Goal: Task Accomplishment & Management: Complete application form

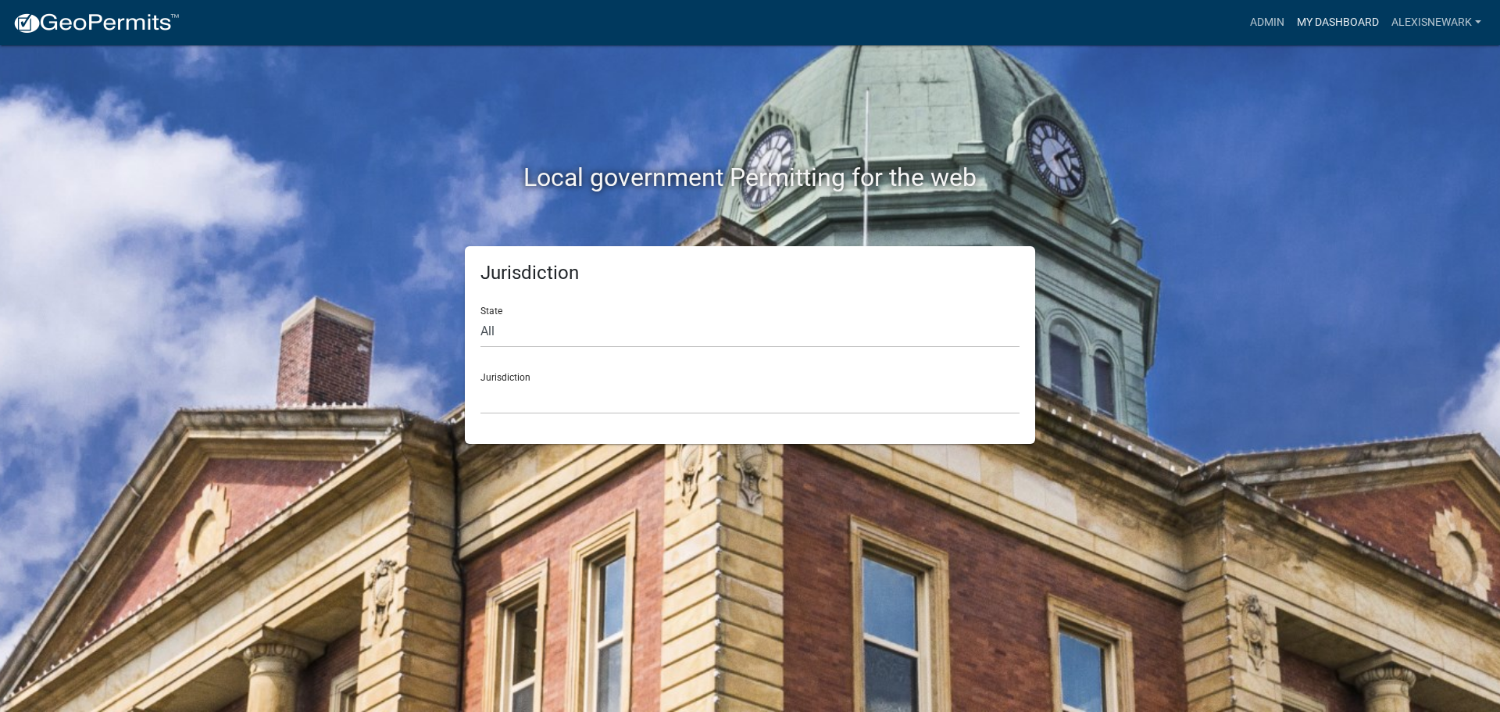
click at [1199, 19] on link "My Dashboard" at bounding box center [1337, 23] width 95 height 30
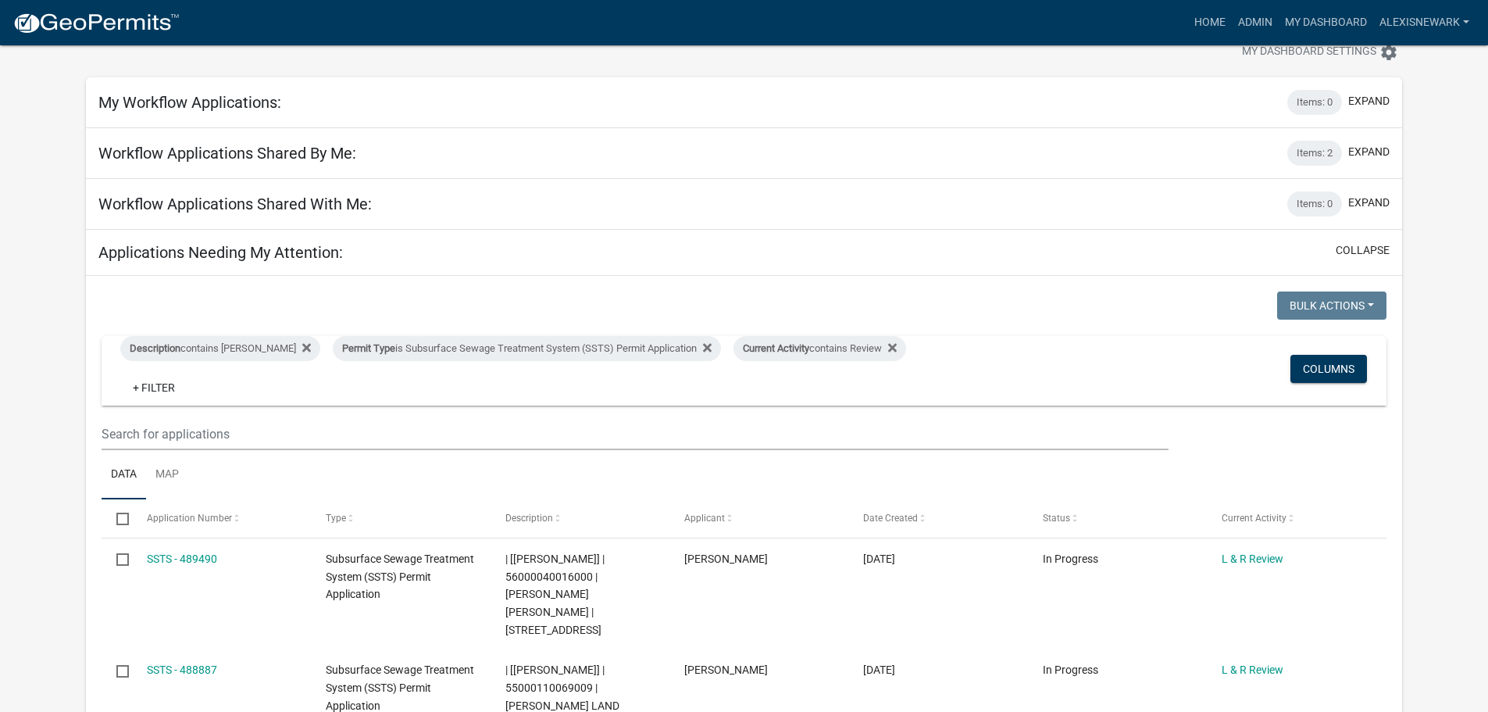
scroll to position [215, 0]
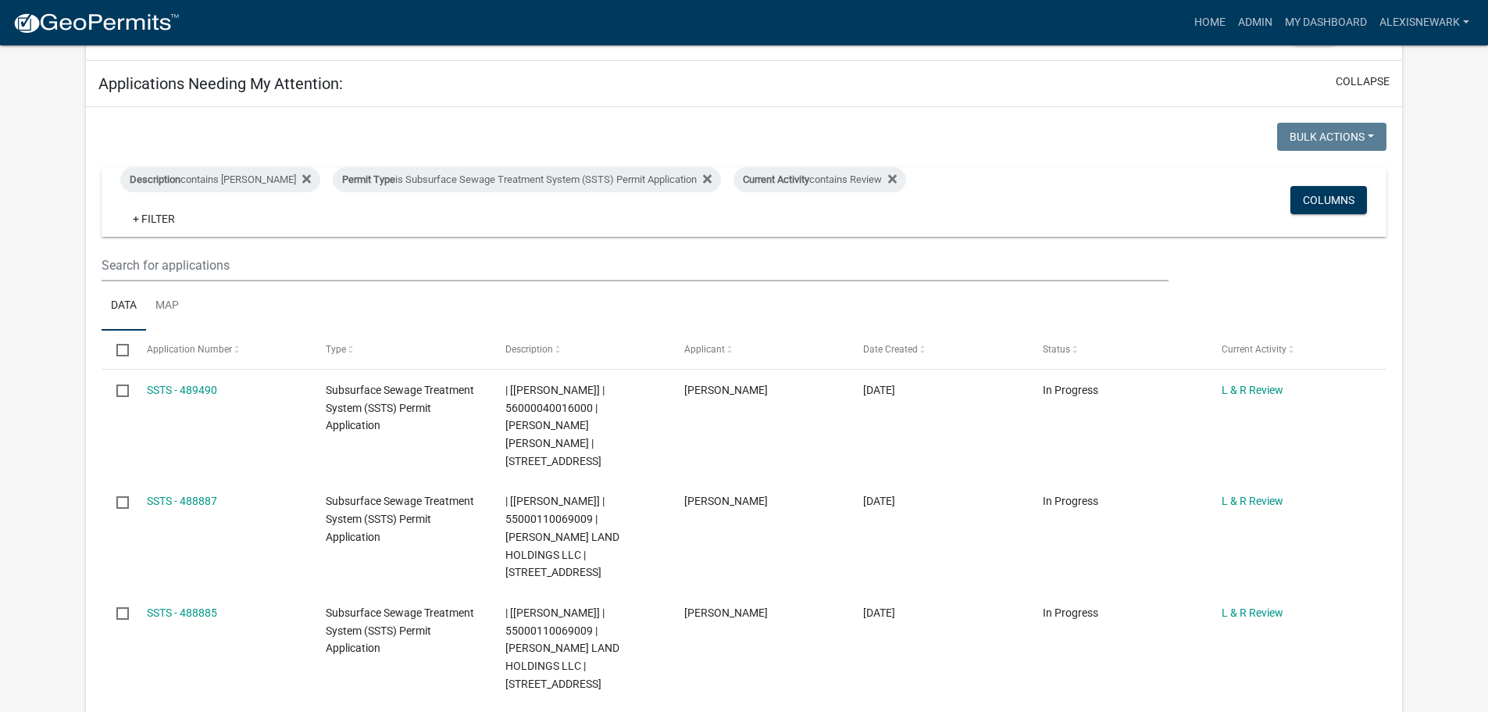
click at [575, 193] on div "Description contains Alexis Newark Permit Type is Subsurface Sewage Treatment S…" at bounding box center [532, 202] width 847 height 70
click at [589, 184] on div "Permit Type is Subsurface Sewage Treatment System (SSTS) Permit Application" at bounding box center [527, 179] width 388 height 25
click at [581, 227] on select "Select an option Building Contractor / Excavators (Registration) Building Contr…" at bounding box center [523, 238] width 362 height 32
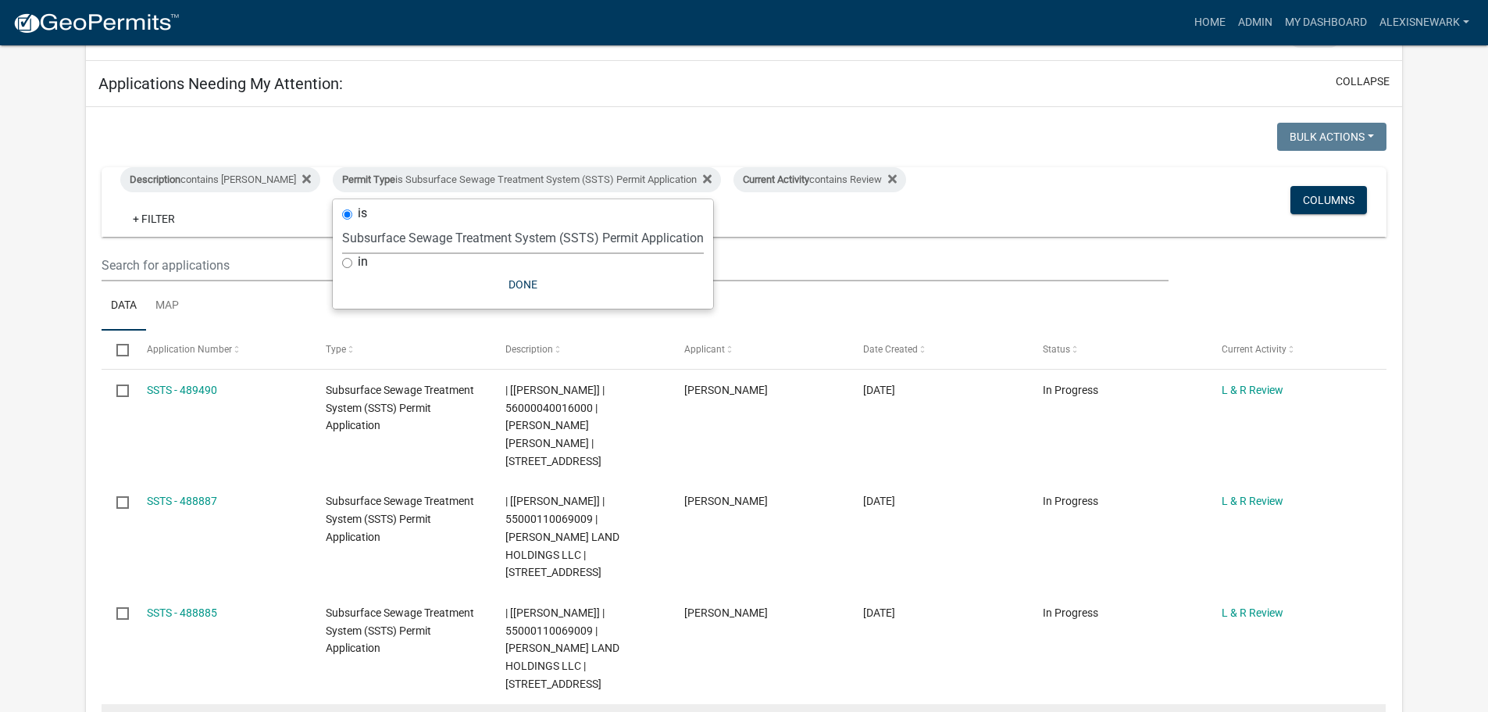
select select "79d4bf26-a84c-4898-8d16-9ebea2345fb4"
click at [342, 234] on select "Select an option Building Contractor / Excavators (Registration) Building Contr…" at bounding box center [523, 238] width 362 height 32
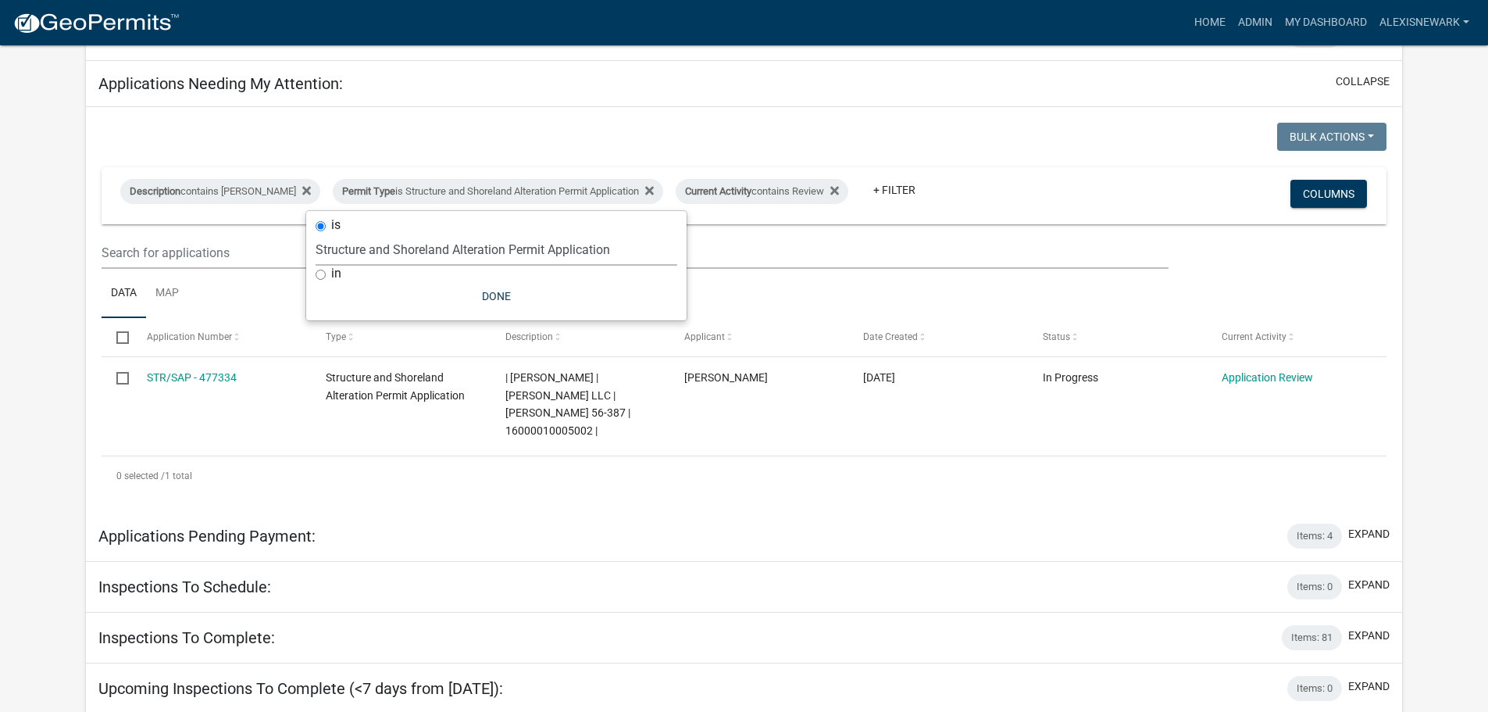
click at [1094, 155] on div "Bulk Actions Void Expire Lock Withdraw" at bounding box center [1071, 139] width 654 height 32
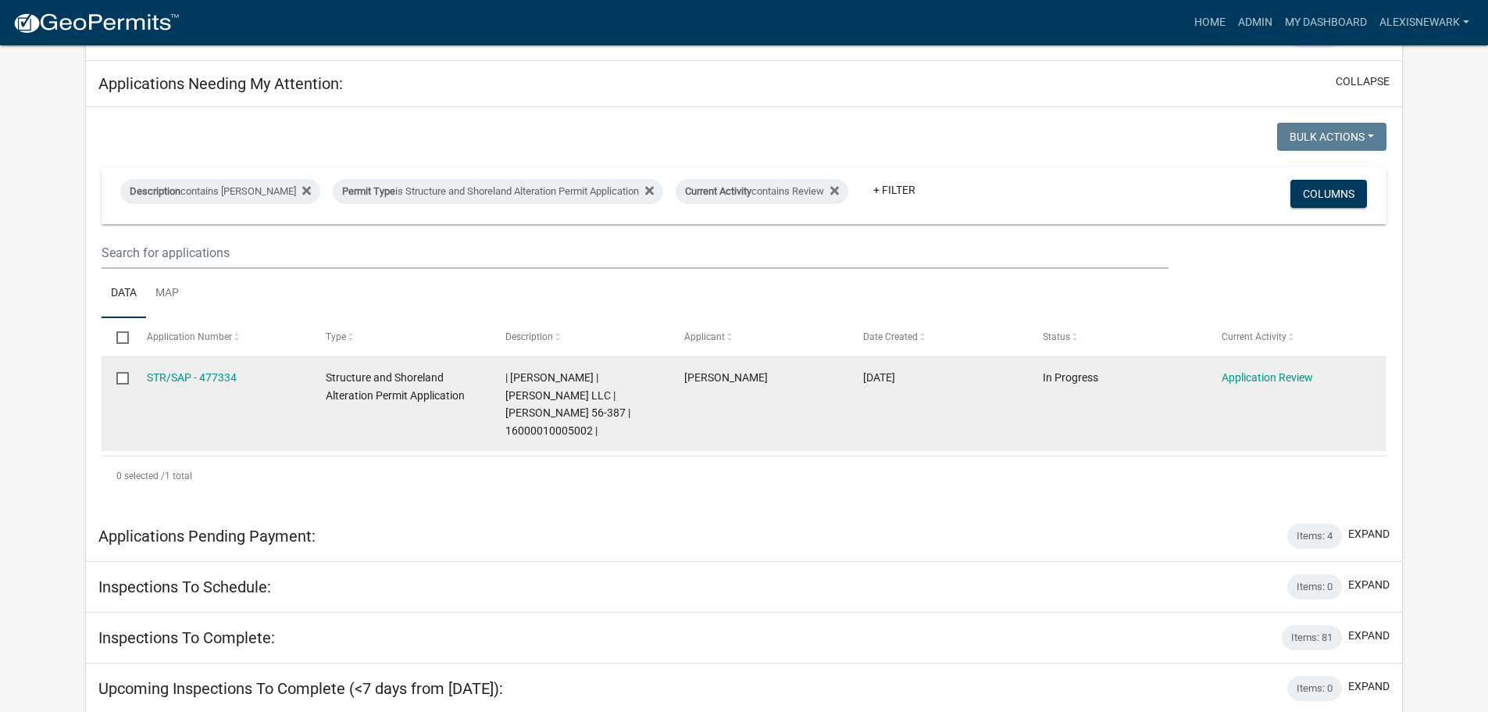
click at [539, 411] on span "| Alexis Newark | CAMP SYBIL LLC | Sybil 56-387 | 16000010005002 |" at bounding box center [567, 404] width 125 height 66
copy span "16000010005002"
click at [208, 381] on link "STR/SAP - 477334" at bounding box center [192, 377] width 90 height 12
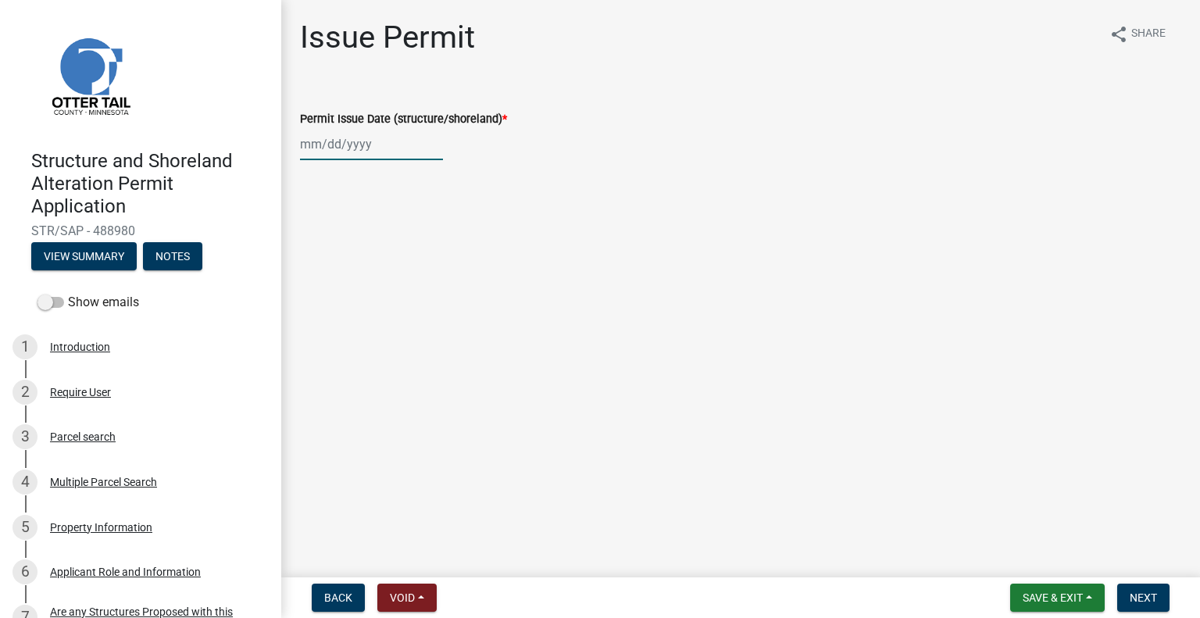
click at [400, 151] on div at bounding box center [371, 144] width 143 height 32
select select "10"
select select "2025"
click at [325, 277] on div "13" at bounding box center [315, 277] width 25 height 25
type input "[DATE]"
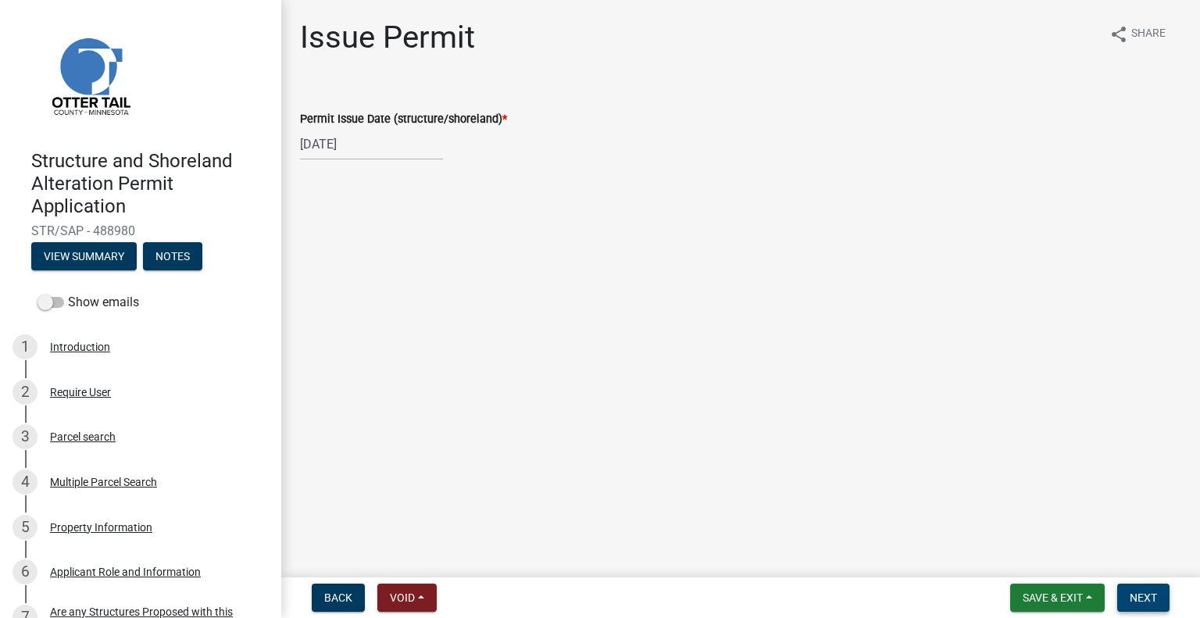
click at [1142, 597] on span "Next" at bounding box center [1143, 597] width 27 height 12
click at [1134, 592] on span "Next" at bounding box center [1143, 597] width 27 height 12
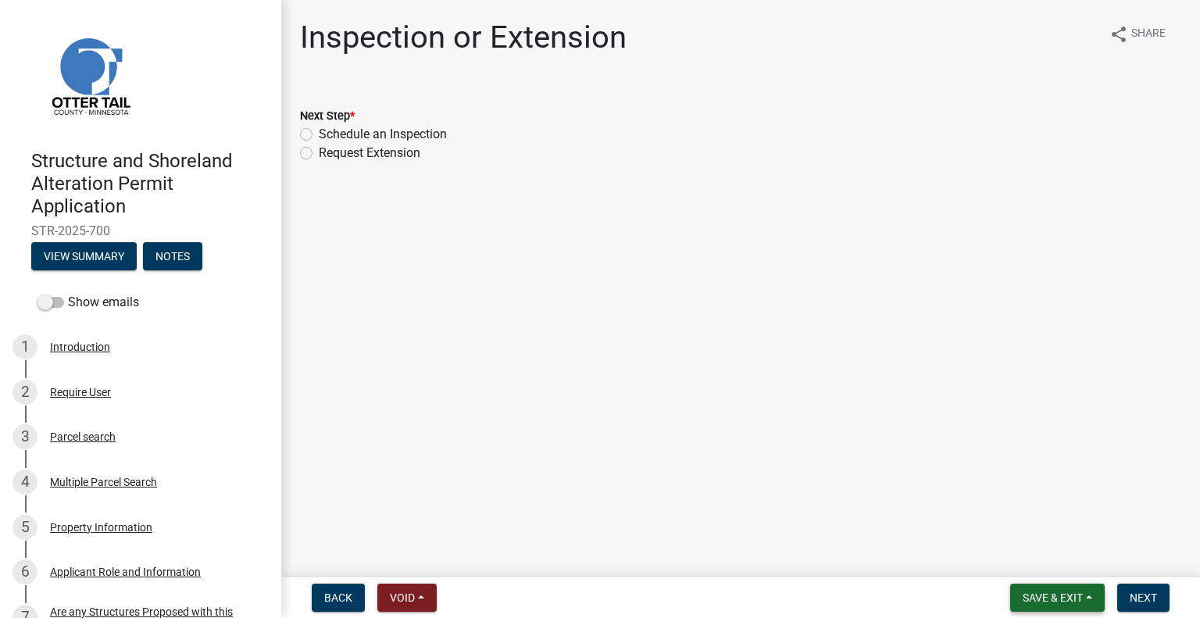
click at [1040, 599] on span "Save & Exit" at bounding box center [1053, 597] width 60 height 12
click at [1050, 570] on button "Save & Exit" at bounding box center [1042, 556] width 125 height 37
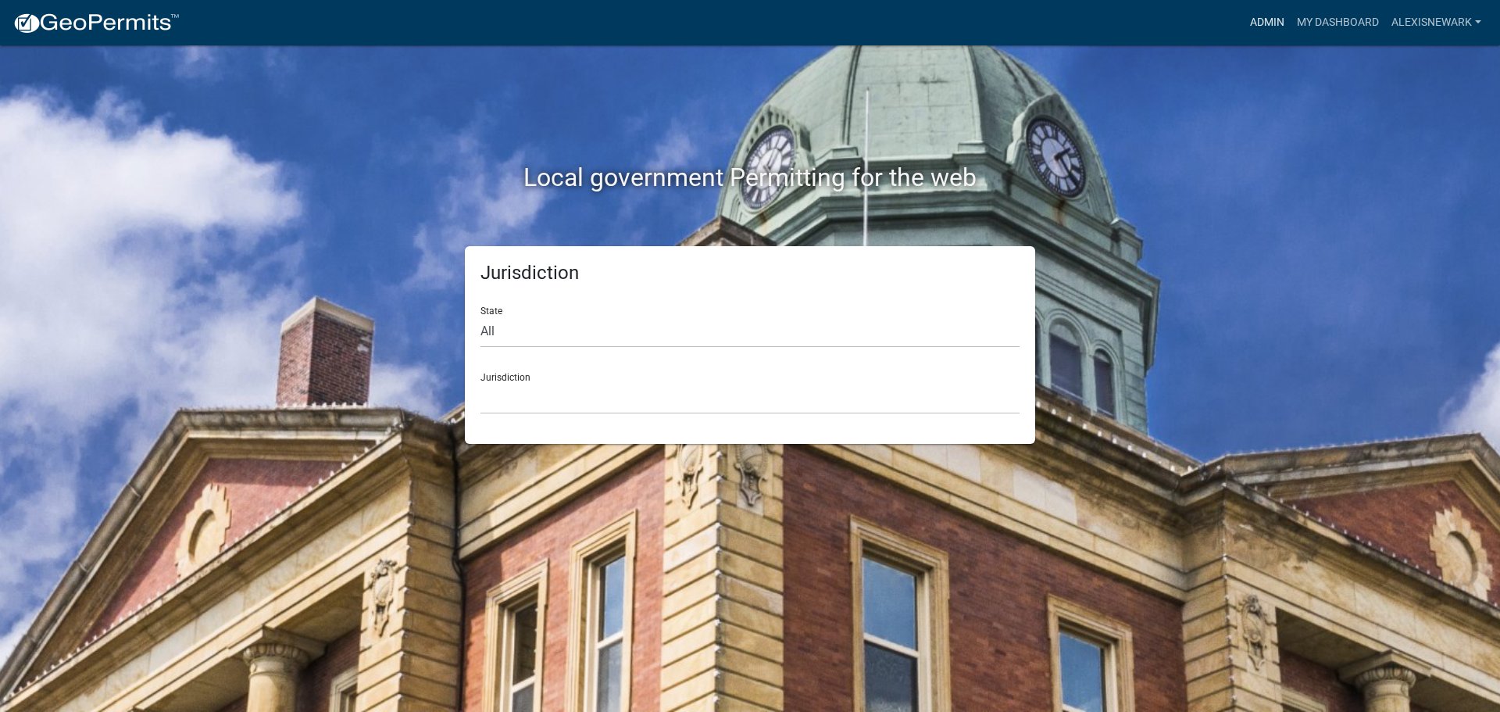
click at [1258, 33] on link "Admin" at bounding box center [1267, 23] width 47 height 30
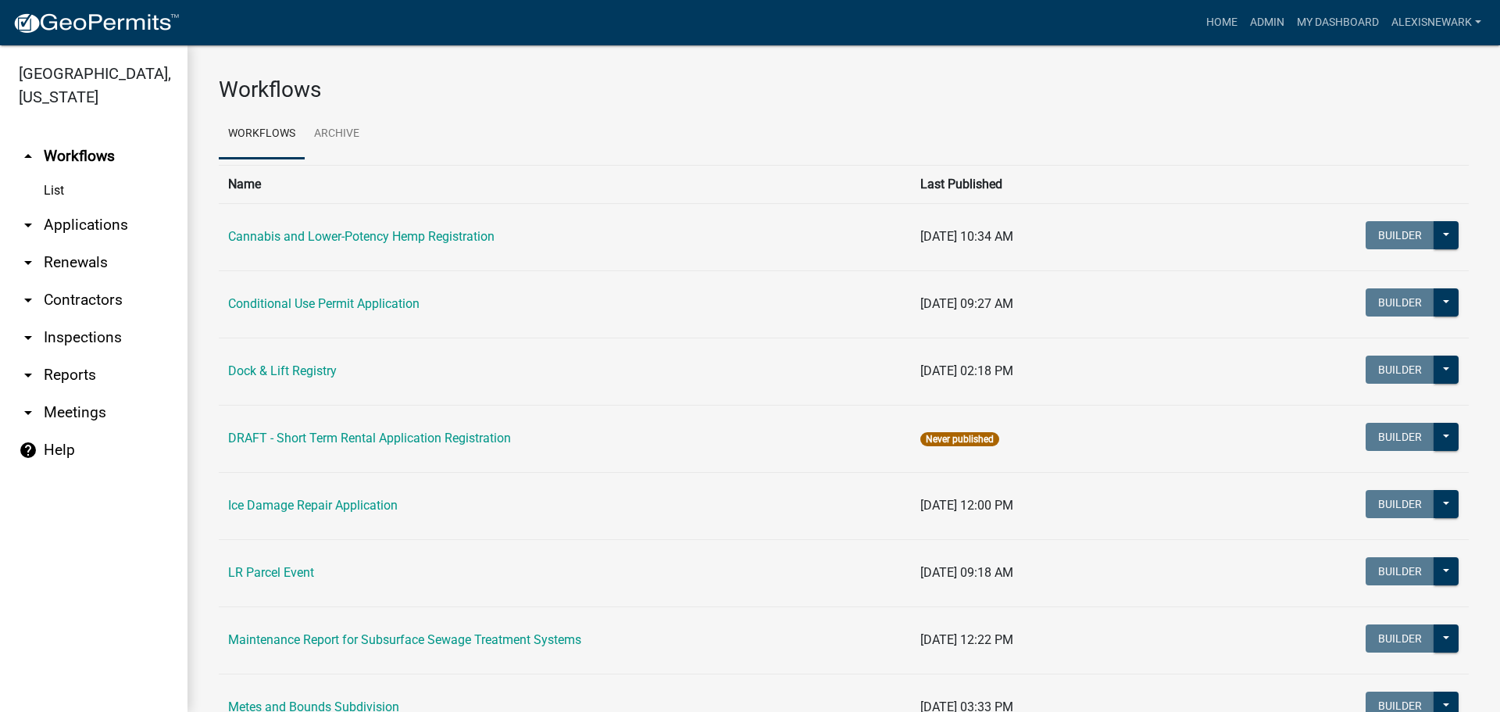
click at [134, 223] on link "arrow_drop_down Applications" at bounding box center [93, 224] width 187 height 37
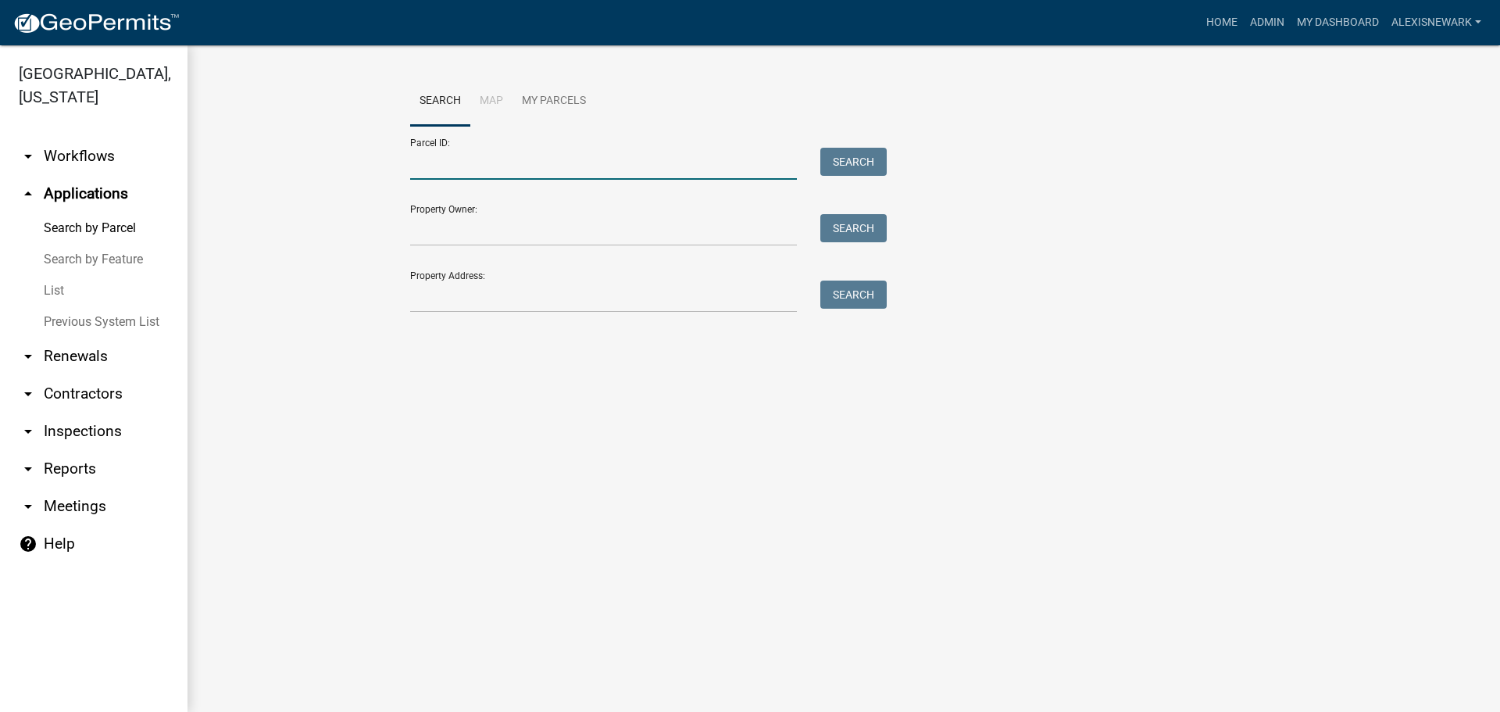
click at [452, 161] on input "Parcel ID:" at bounding box center [603, 164] width 387 height 32
click at [430, 284] on input "Property Address:" at bounding box center [603, 296] width 387 height 32
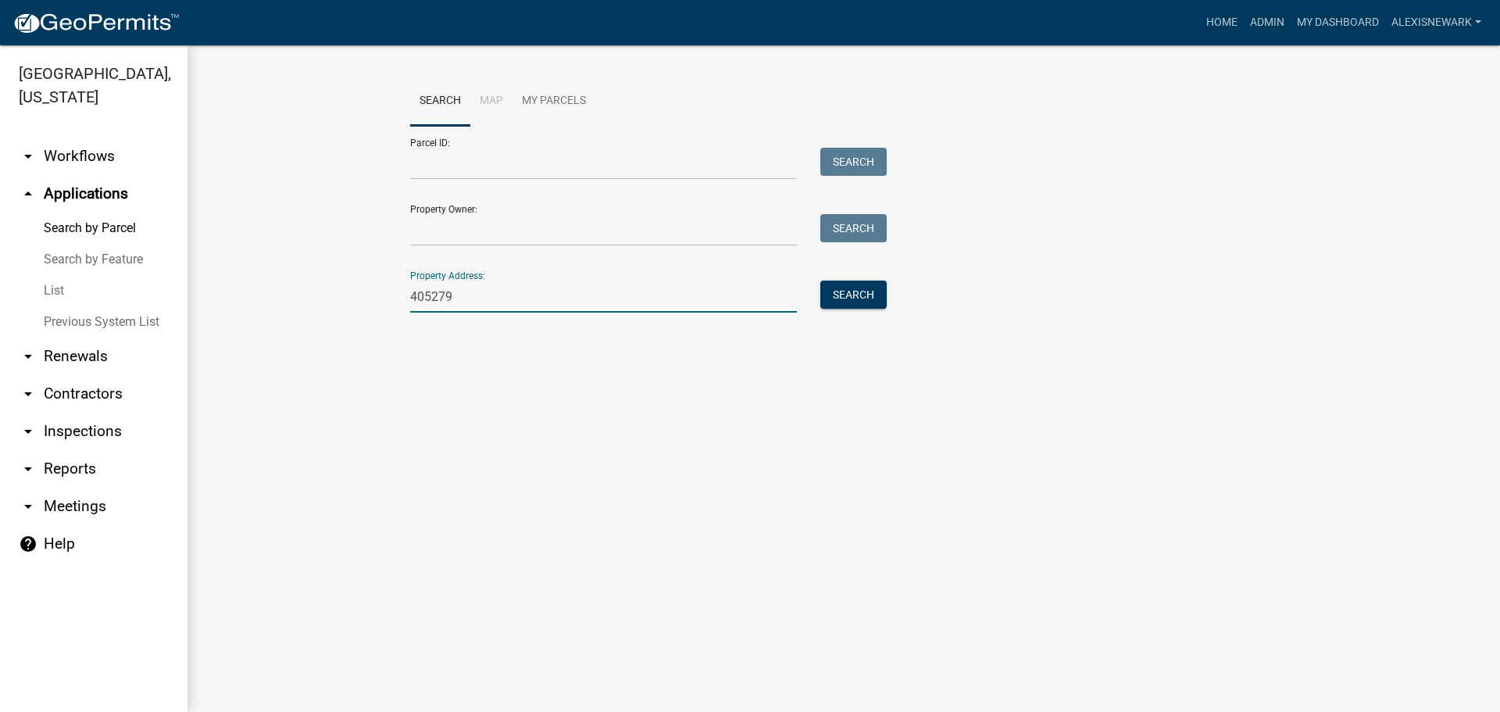
click at [441, 292] on input "405279" at bounding box center [603, 296] width 387 height 32
type input "40579"
click at [864, 291] on button "Search" at bounding box center [853, 294] width 66 height 28
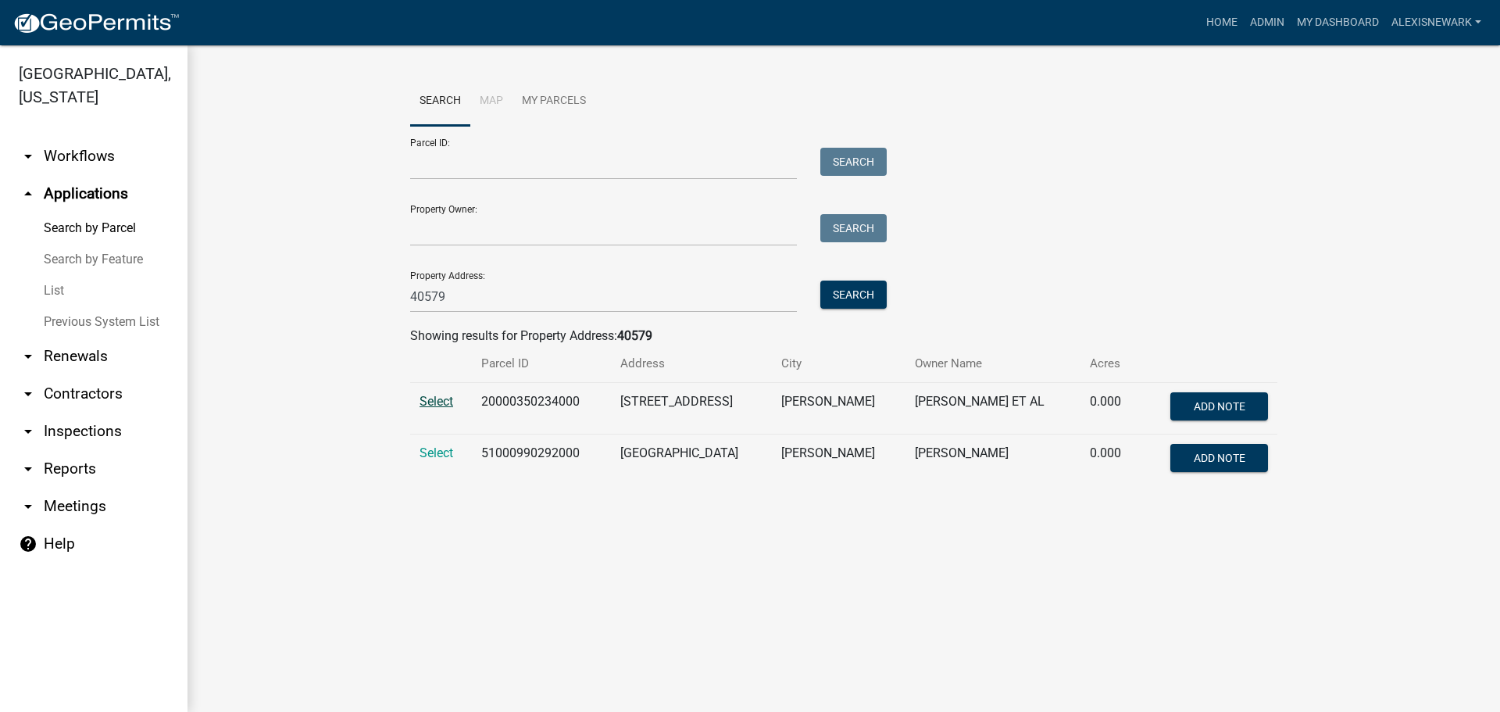
click at [452, 401] on span "Select" at bounding box center [436, 401] width 34 height 15
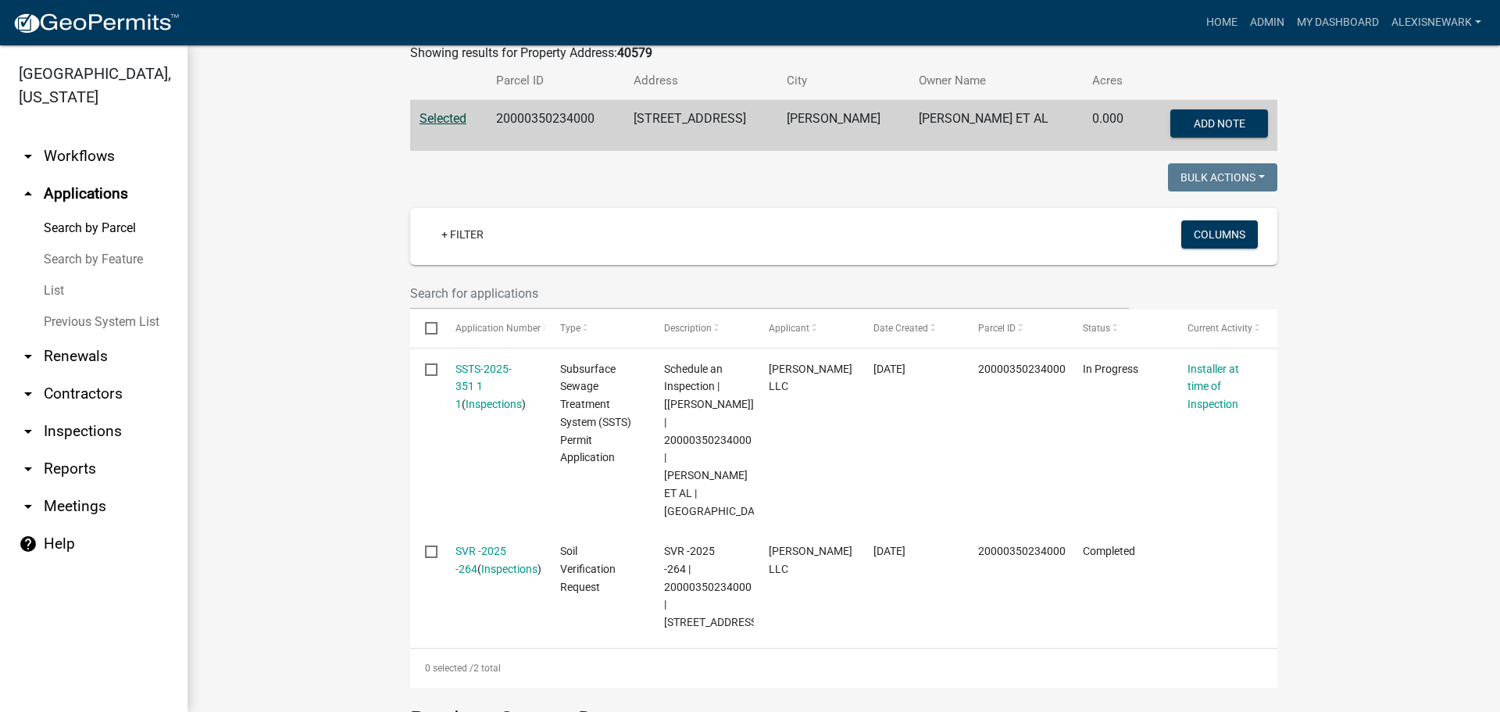
scroll to position [293, 0]
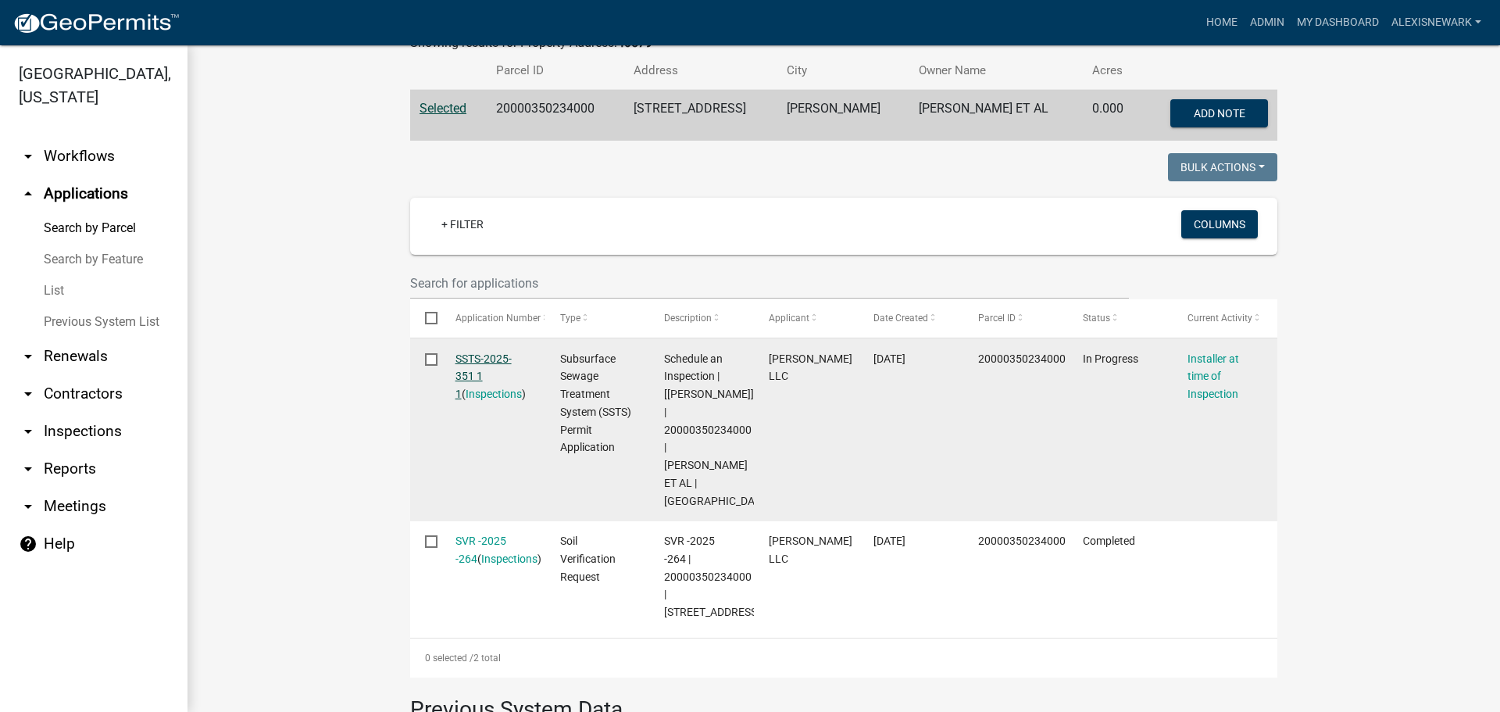
click at [474, 361] on link "SSTS-2025-351 1 1" at bounding box center [483, 376] width 56 height 48
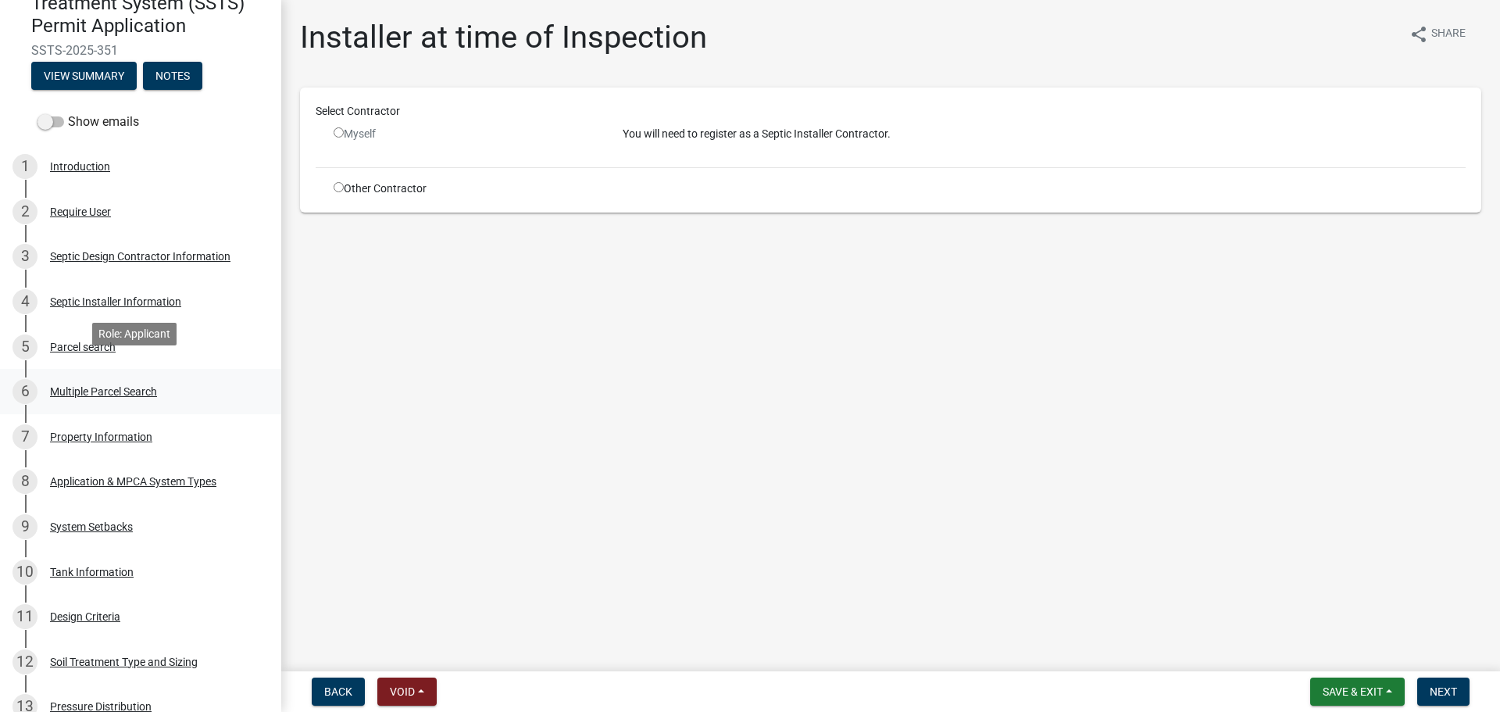
scroll to position [195, 0]
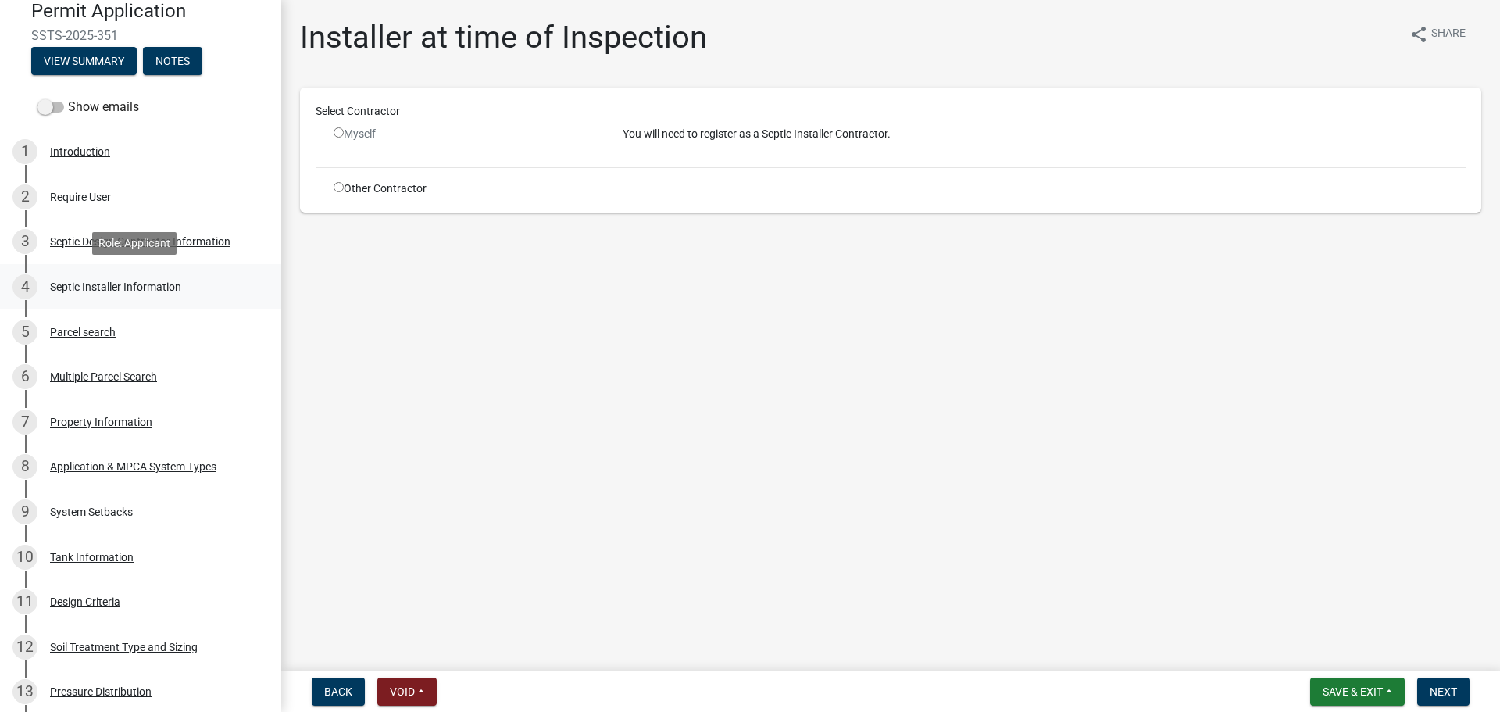
click at [189, 298] on div "4 Septic Installer Information" at bounding box center [134, 286] width 244 height 25
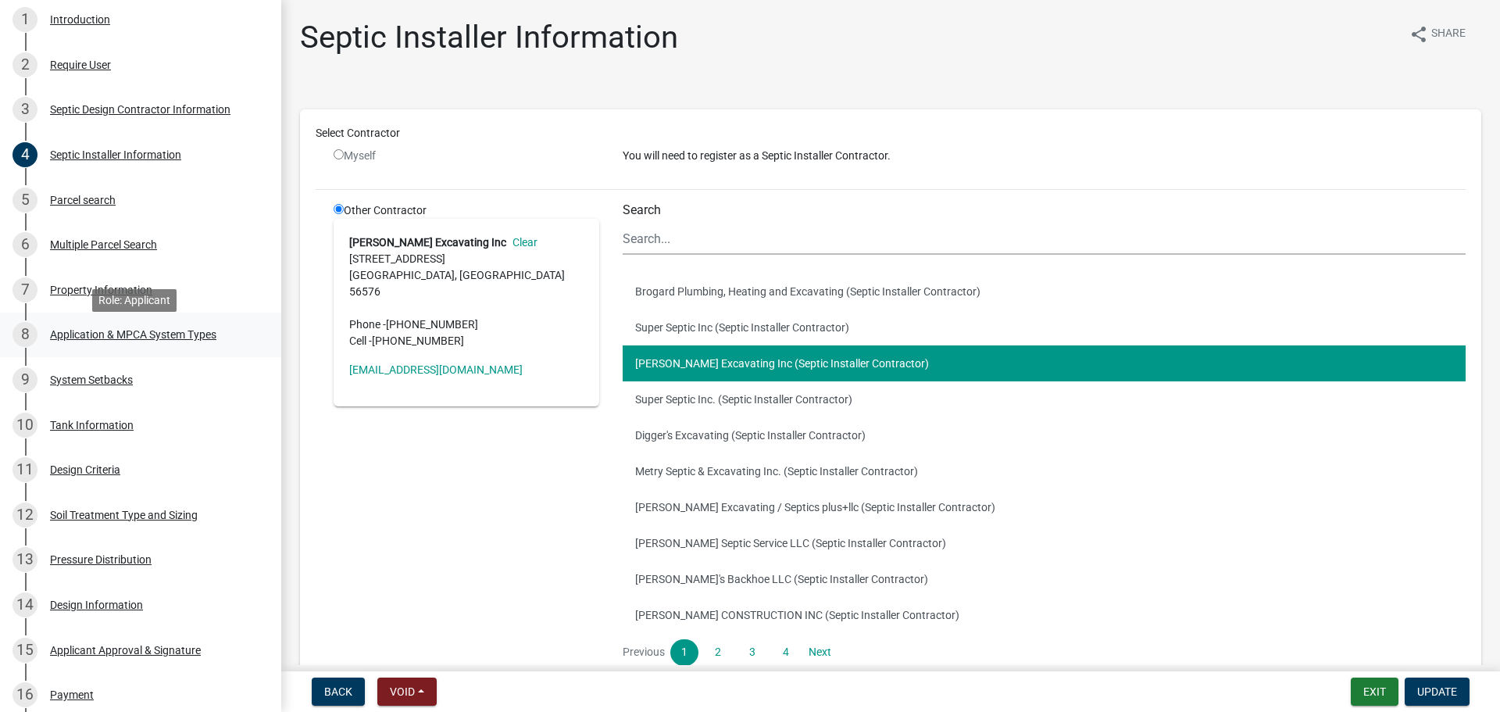
scroll to position [332, 0]
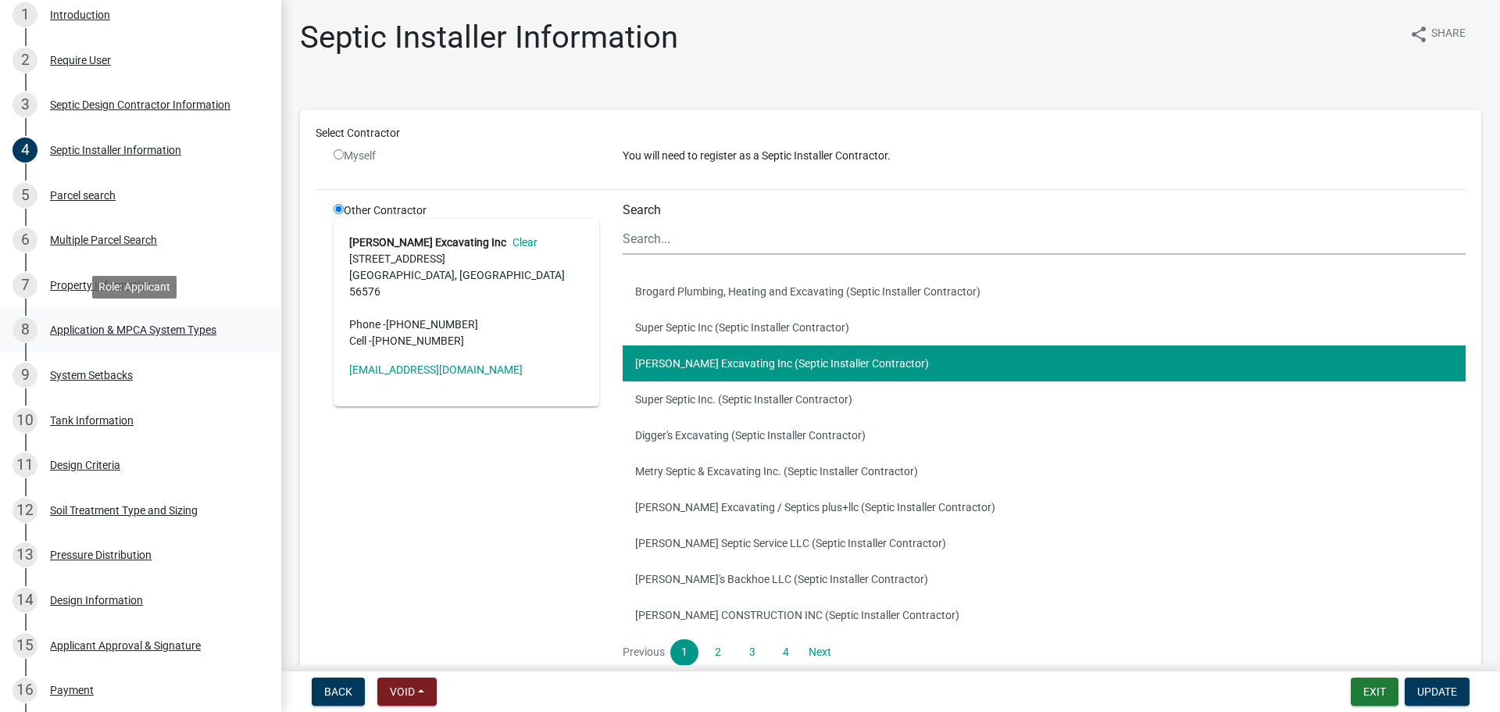
click at [177, 324] on div "Application & MPCA System Types" at bounding box center [133, 329] width 166 height 11
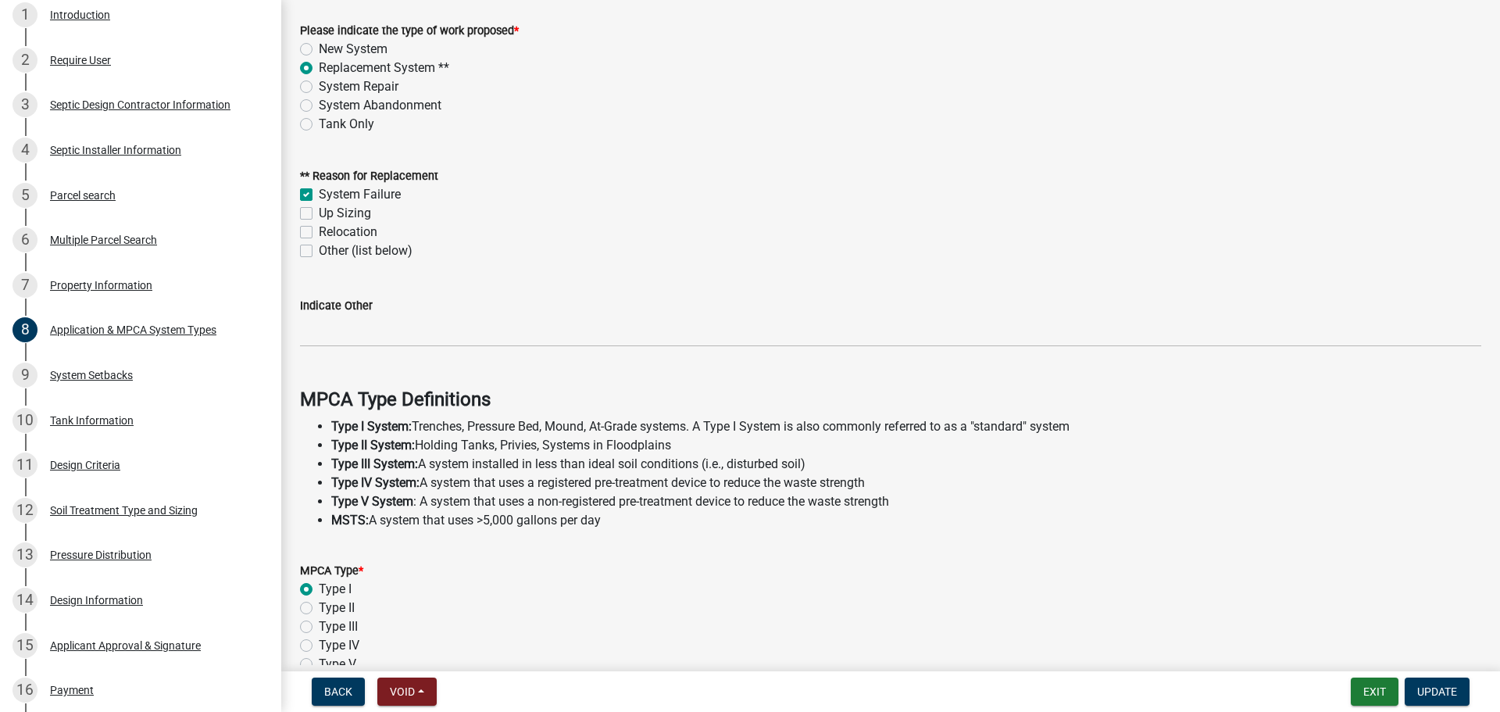
scroll to position [447, 0]
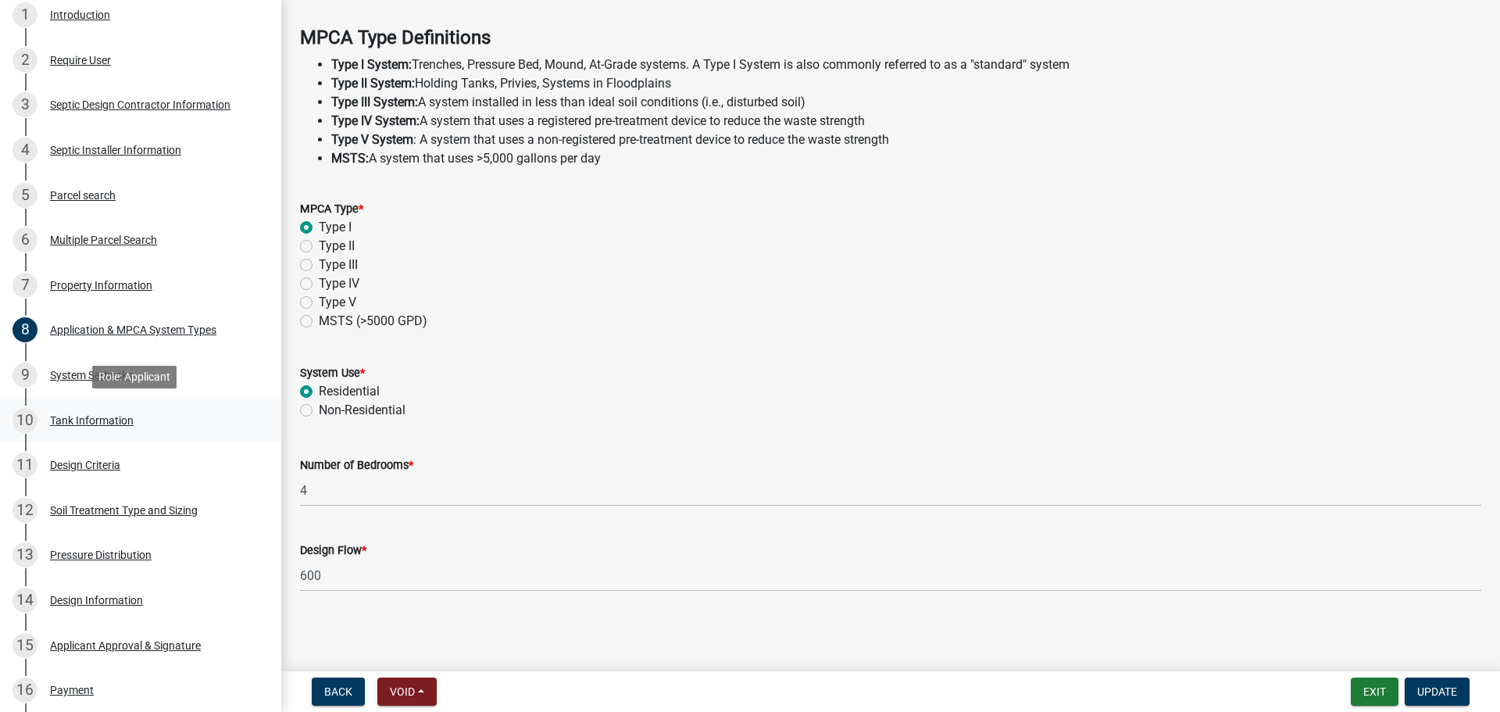
click at [208, 414] on div "10 Tank Information" at bounding box center [134, 420] width 244 height 25
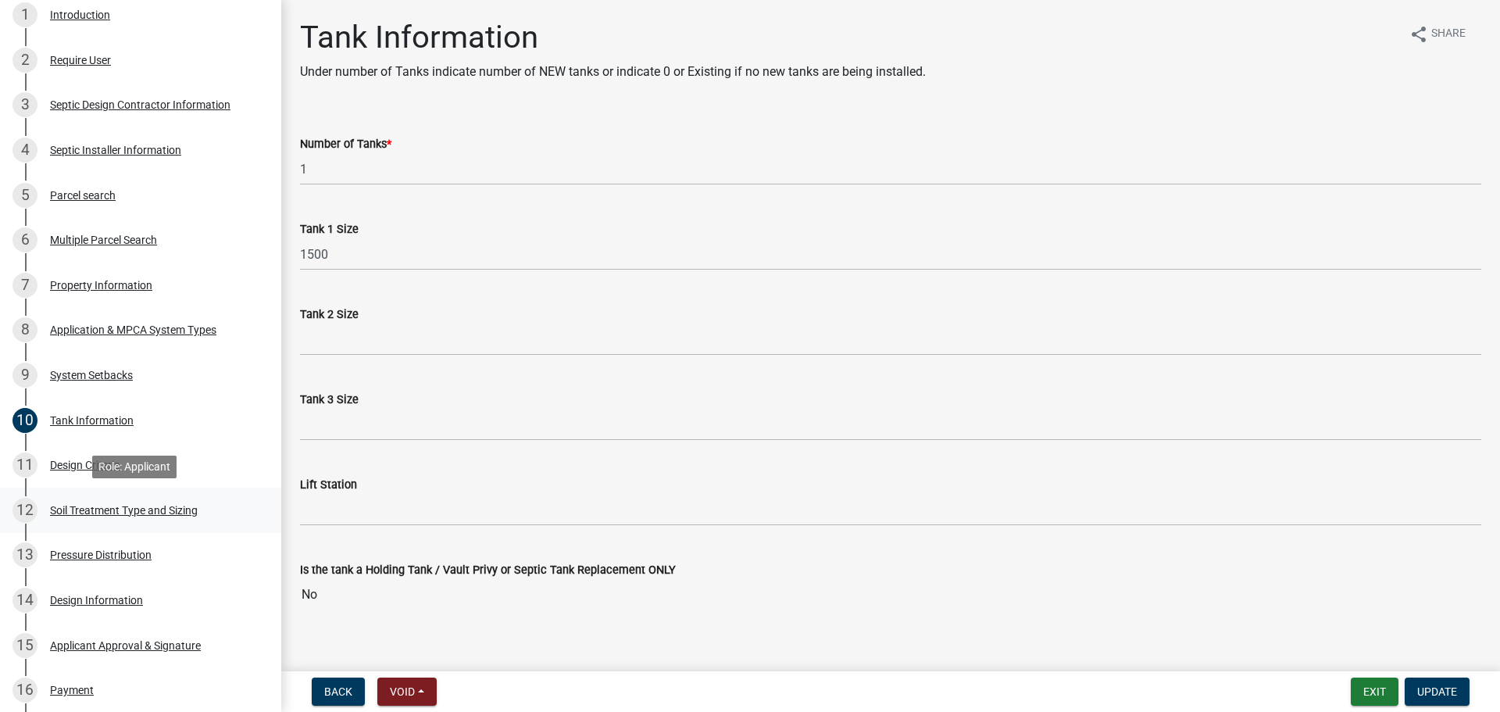
click at [223, 494] on link "12 Soil Treatment Type and Sizing" at bounding box center [140, 509] width 281 height 45
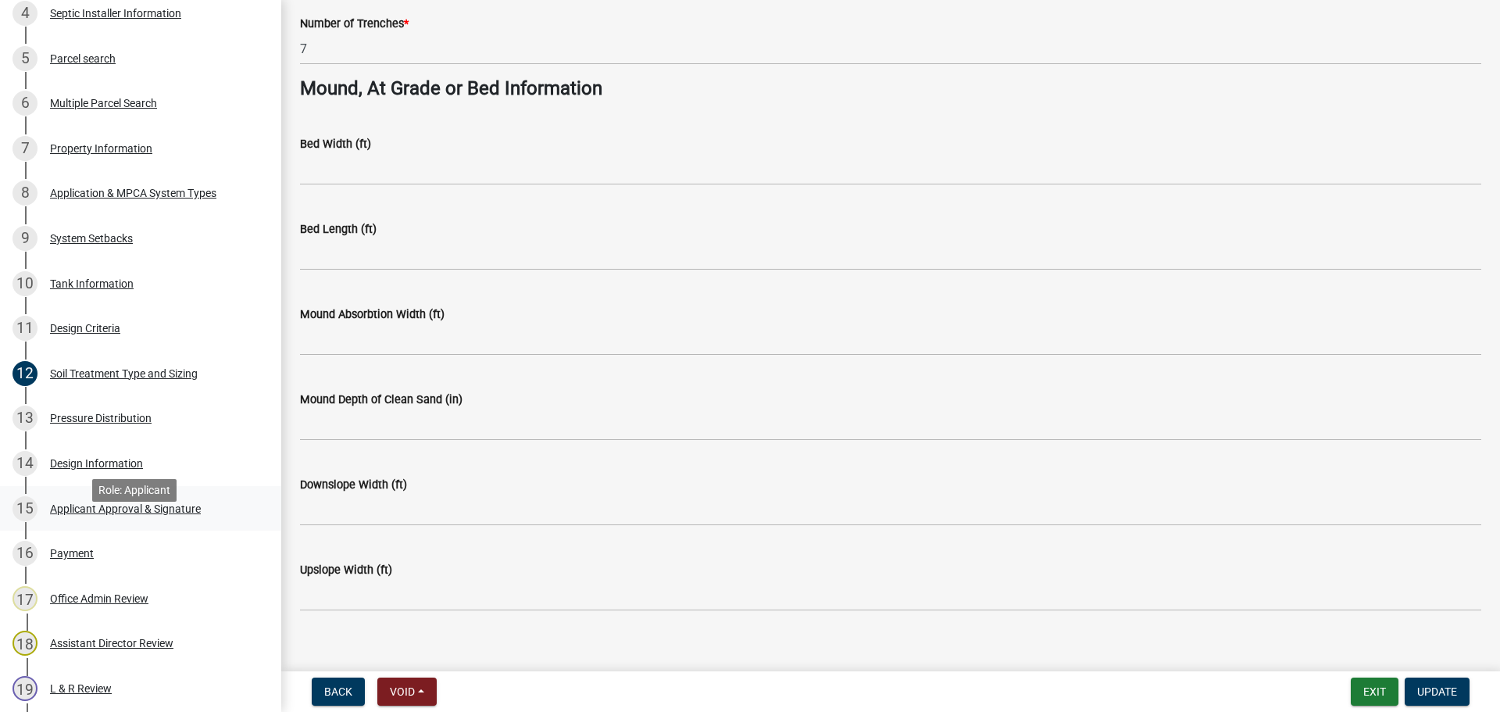
scroll to position [488, 0]
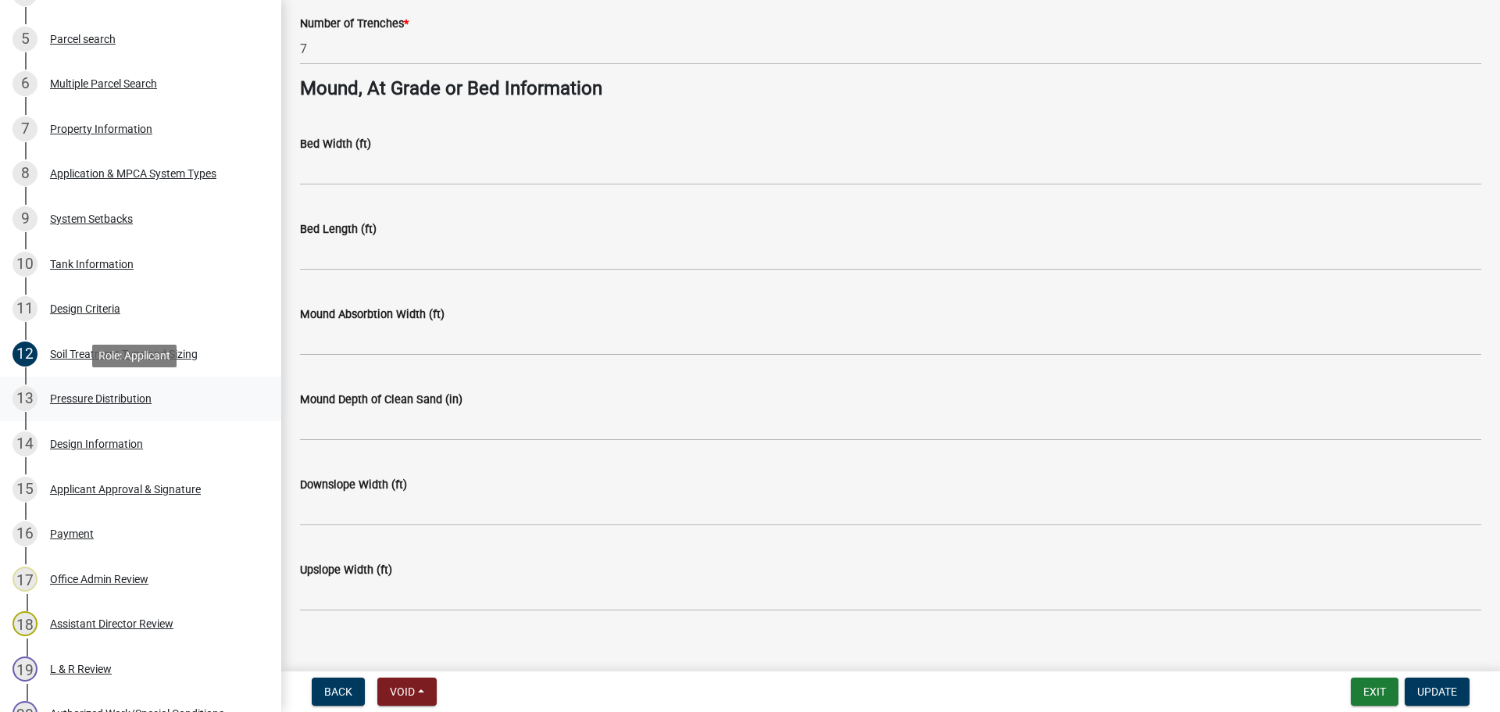
click at [109, 387] on div "13 Pressure Distribution" at bounding box center [134, 398] width 244 height 25
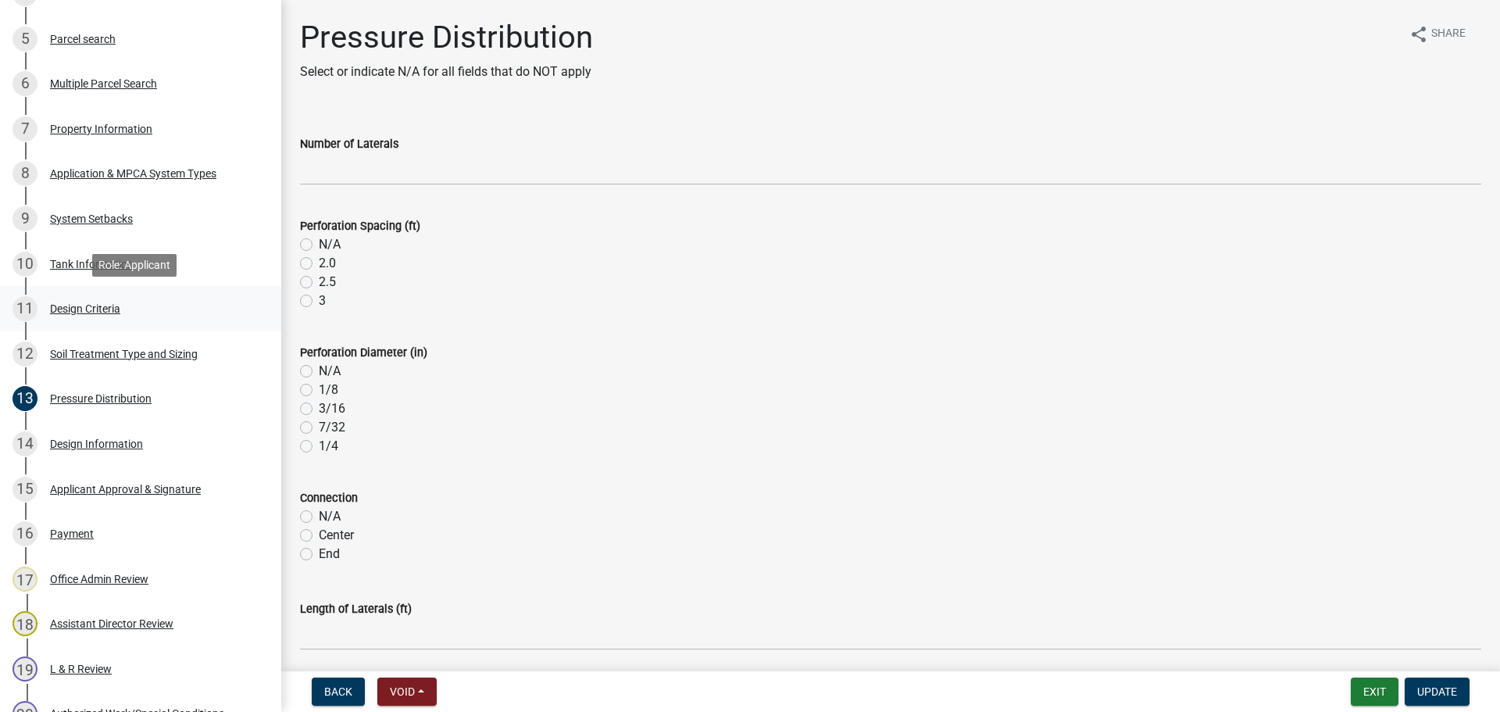
click at [162, 302] on div "11 Design Criteria" at bounding box center [134, 308] width 244 height 25
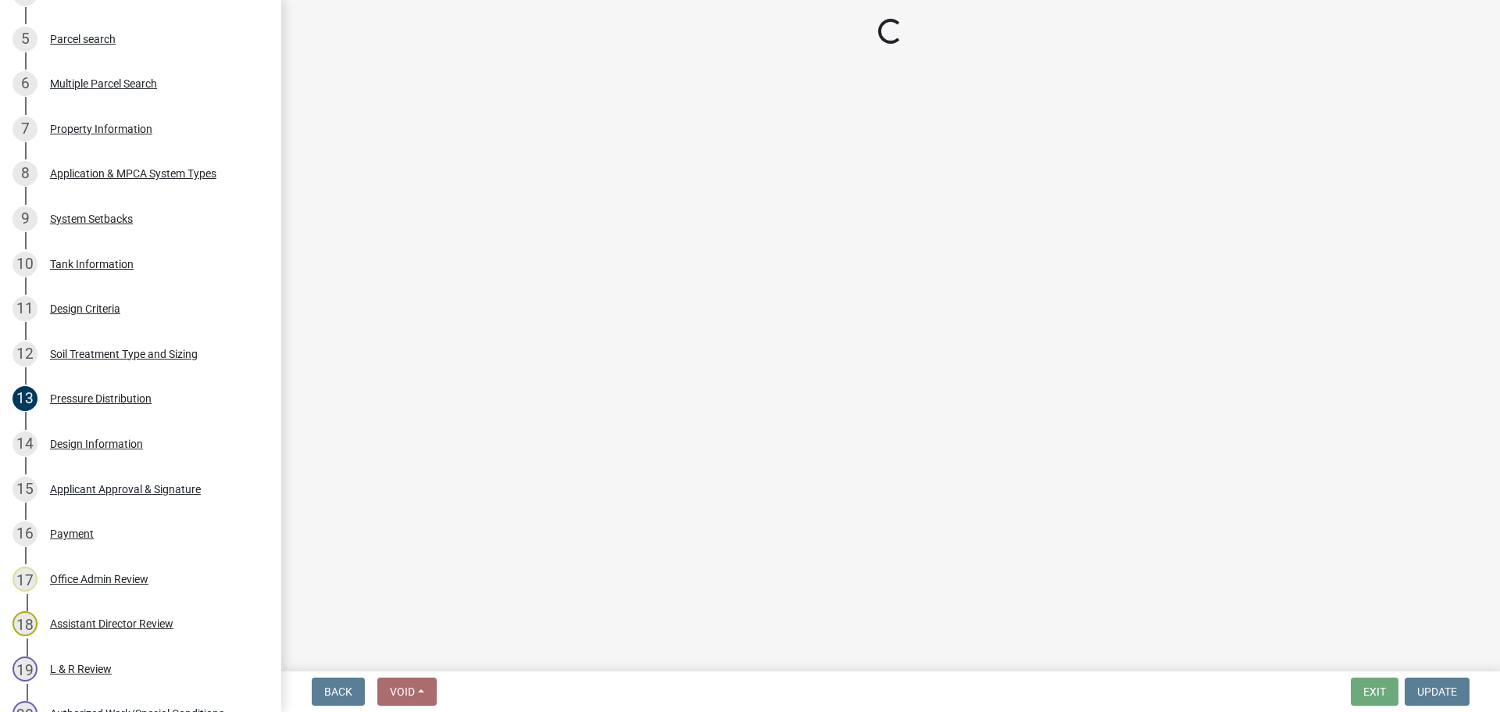
select select "eaa6e4cf-be76-4366-bfe5-e87acfaaf3f4"
select select "48b77c43-c0ca-4757-a1b1-e2e69db0f822"
select select "45db2b75-262a-4f3c-9010-aae25997cba1"
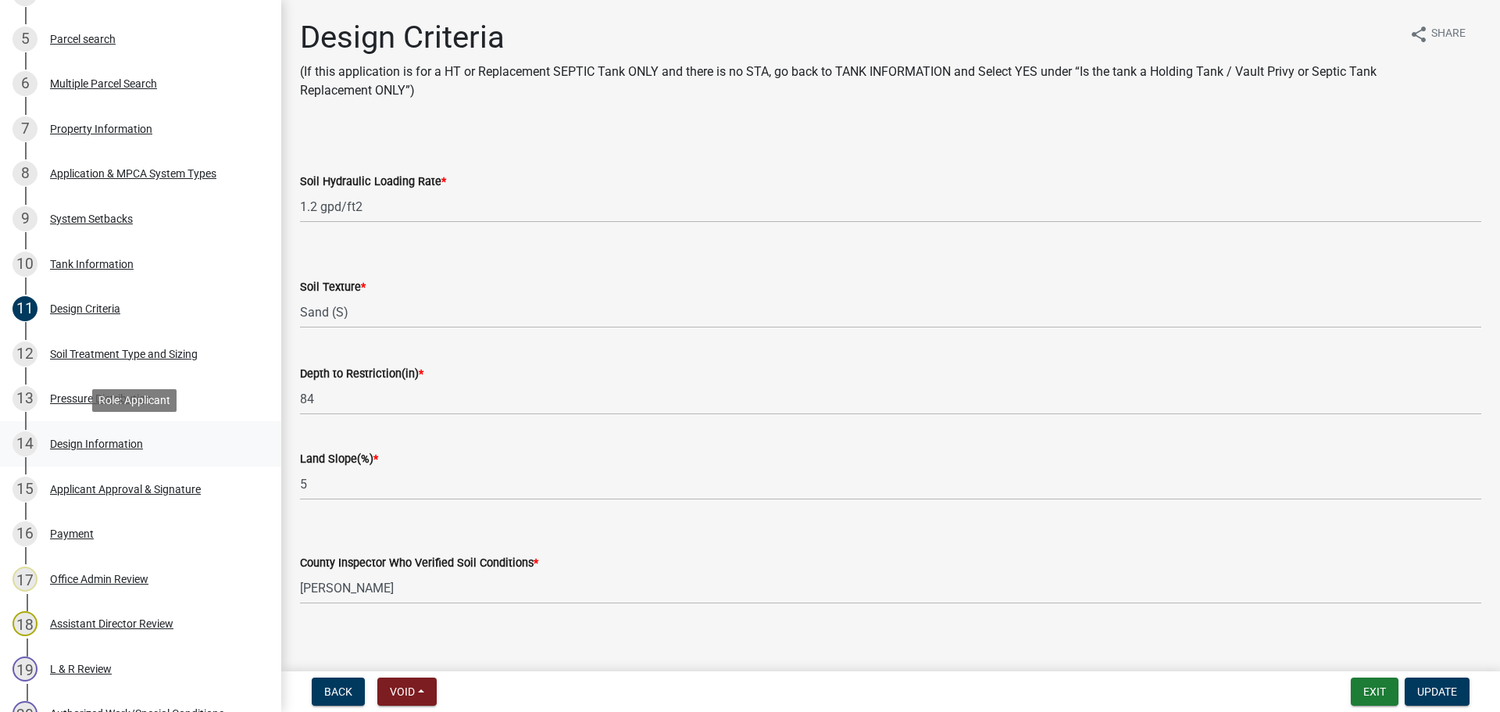
click at [195, 462] on link "14 Design Information" at bounding box center [140, 443] width 281 height 45
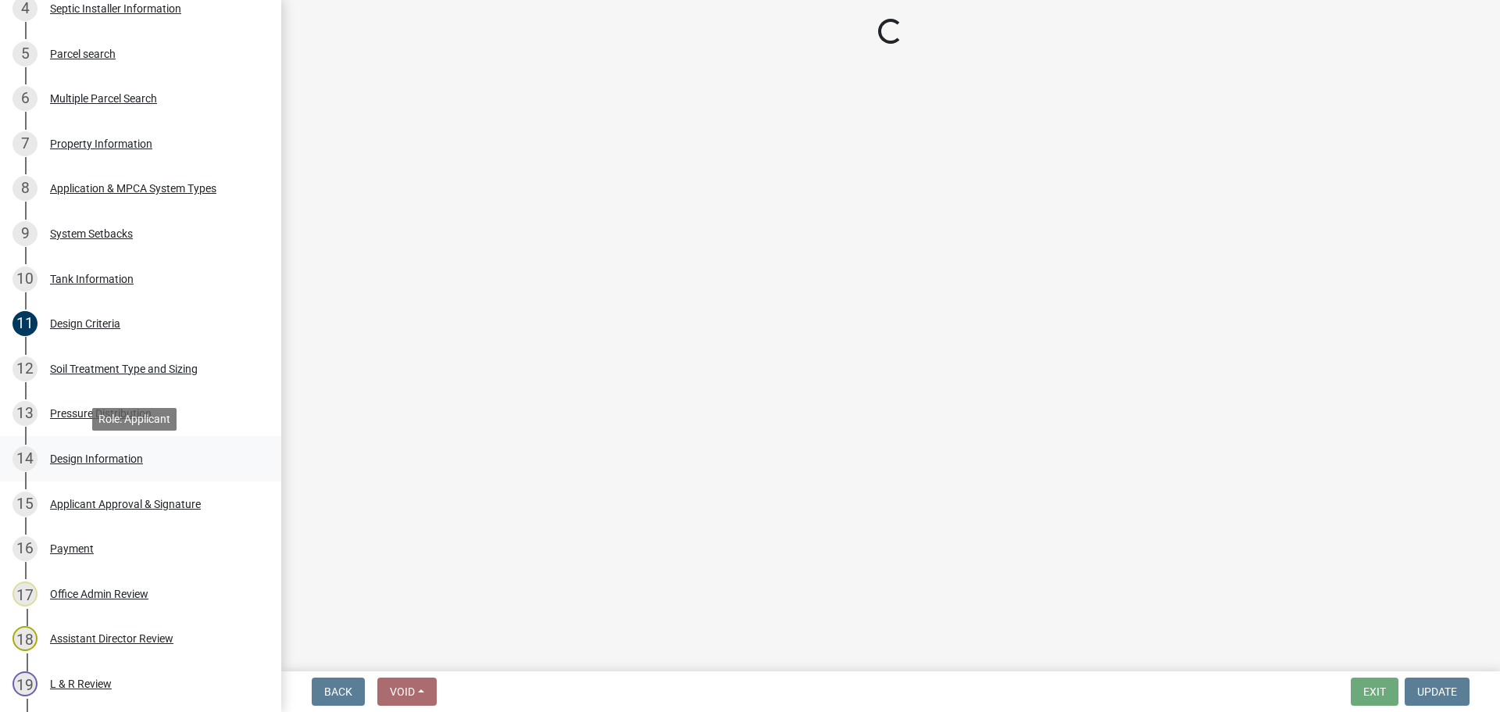
scroll to position [469, 0]
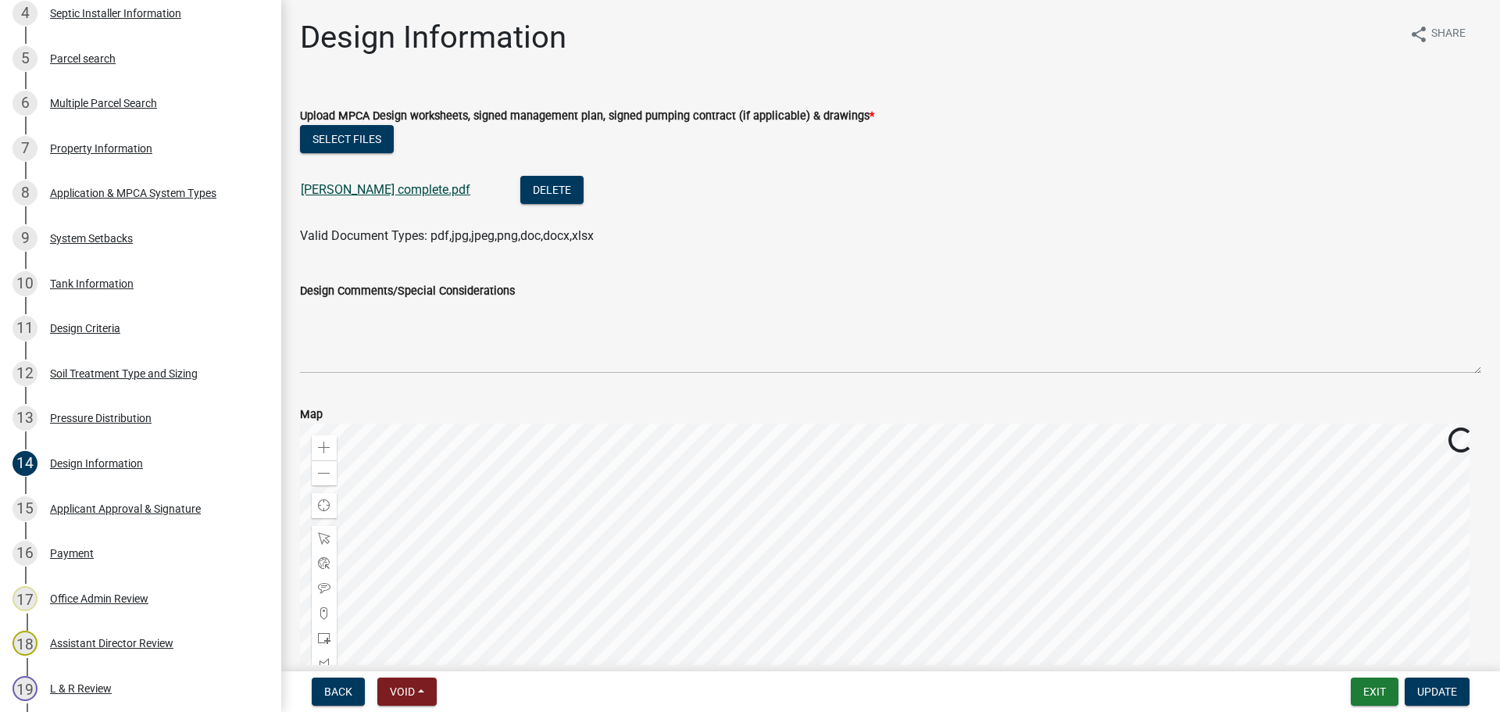
click at [438, 188] on link "Jaroszewski complete.pdf" at bounding box center [386, 189] width 170 height 15
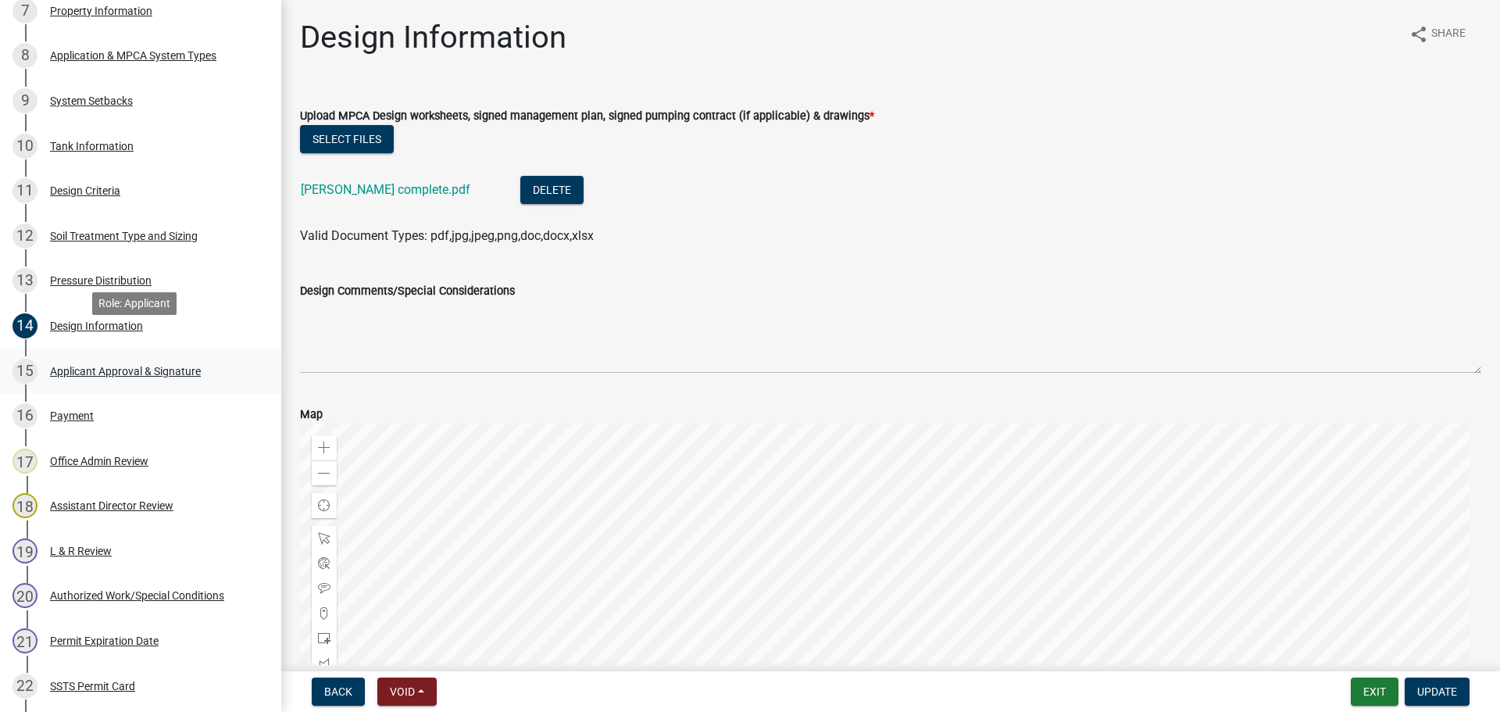
scroll to position [742, 0]
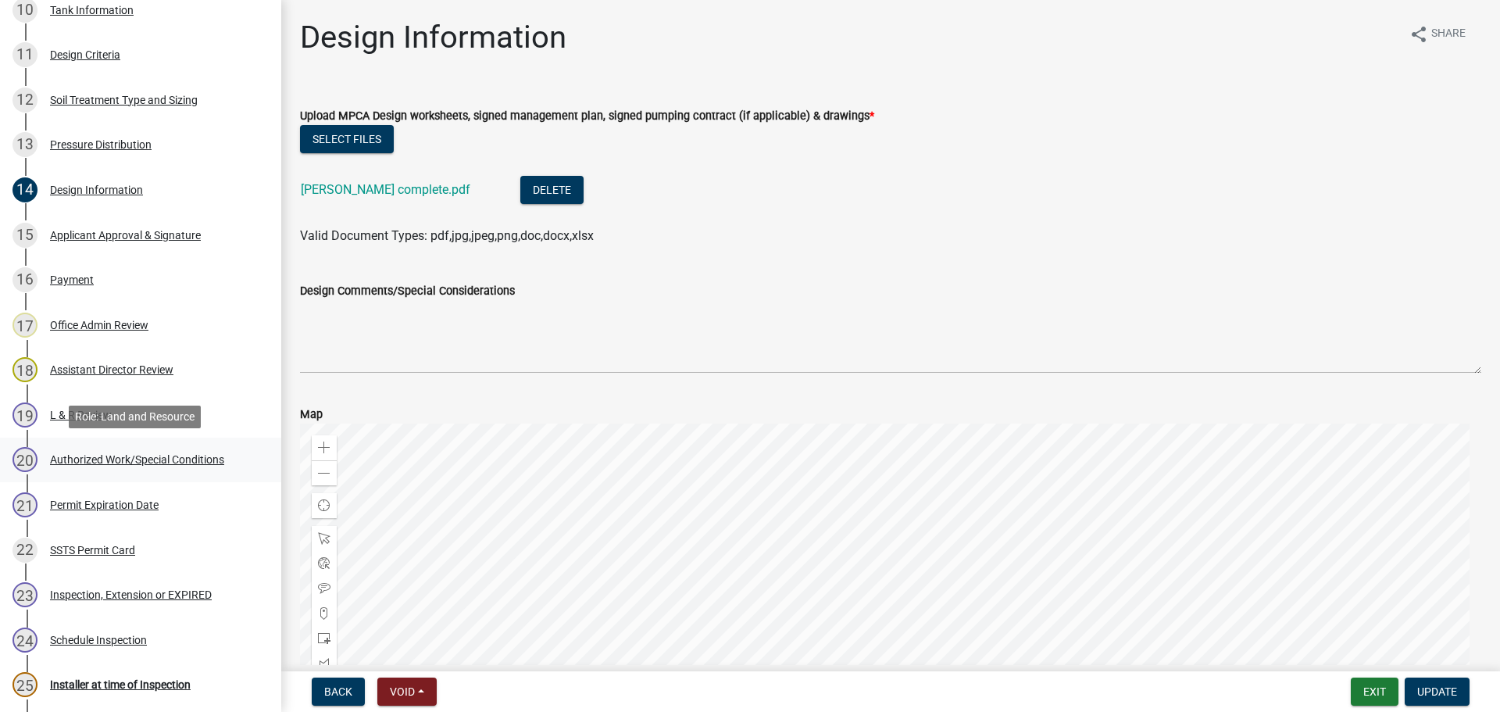
click at [162, 475] on link "20 Authorized Work/Special Conditions" at bounding box center [140, 459] width 281 height 45
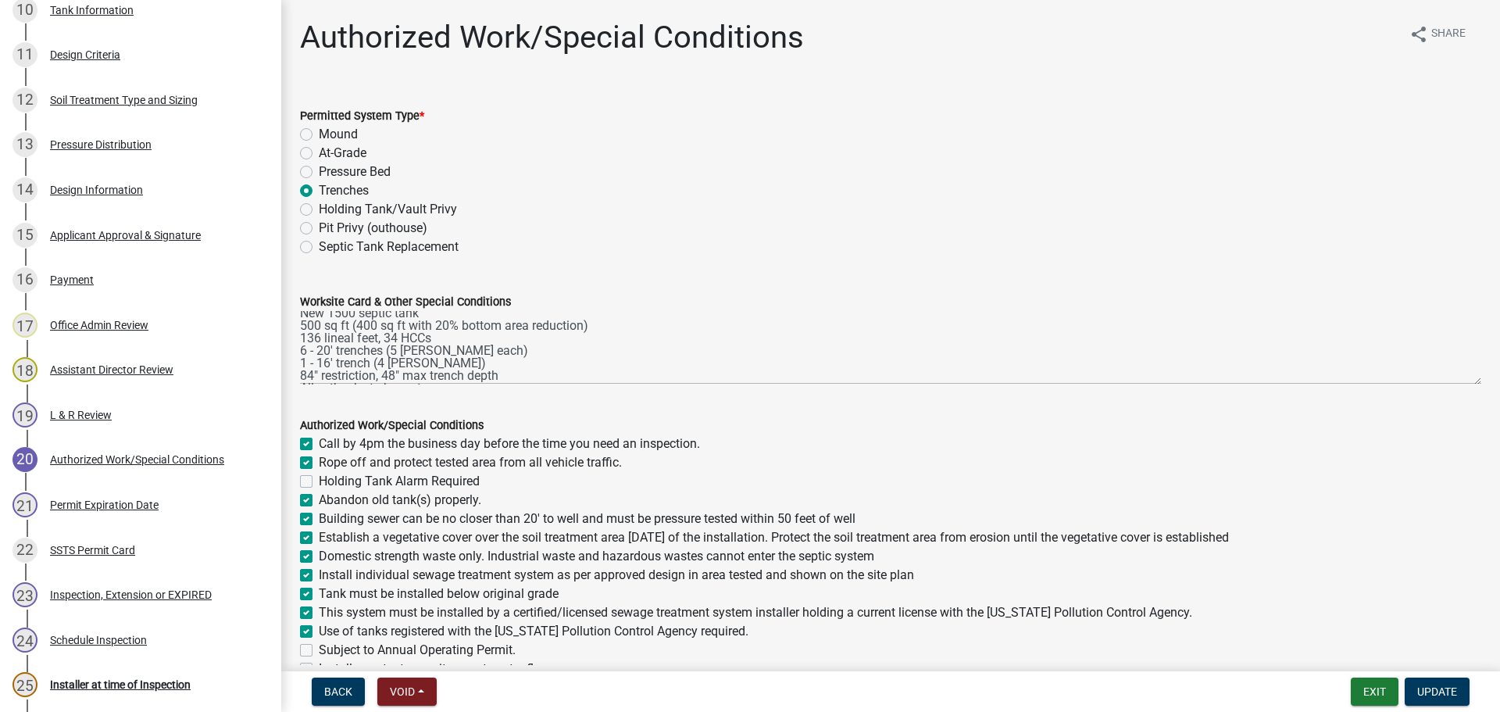
scroll to position [18, 0]
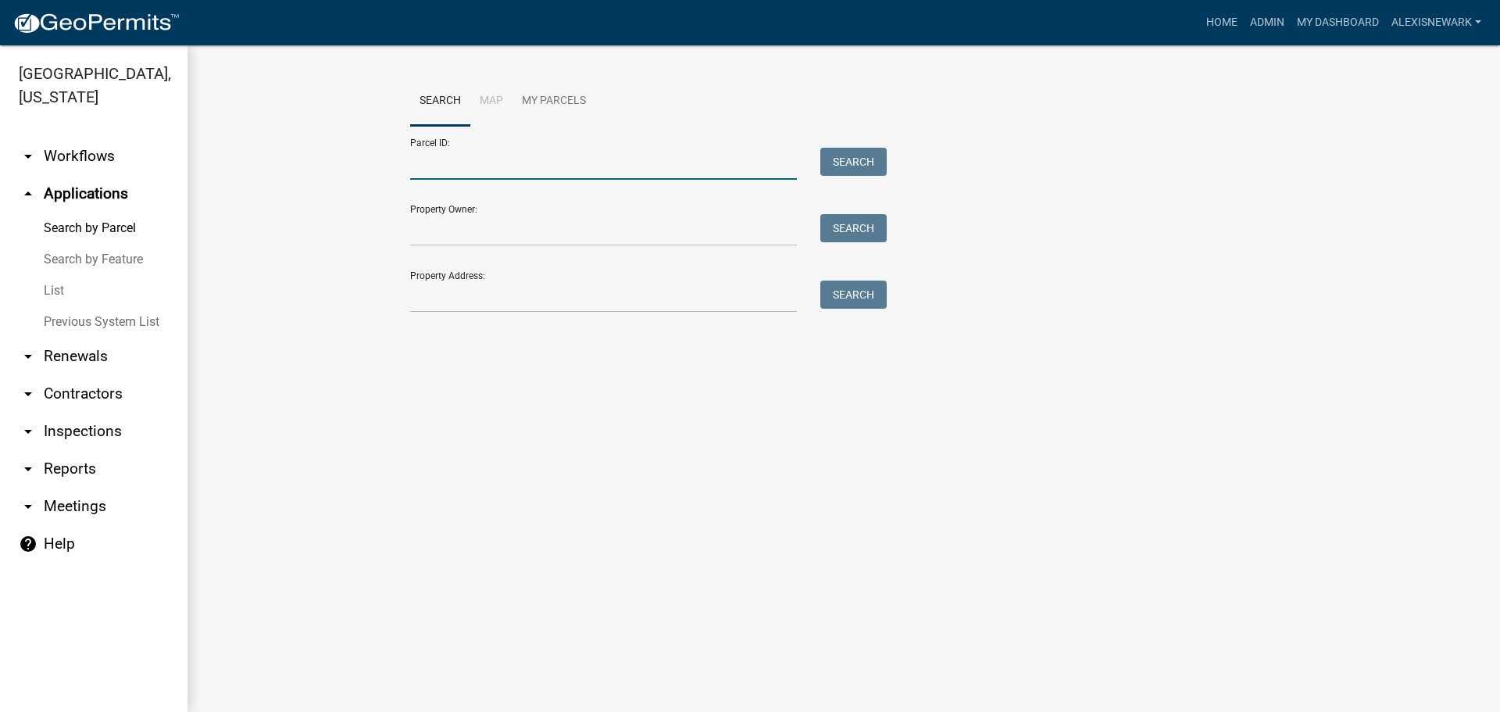
click at [576, 173] on input "Parcel ID:" at bounding box center [603, 164] width 387 height 32
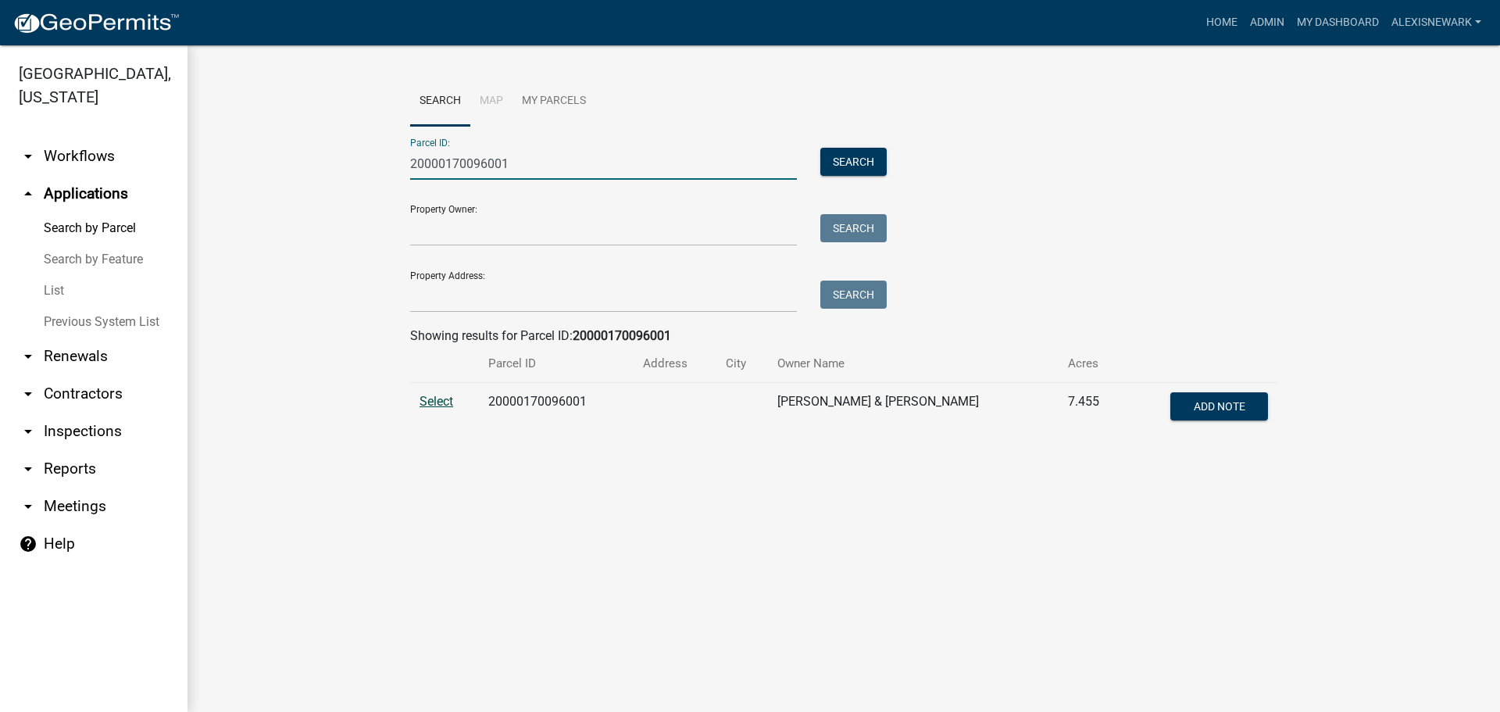
type input "20000170096001"
click at [430, 405] on span "Select" at bounding box center [436, 401] width 34 height 15
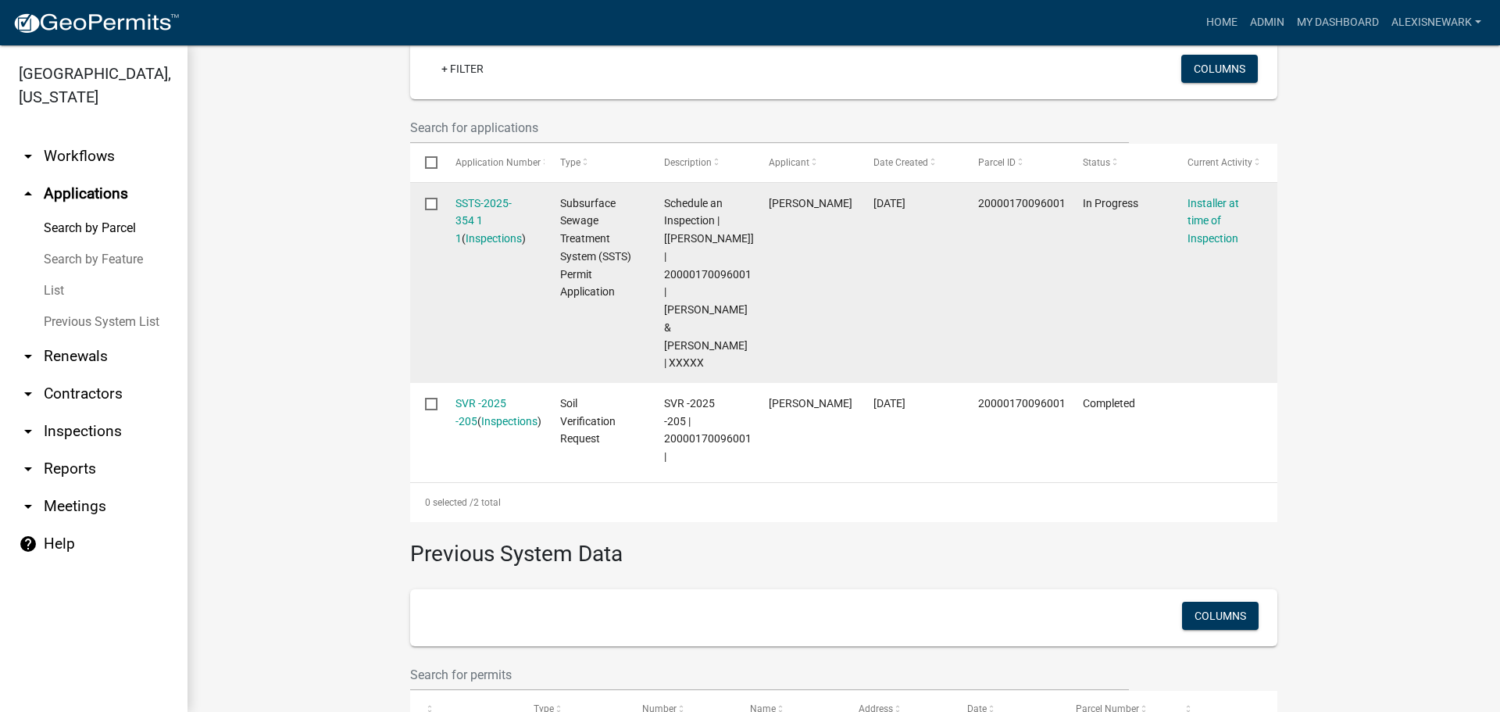
scroll to position [449, 0]
click at [473, 201] on link "SSTS-2025-354 1 1" at bounding box center [483, 220] width 56 height 48
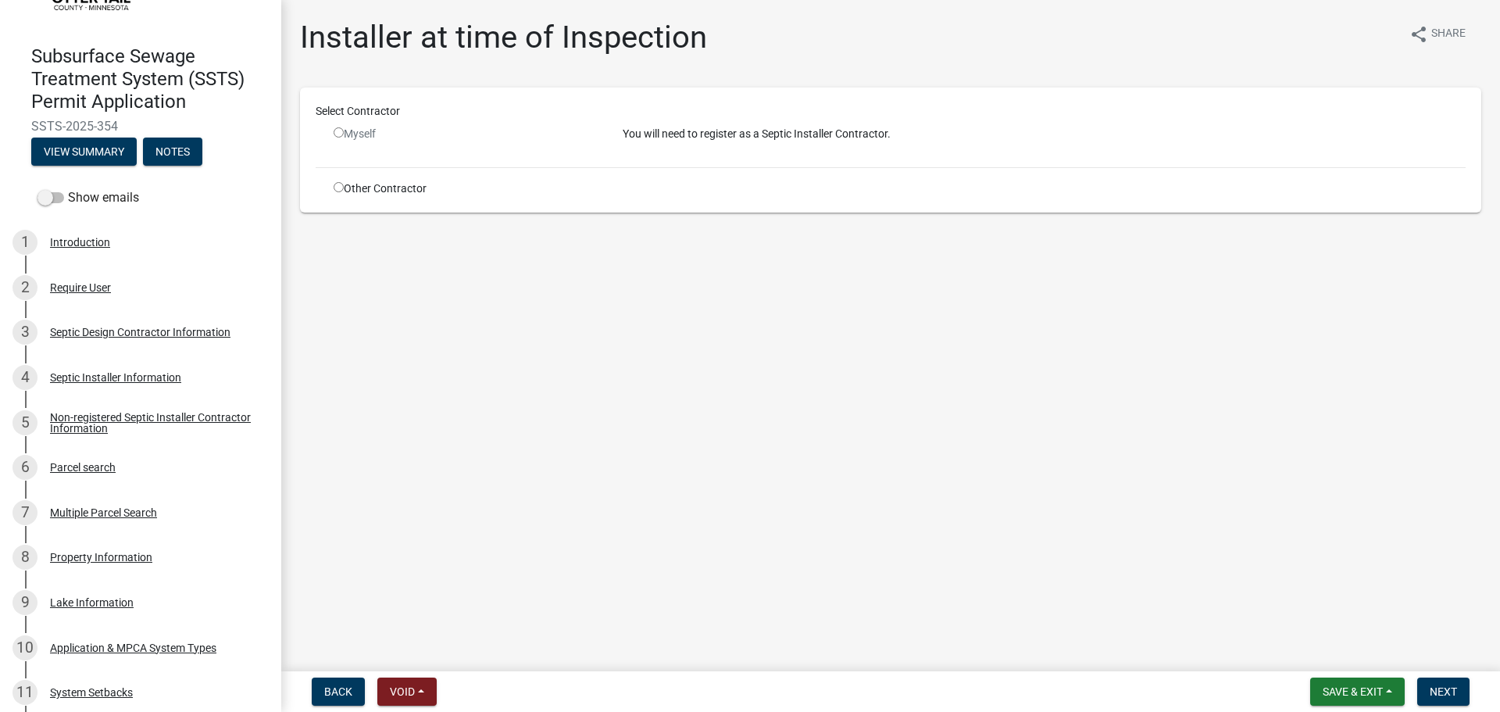
scroll to position [117, 0]
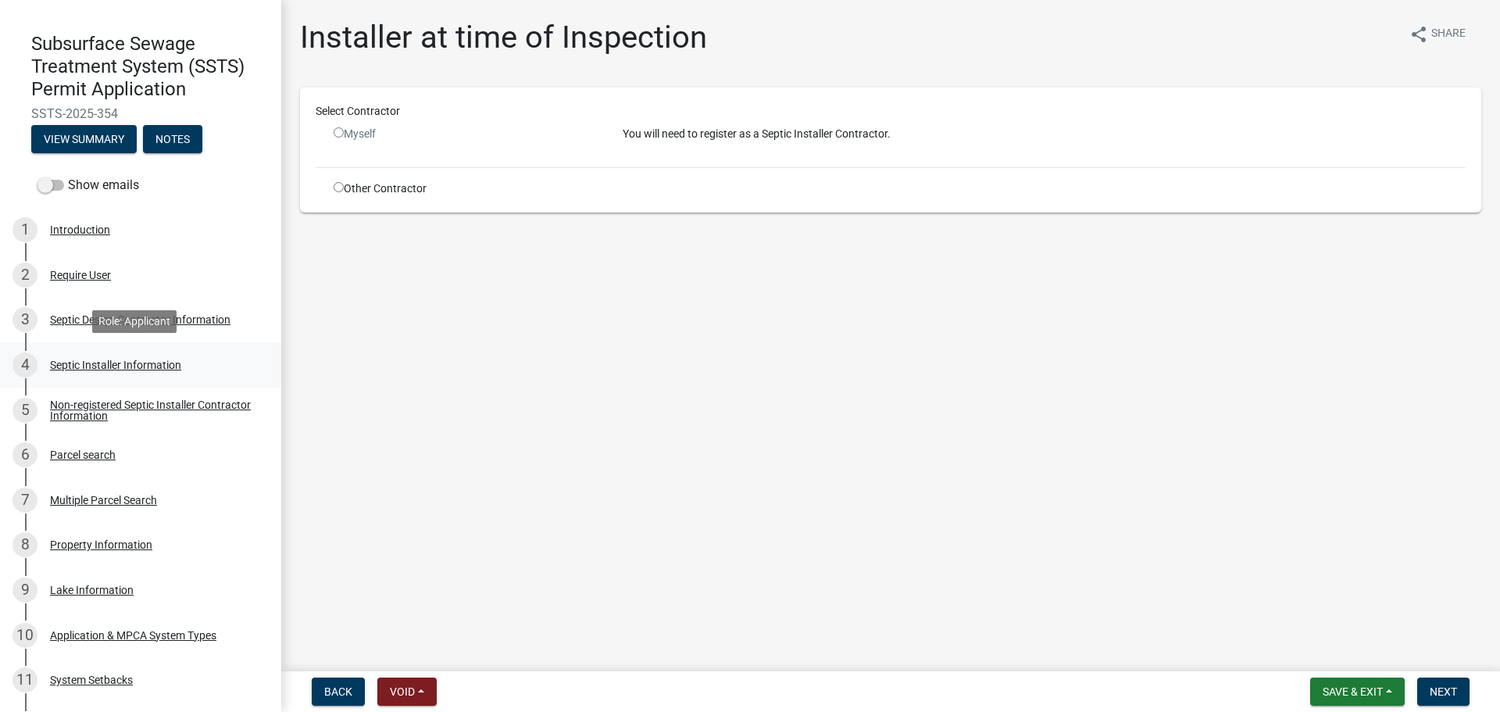
click at [175, 355] on div "4 Septic Installer Information" at bounding box center [134, 364] width 244 height 25
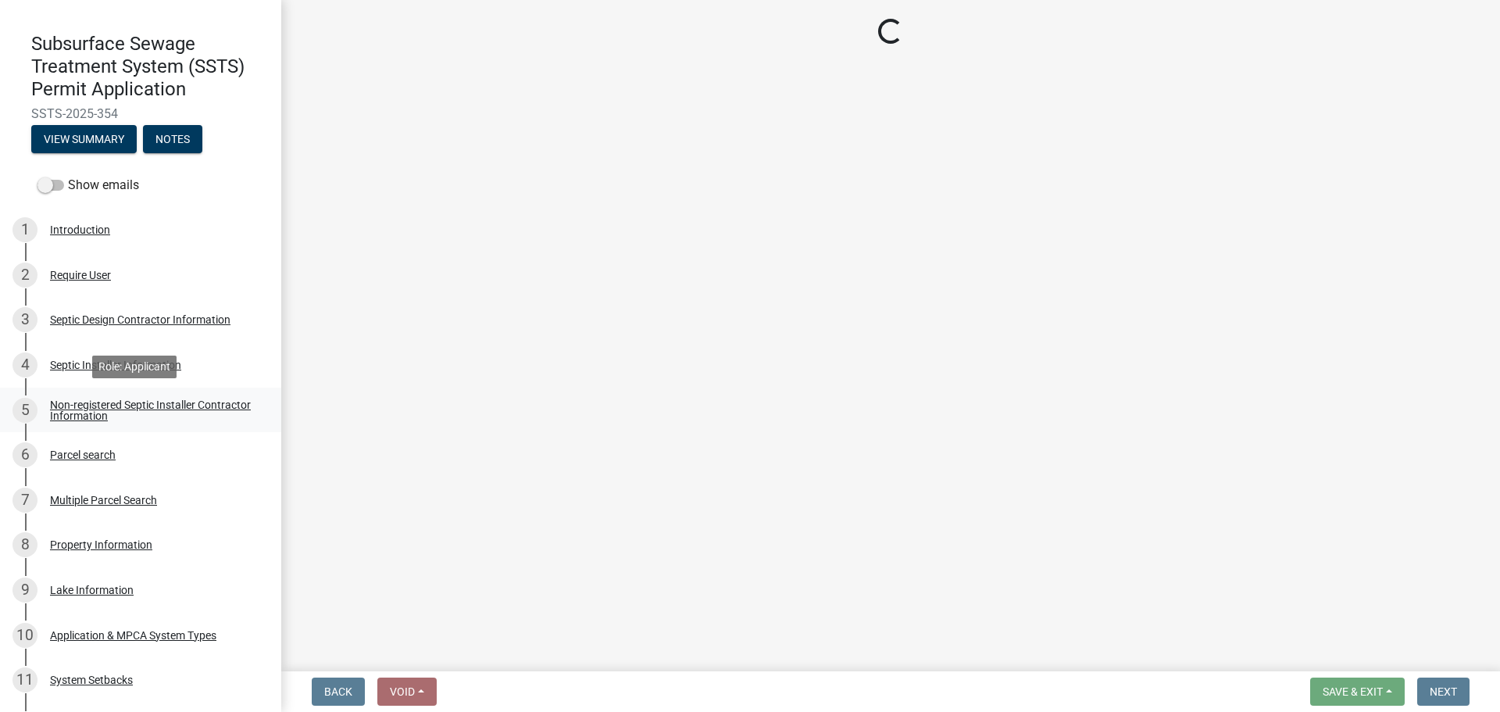
click at [171, 394] on link "5 Non-registered Septic Installer Contractor Information" at bounding box center [140, 409] width 281 height 45
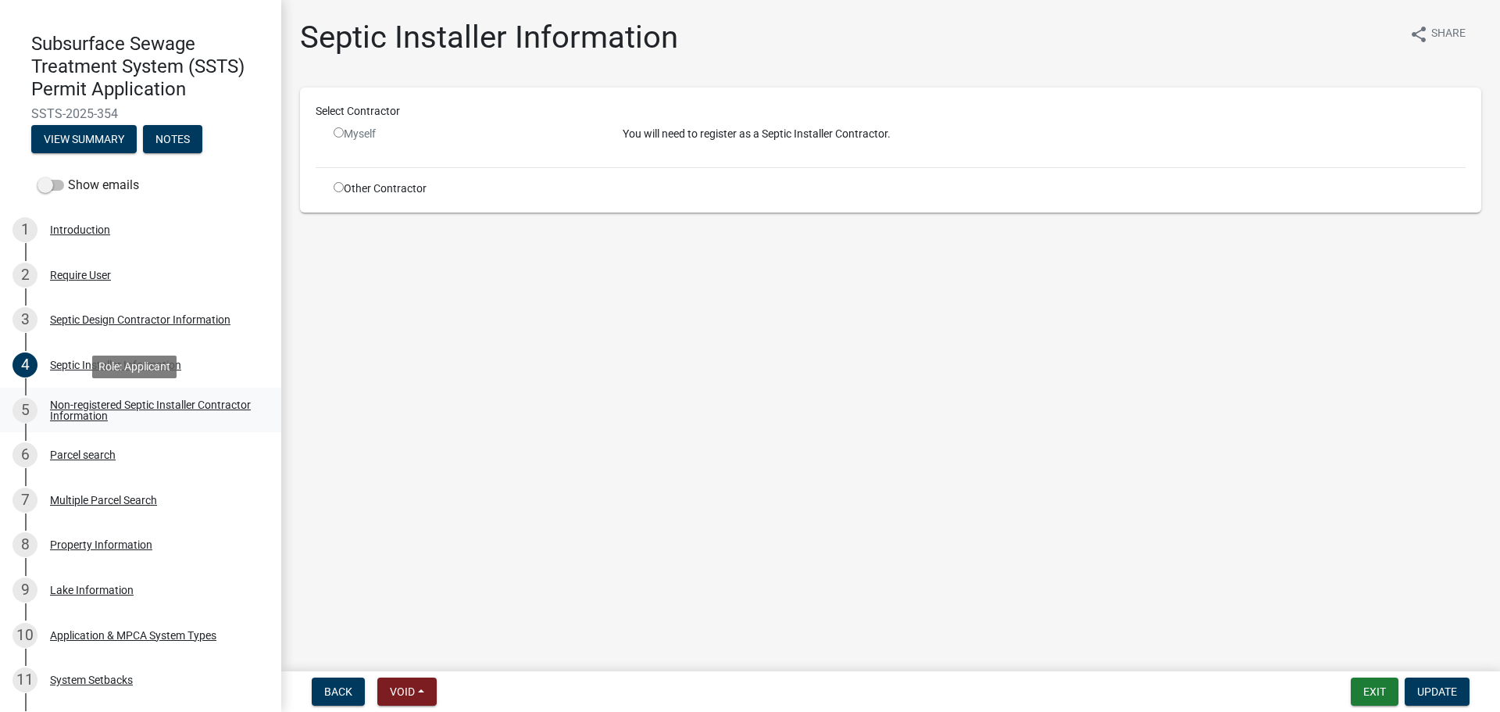
click at [173, 400] on div "Non-registered Septic Installer Contractor Information" at bounding box center [153, 410] width 206 height 22
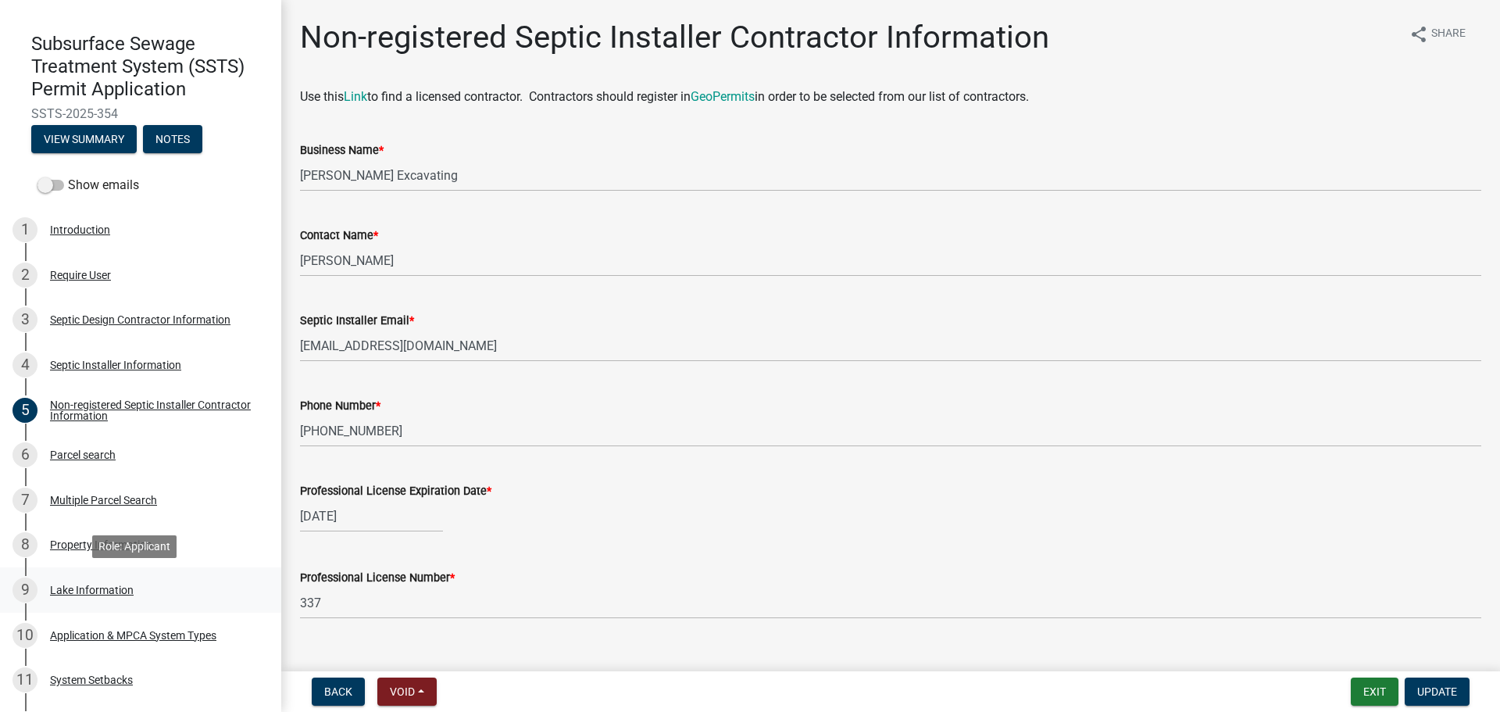
click at [137, 590] on div "9 Lake Information" at bounding box center [134, 589] width 244 height 25
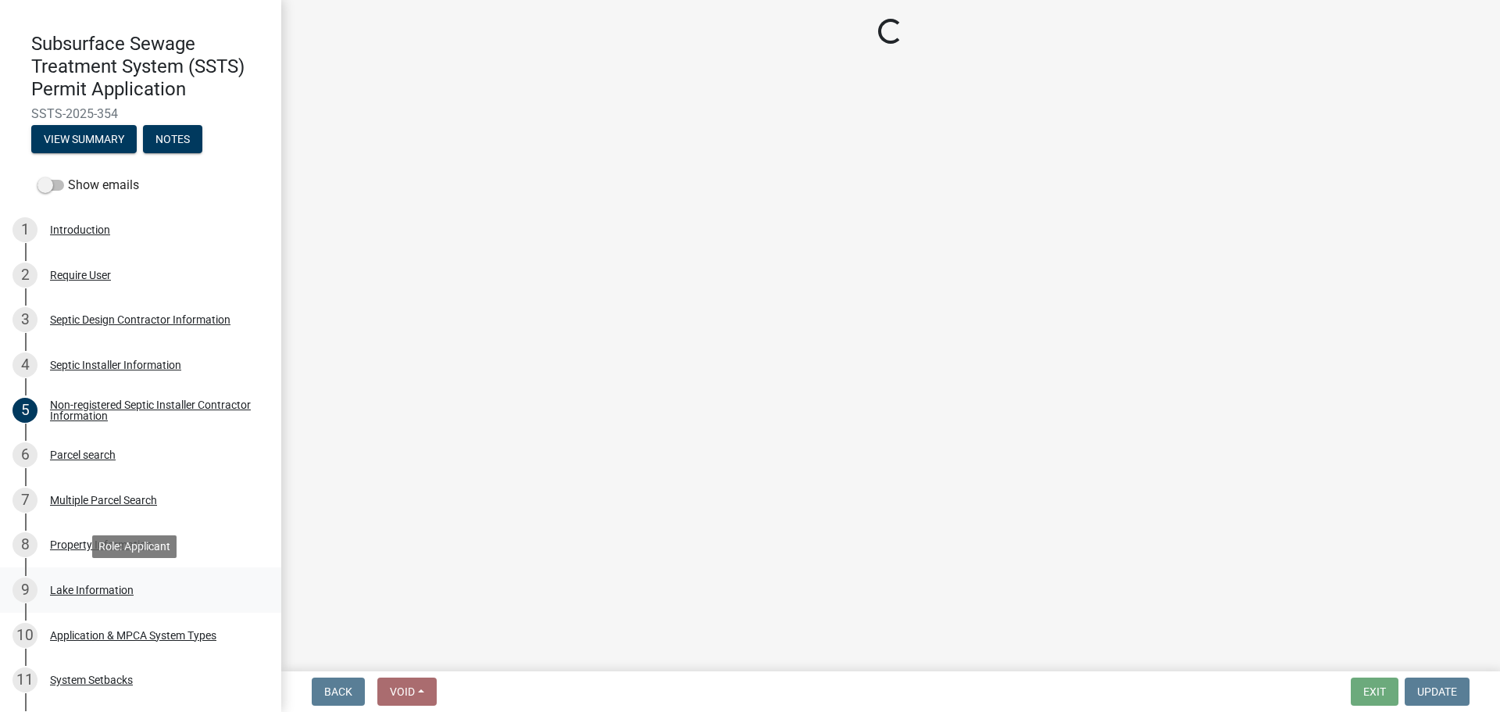
select select "bc00674e-7b24-4716-8d88-4b3ca0c17895"
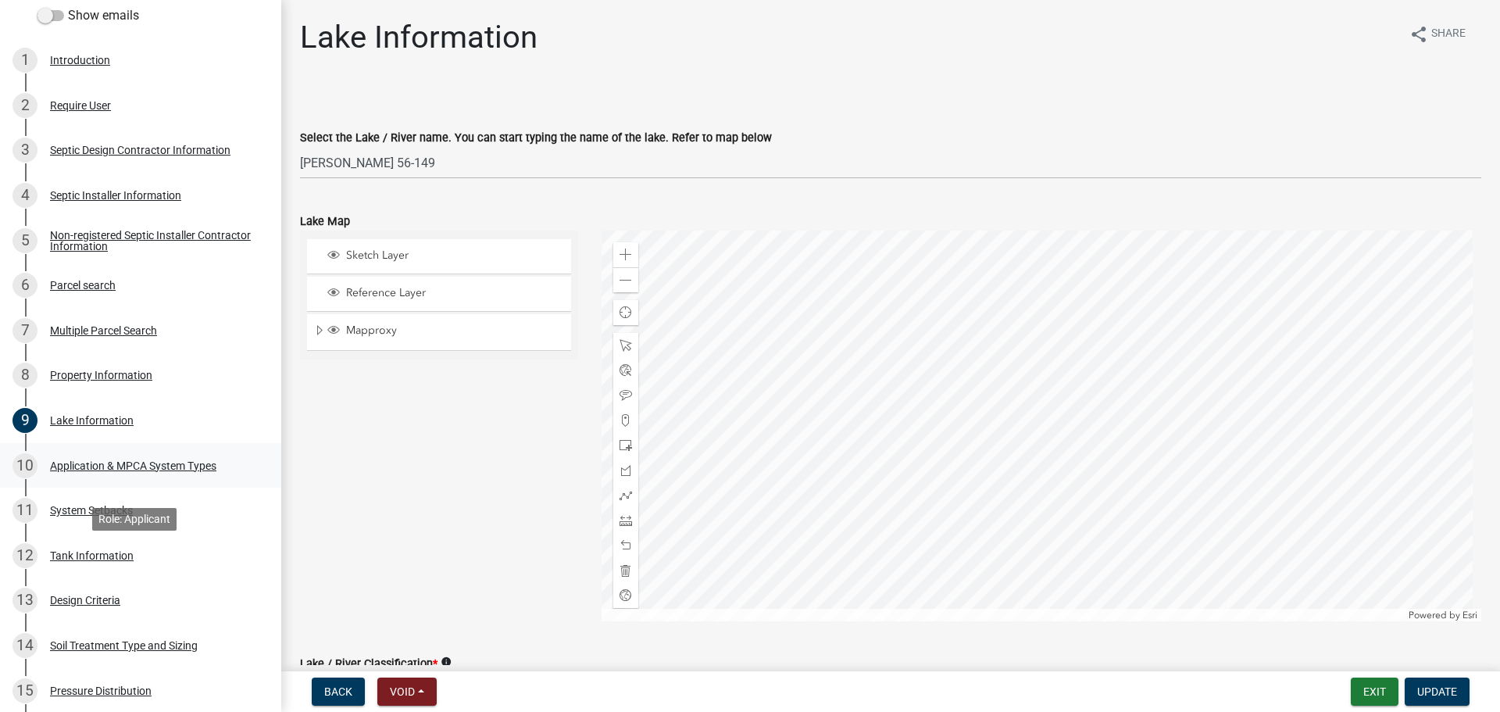
scroll to position [293, 0]
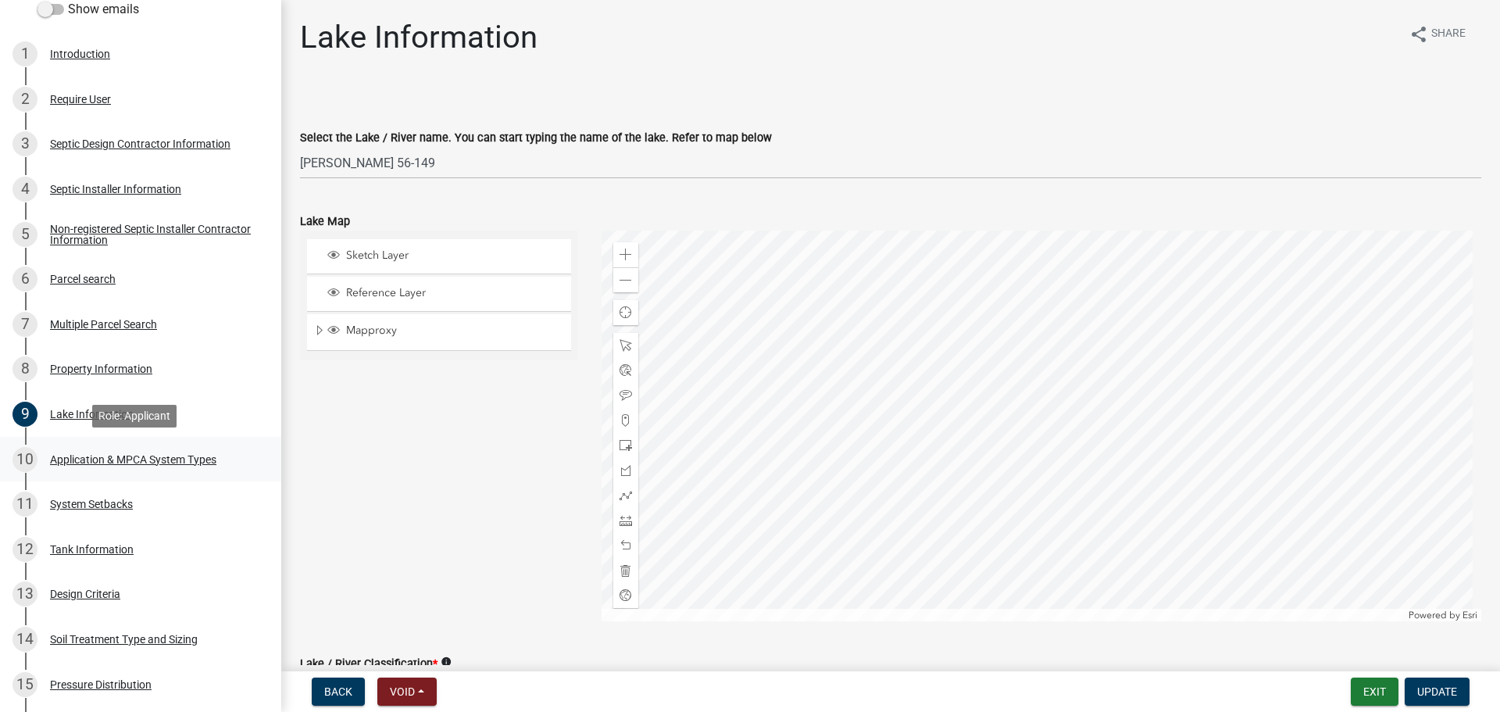
click at [181, 448] on div "10 Application & MPCA System Types" at bounding box center [134, 459] width 244 height 25
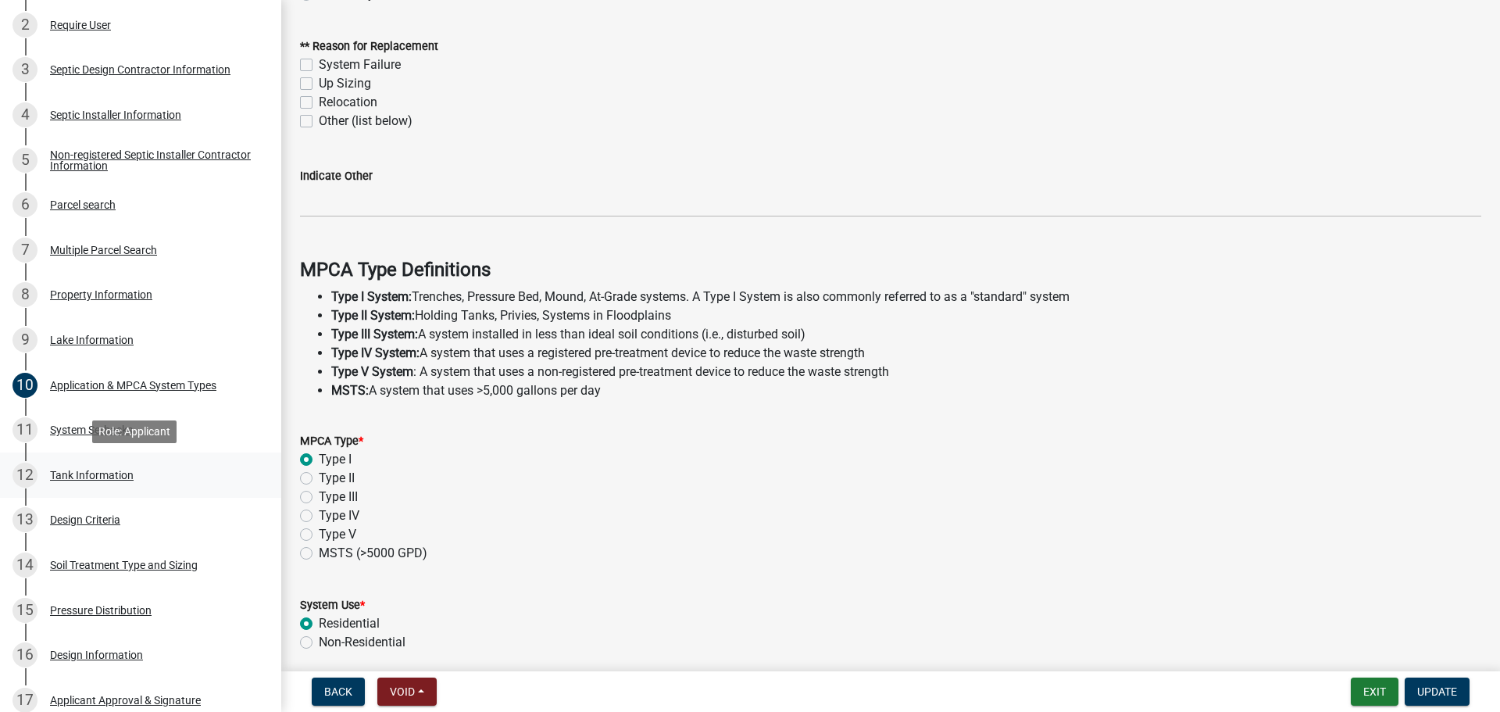
scroll to position [410, 0]
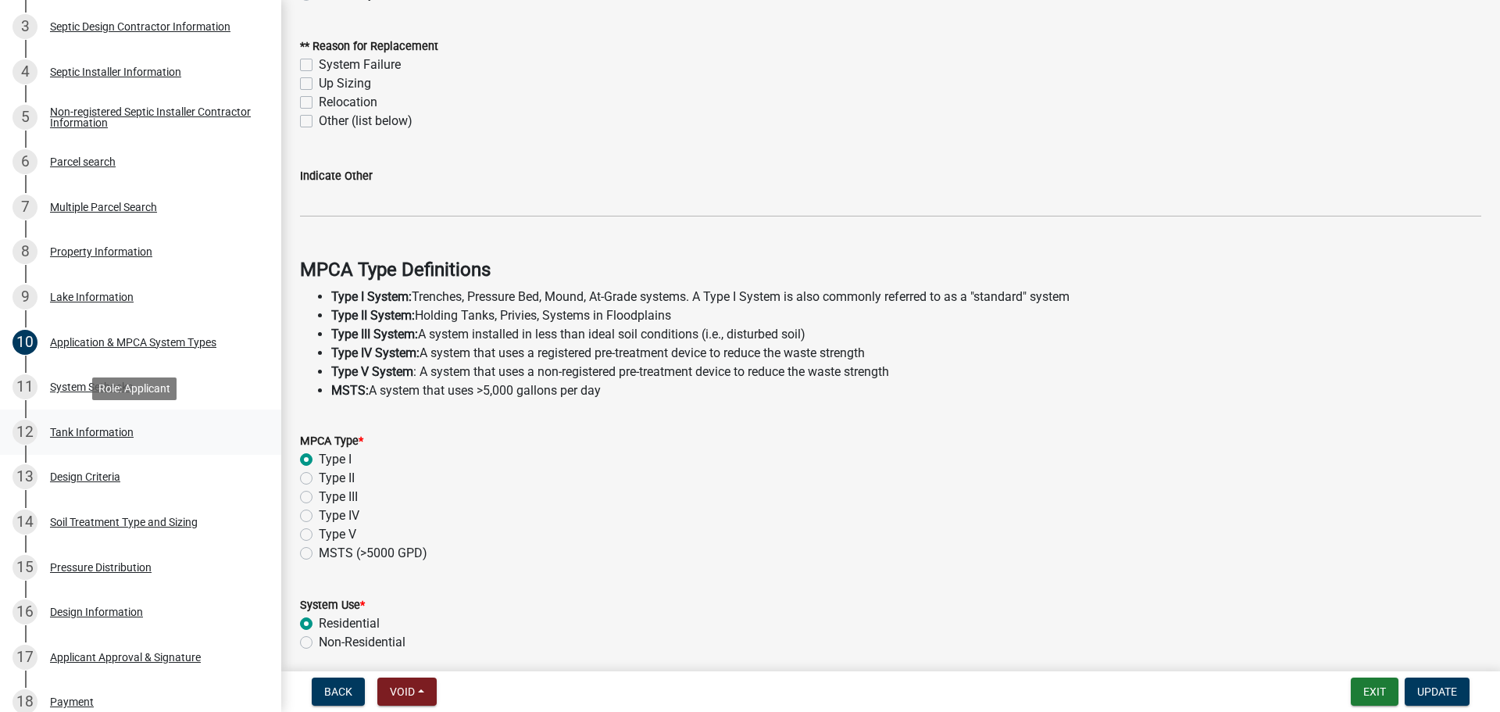
click at [182, 440] on div "12 Tank Information" at bounding box center [134, 431] width 244 height 25
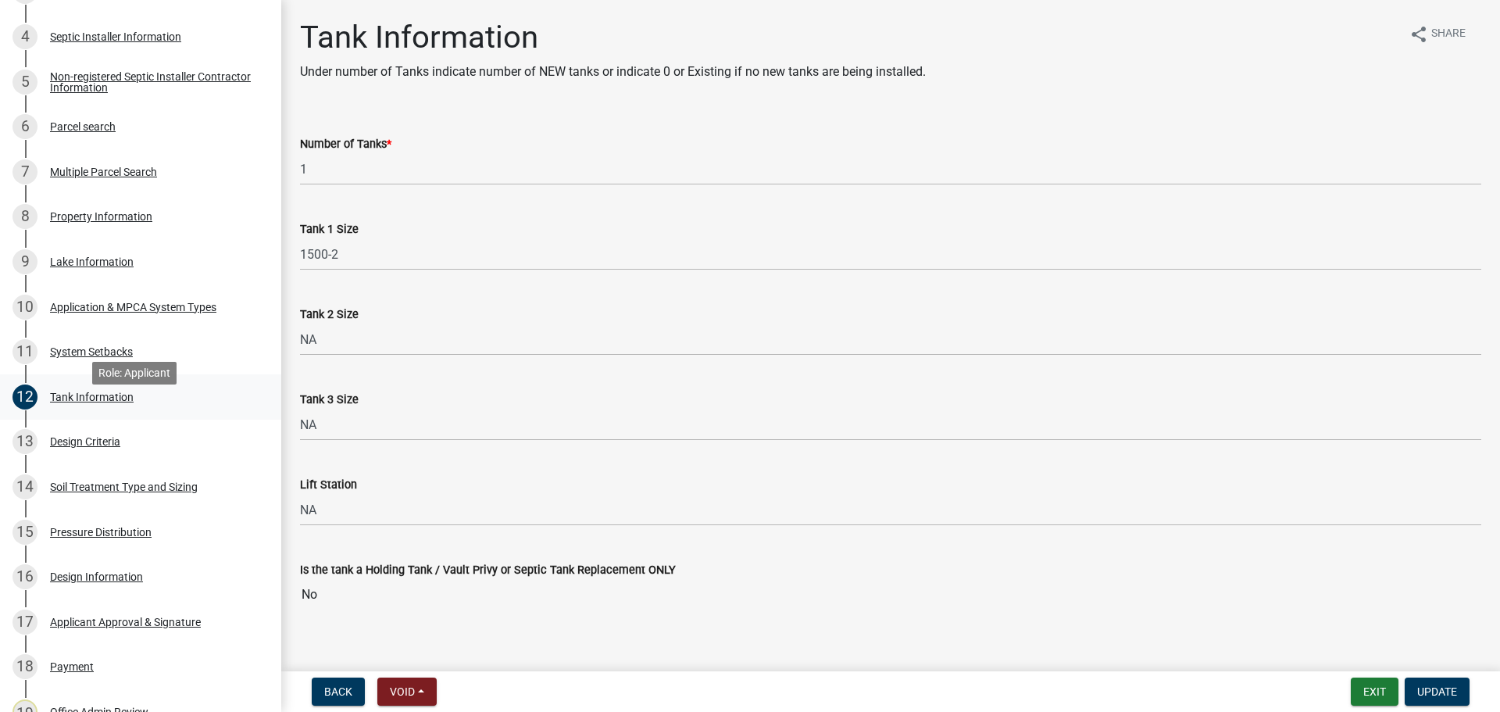
scroll to position [449, 0]
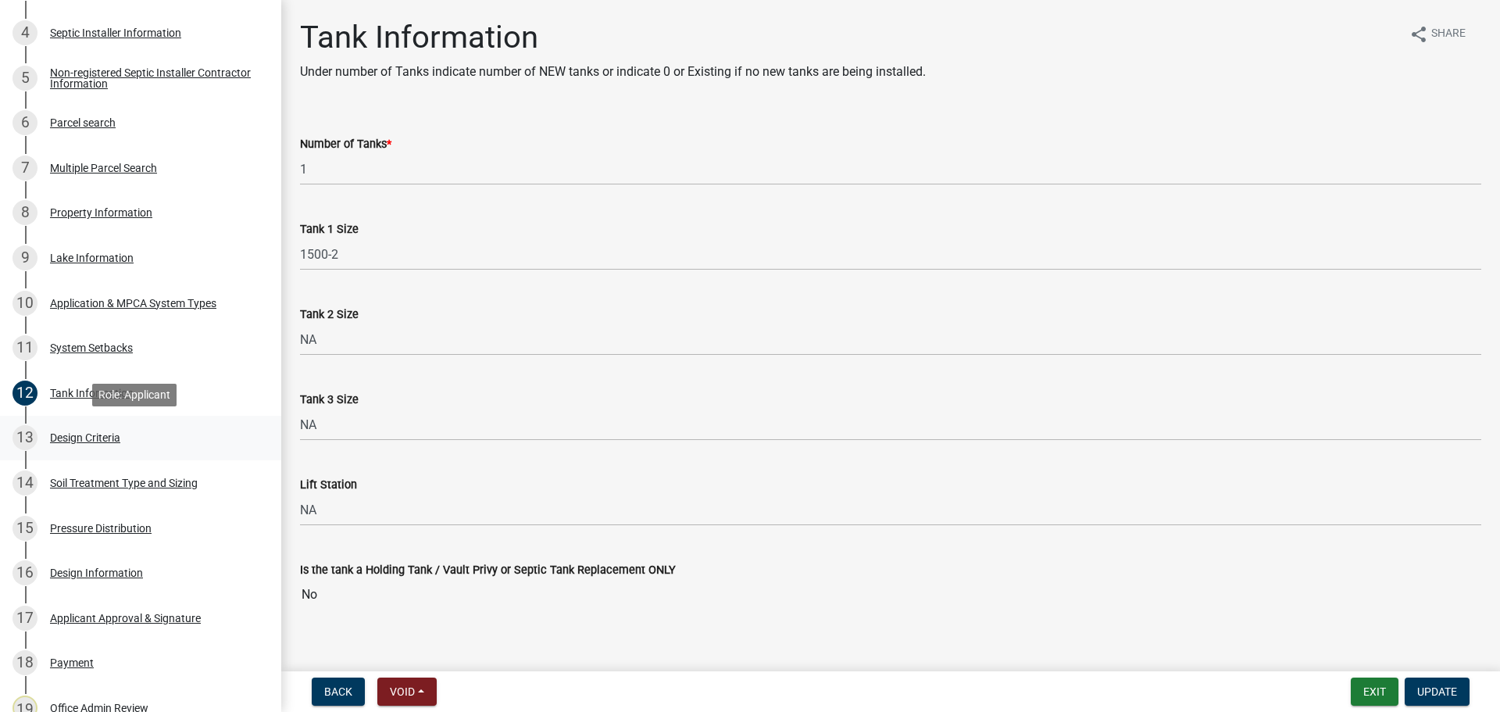
click at [225, 443] on div "13 Design Criteria" at bounding box center [134, 437] width 244 height 25
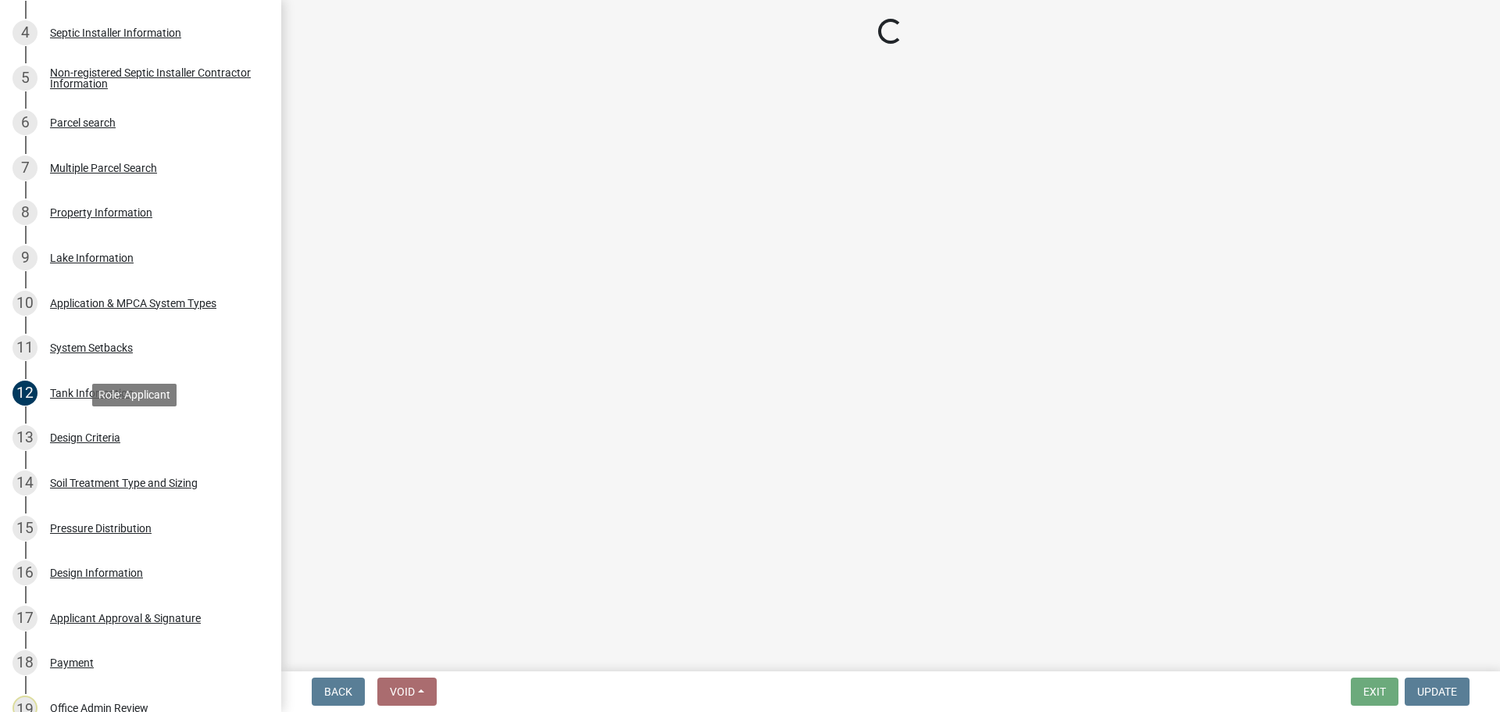
select select "eaa6e4cf-be76-4366-bfe5-e87acfaaf3f4"
select select "48b77c43-c0ca-4757-a1b1-e2e69db0f822"
select select "45db2b75-262a-4f3c-9010-aae25997cba1"
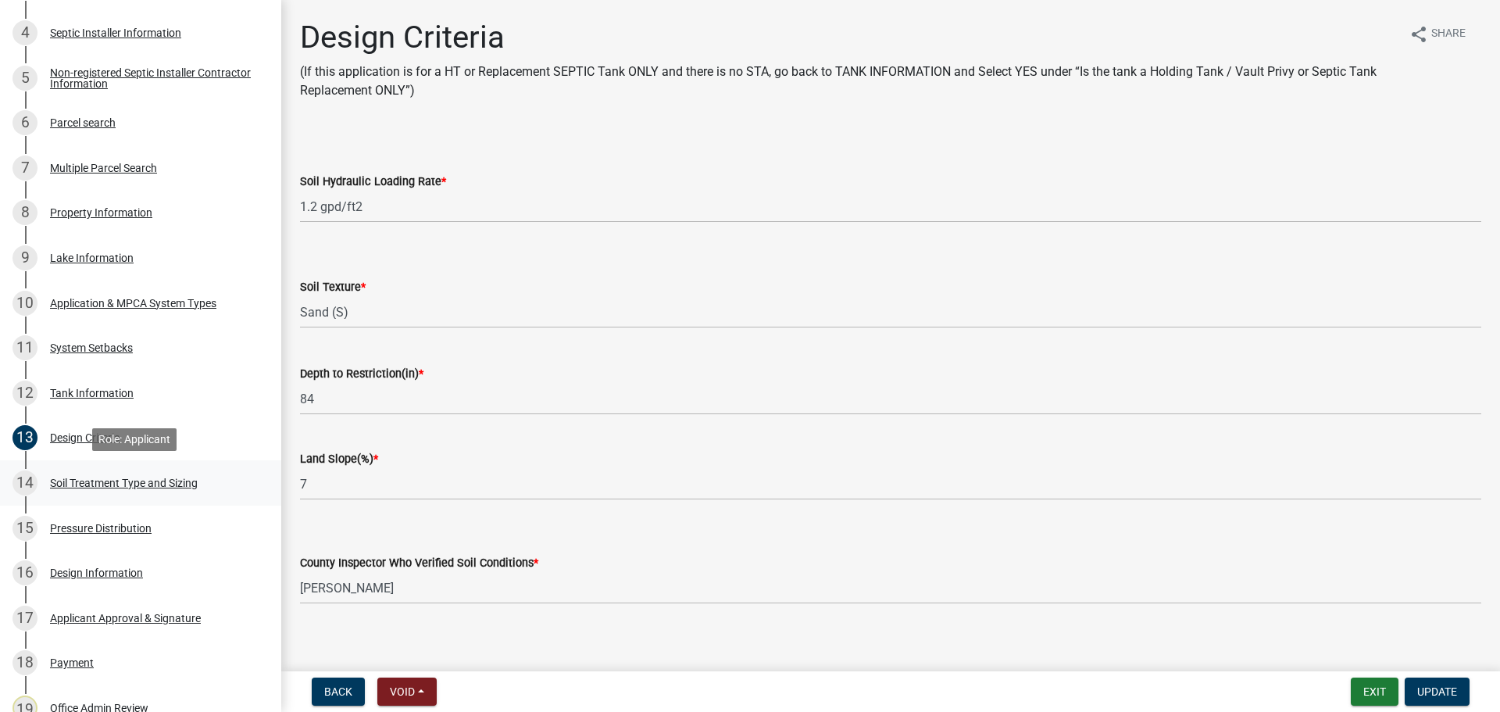
click at [237, 476] on div "14 Soil Treatment Type and Sizing" at bounding box center [134, 482] width 244 height 25
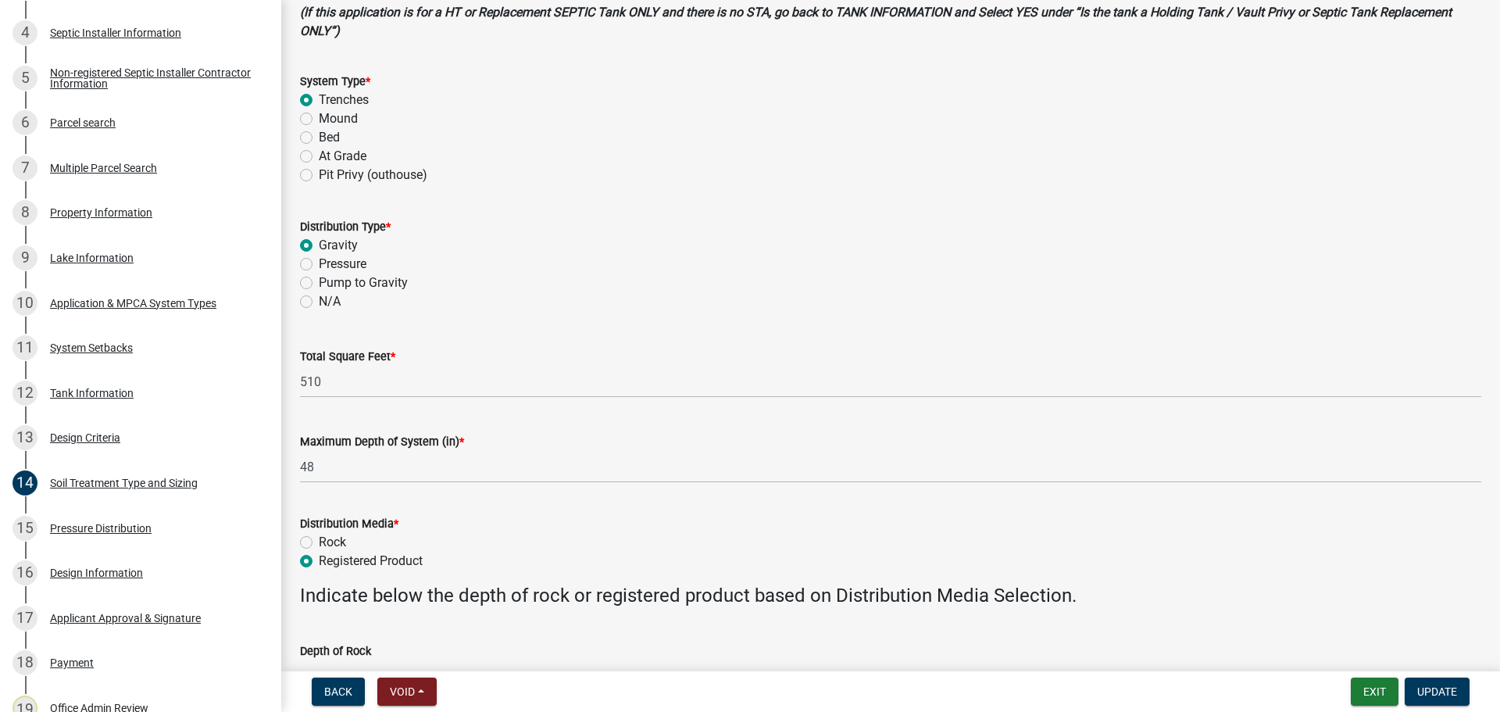
scroll to position [176, 0]
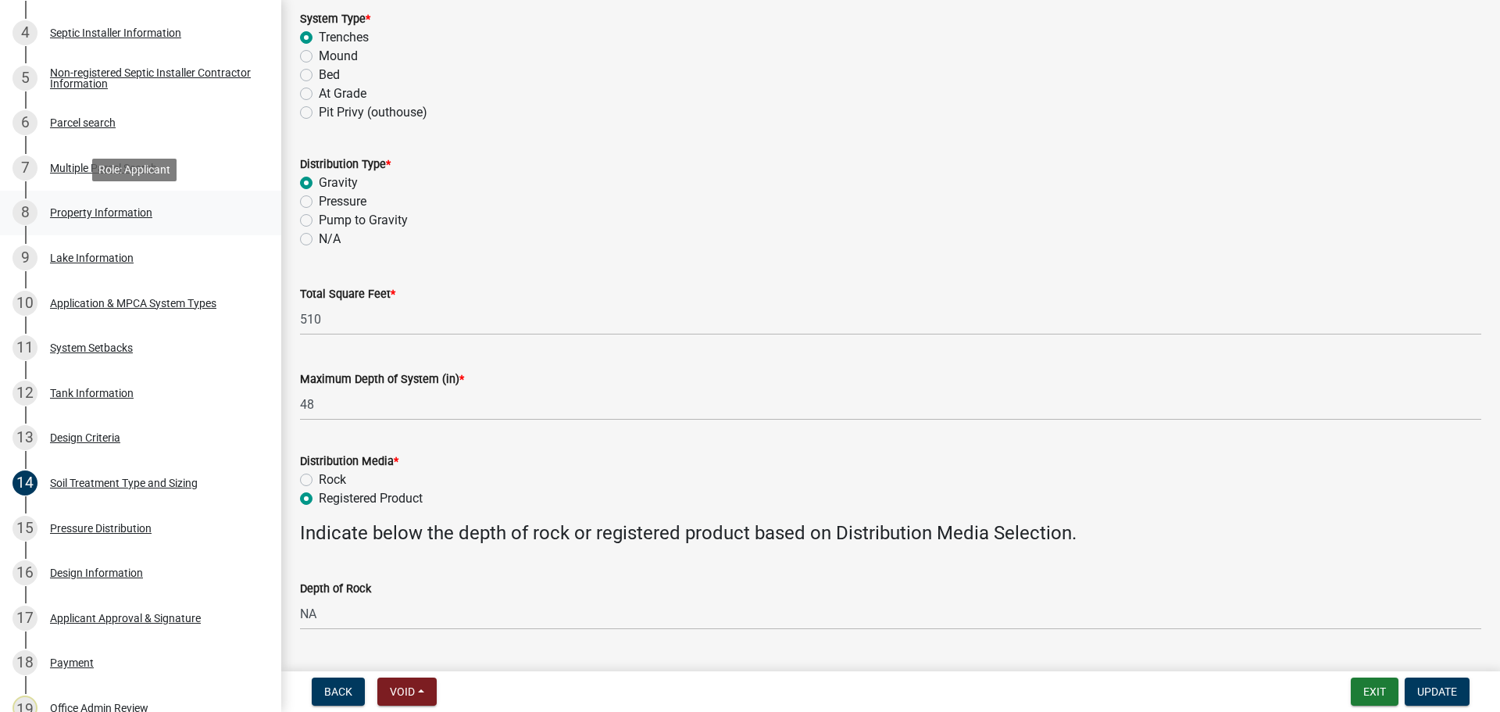
click at [205, 229] on link "8 Property Information" at bounding box center [140, 213] width 281 height 45
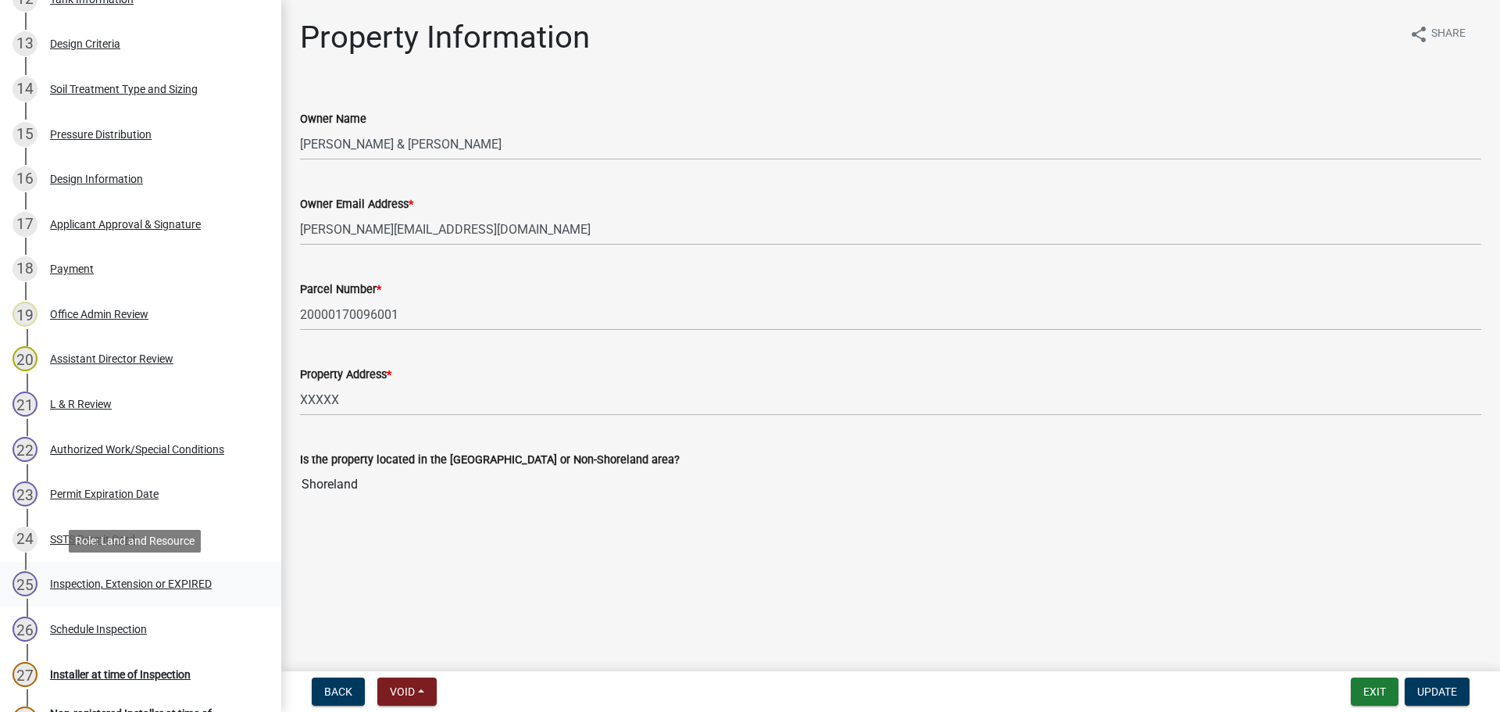
scroll to position [859, 0]
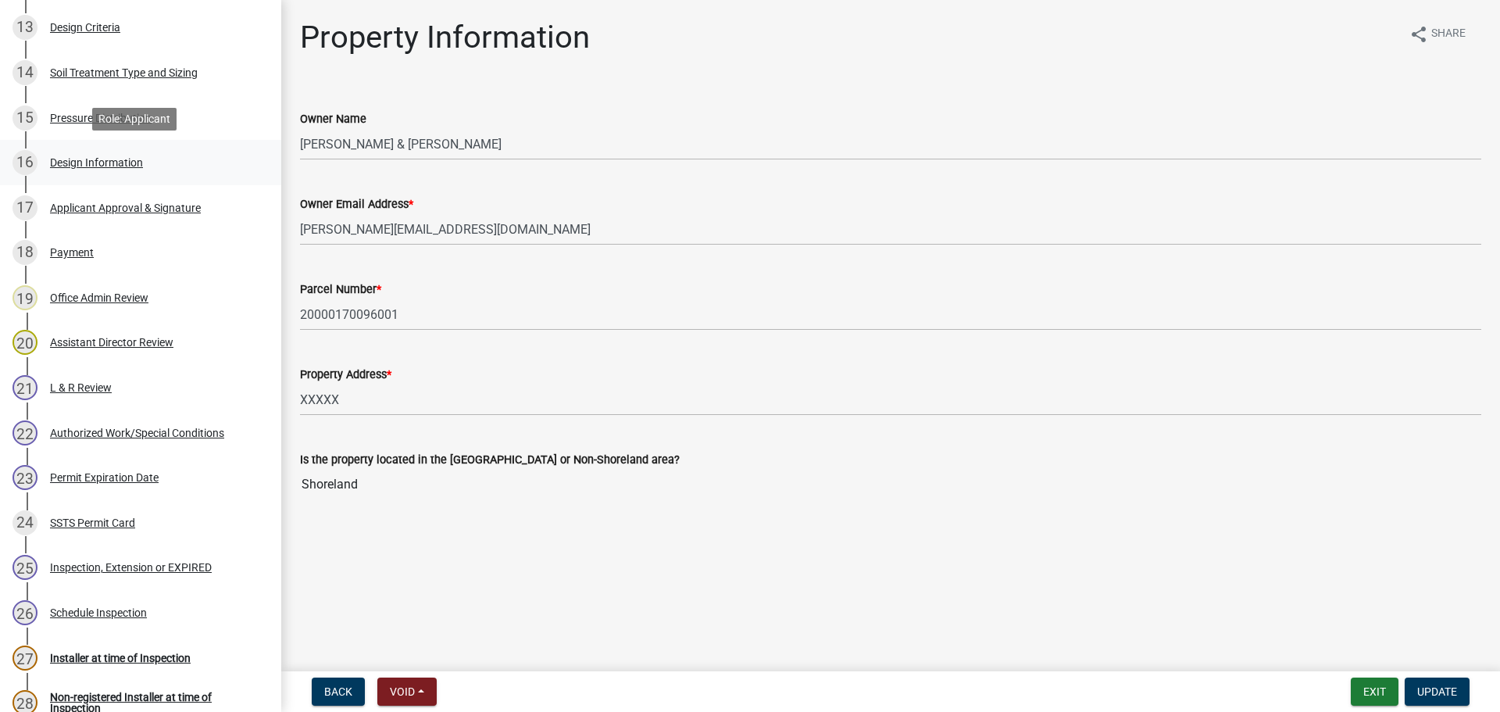
click at [109, 179] on link "16 Design Information" at bounding box center [140, 162] width 281 height 45
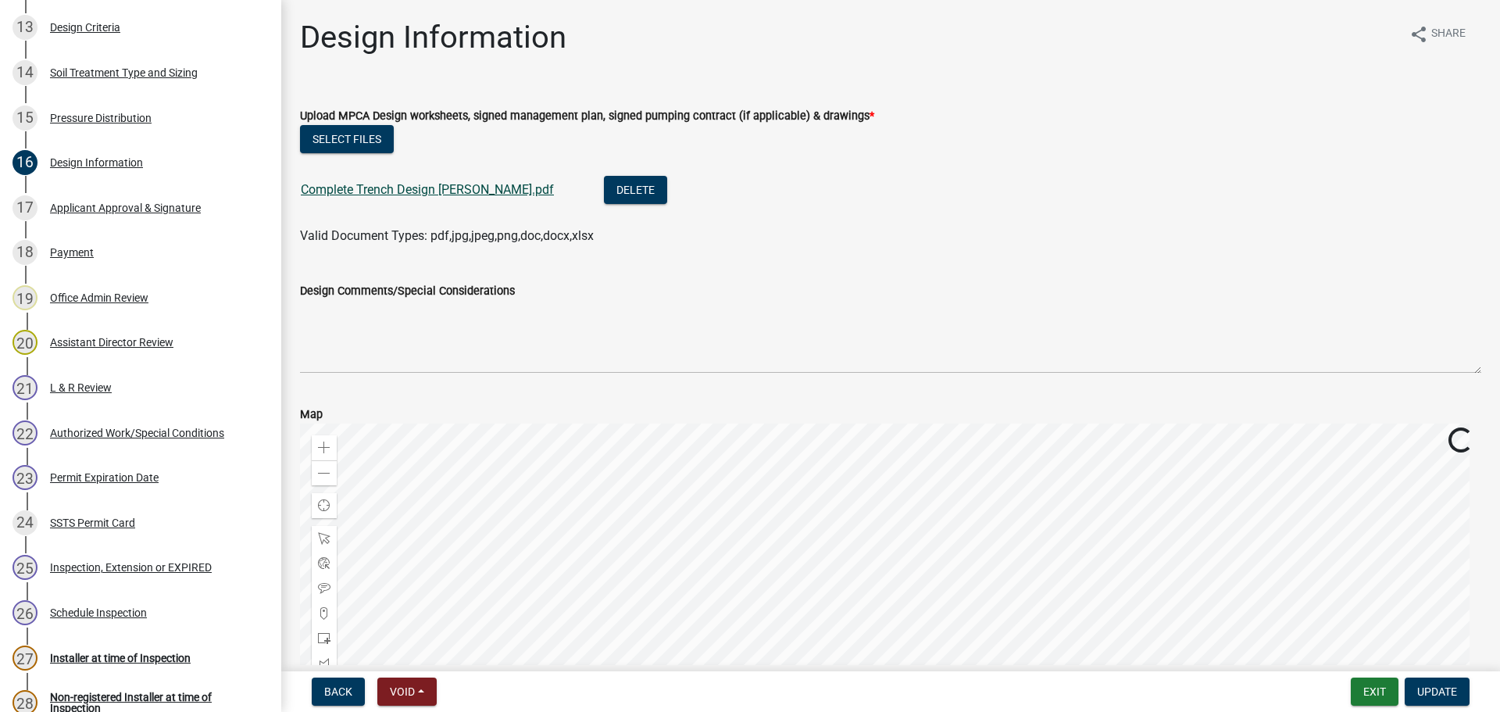
click at [482, 184] on link "Complete Trench Design Amundson.pdf" at bounding box center [427, 189] width 253 height 15
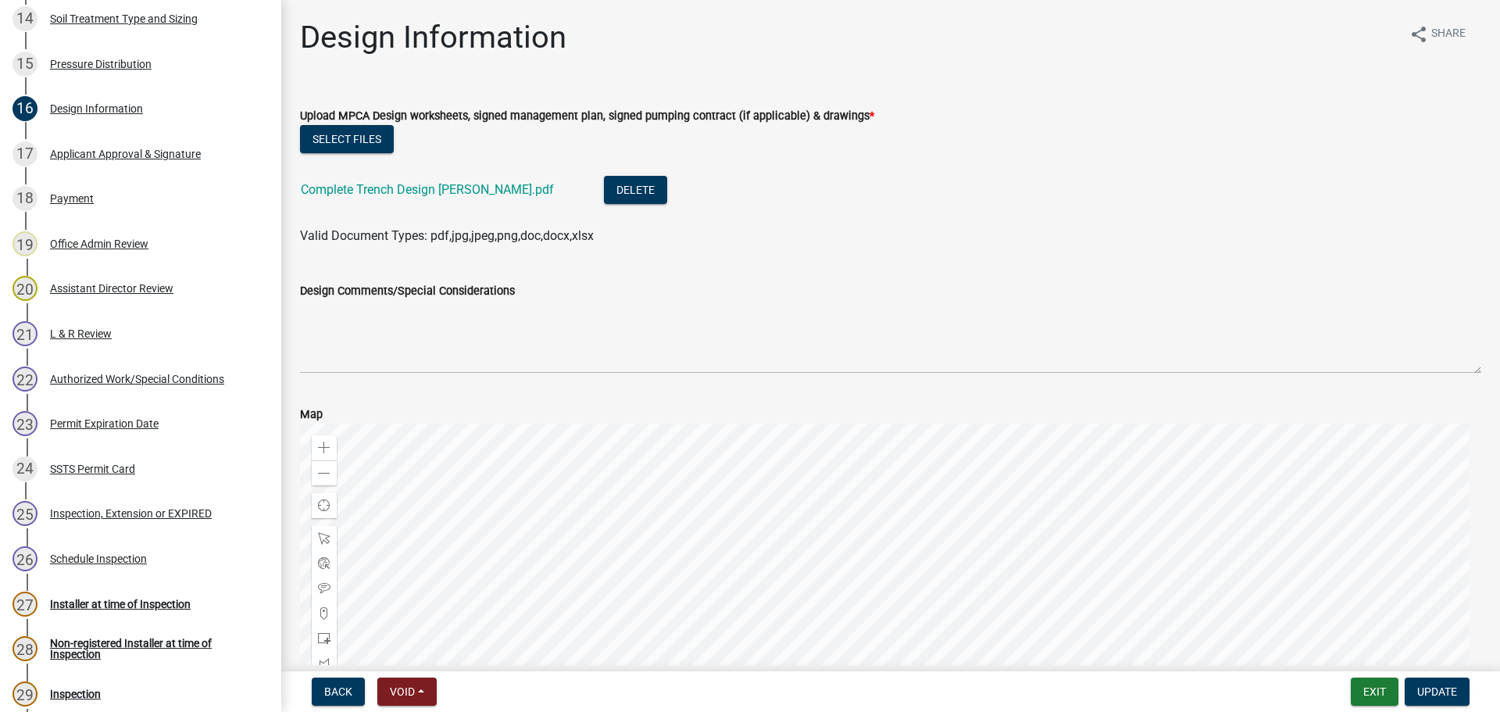
scroll to position [918, 0]
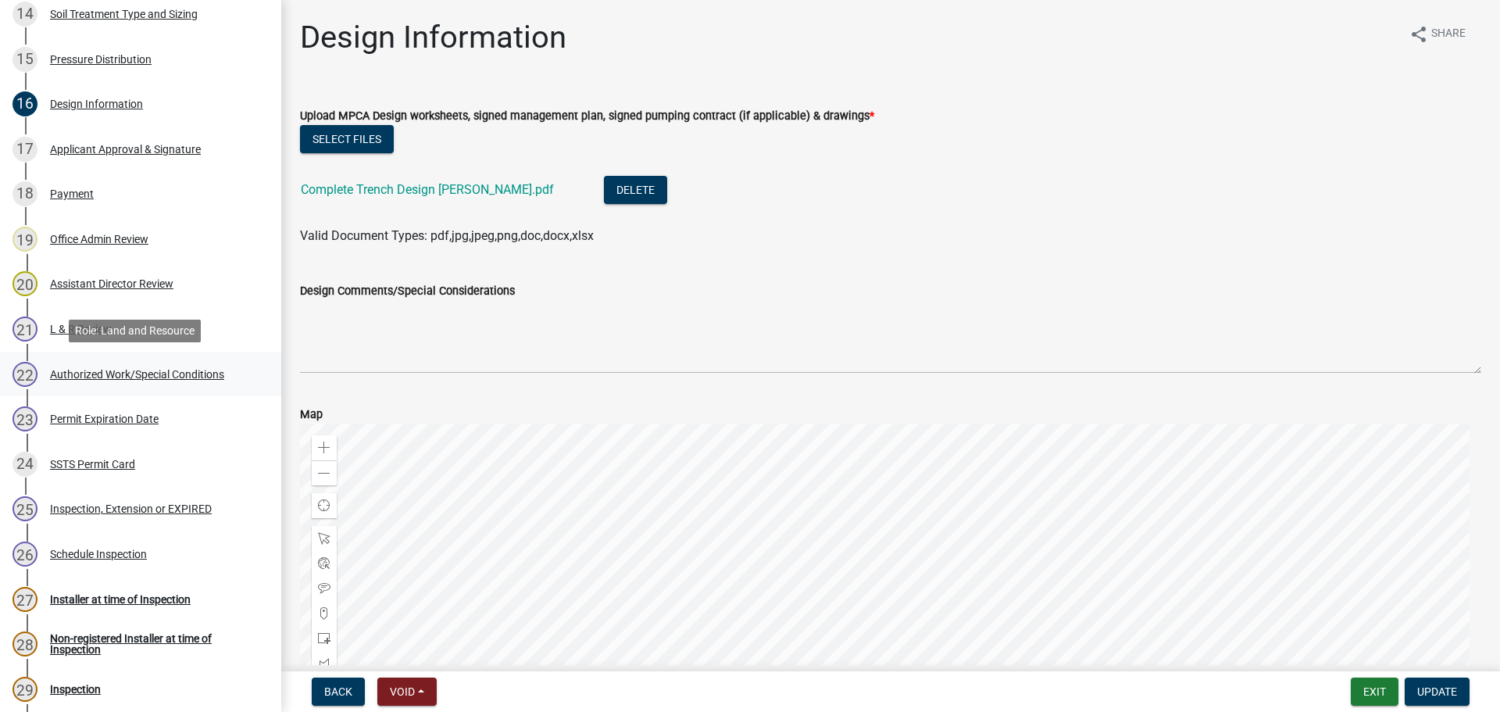
click at [173, 391] on link "22 Authorized Work/Special Conditions" at bounding box center [140, 374] width 281 height 45
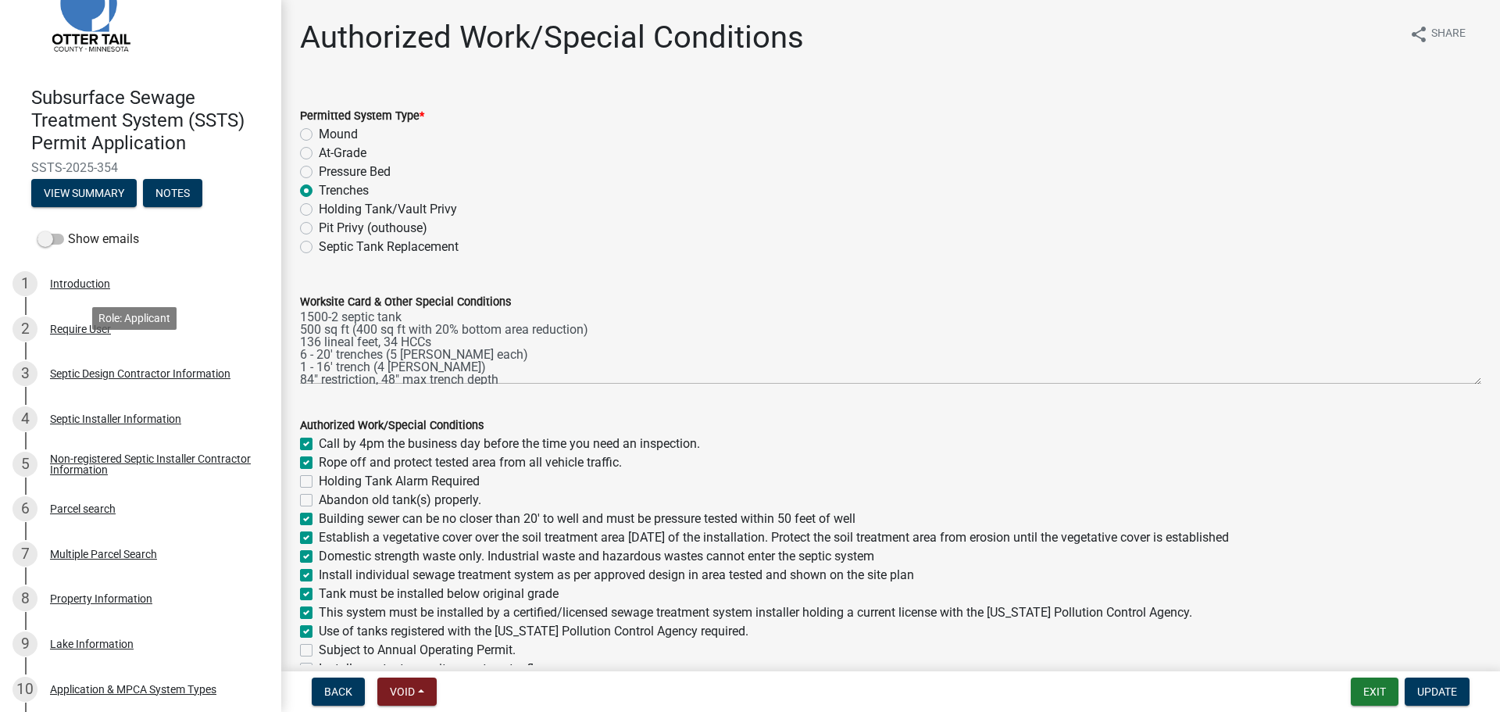
scroll to position [59, 0]
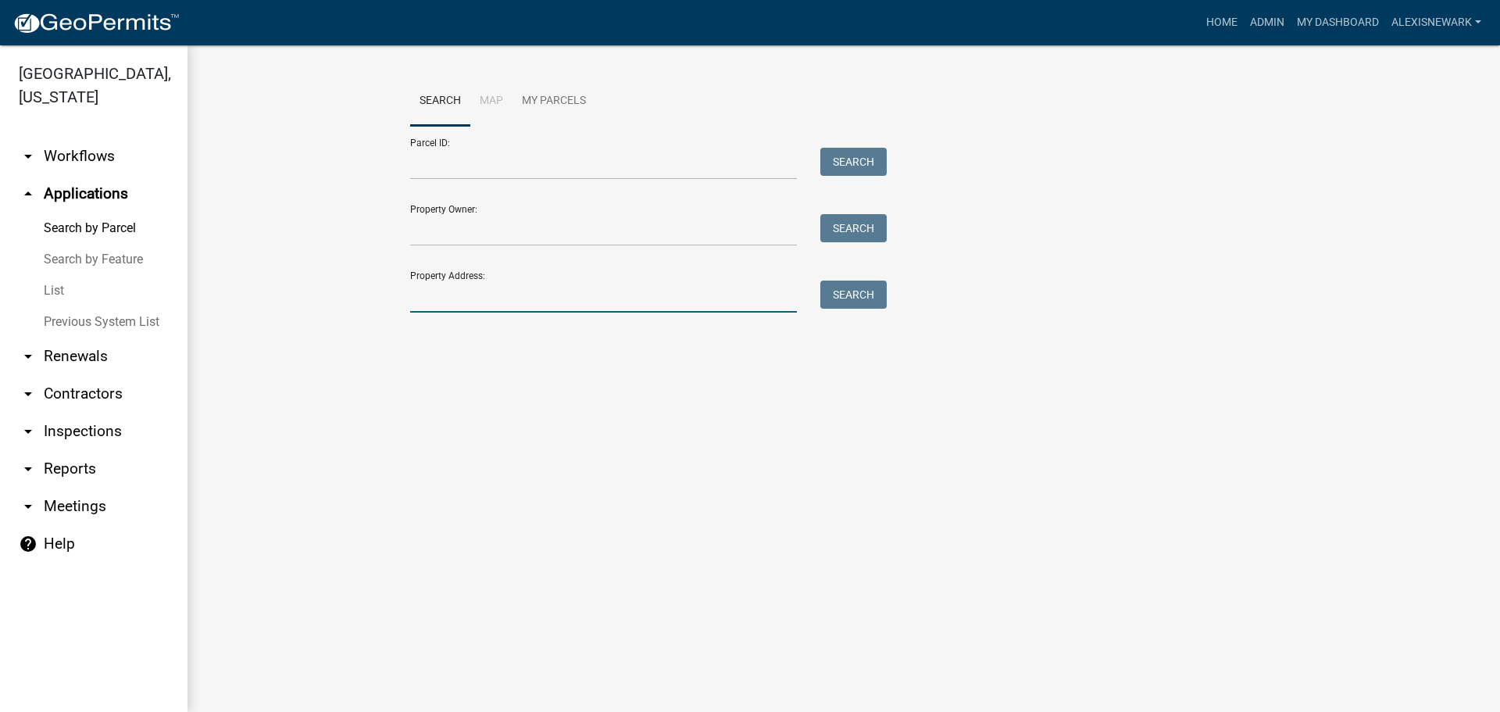
drag, startPoint x: 477, startPoint y: 302, endPoint x: 473, endPoint y: 268, distance: 33.7
click at [477, 302] on input "Property Address:" at bounding box center [603, 296] width 387 height 32
type input "43778"
click at [848, 298] on button "Search" at bounding box center [853, 294] width 66 height 28
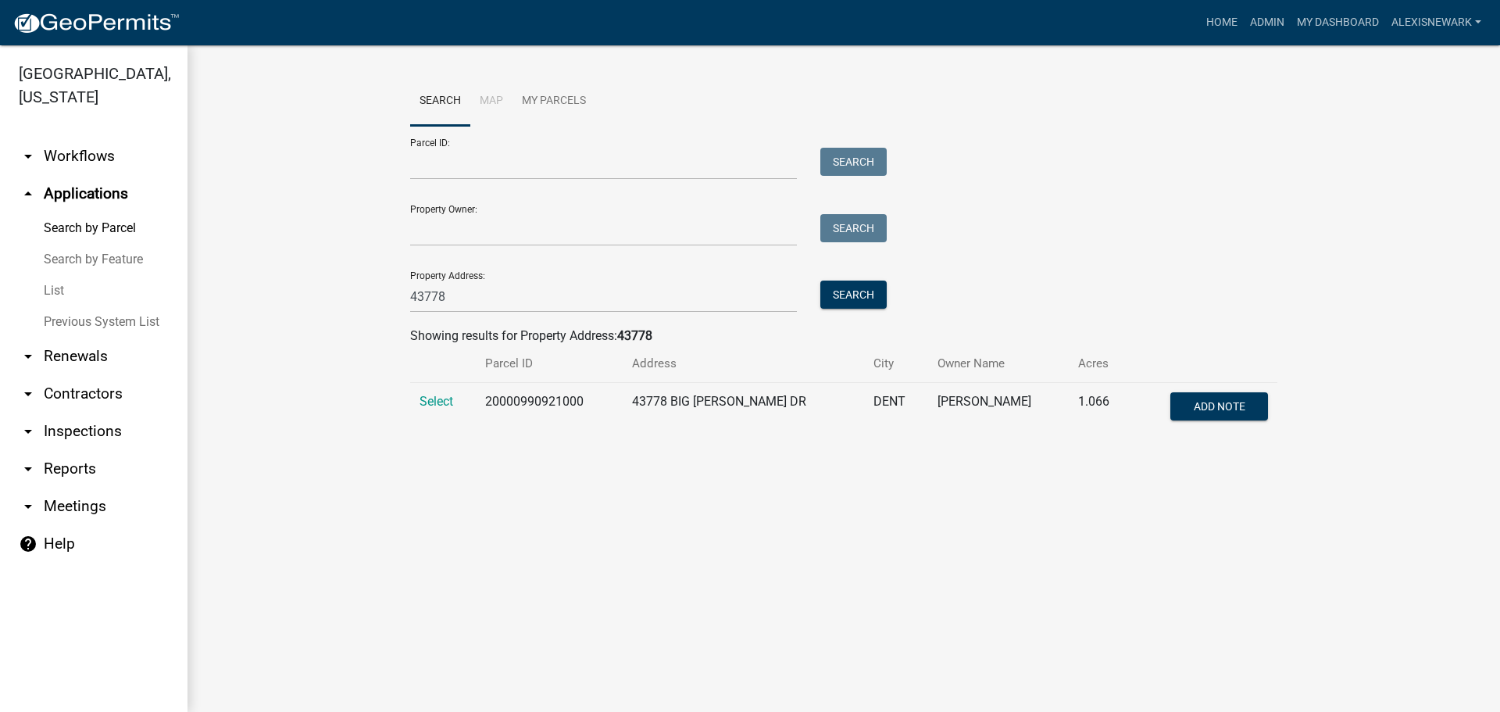
click at [416, 401] on td "Select" at bounding box center [443, 409] width 66 height 52
click at [423, 401] on span "Select" at bounding box center [436, 401] width 34 height 15
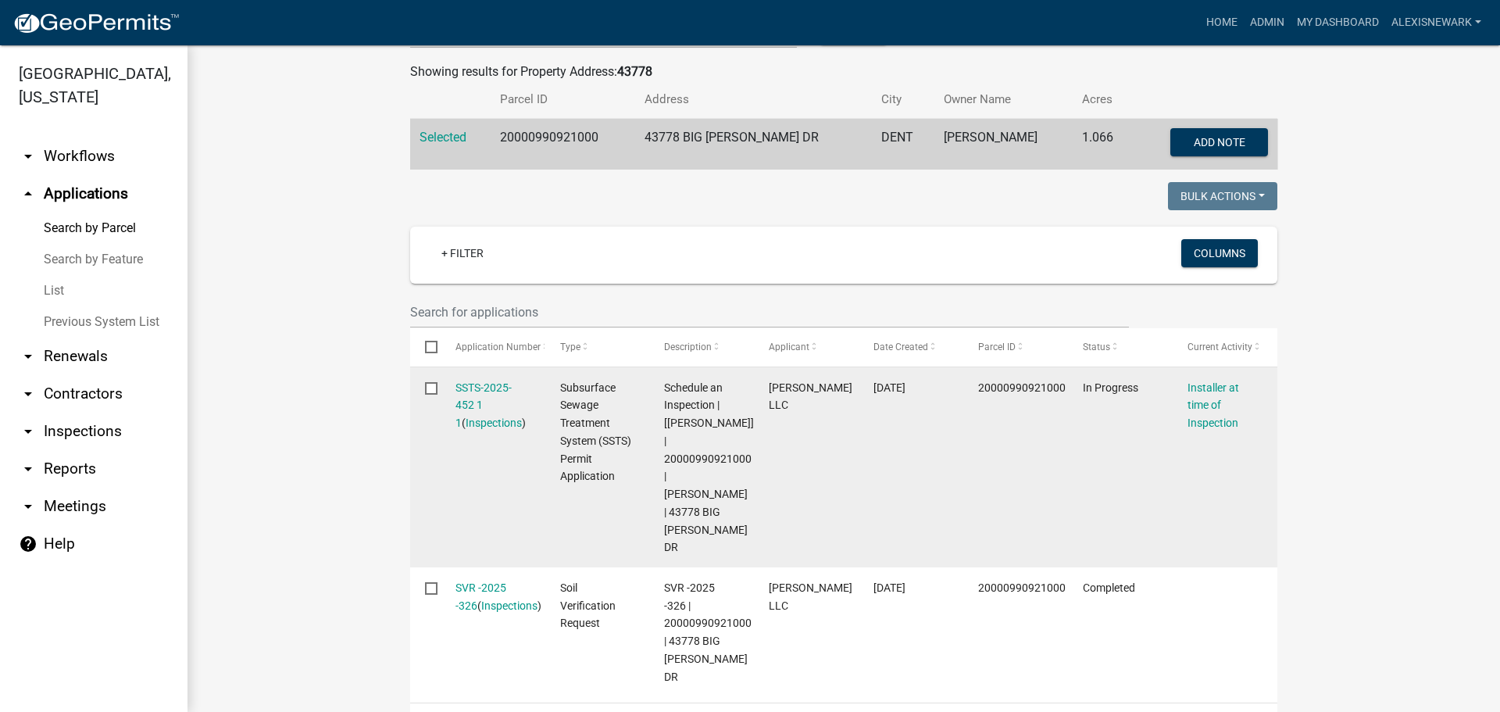
scroll to position [332, 0]
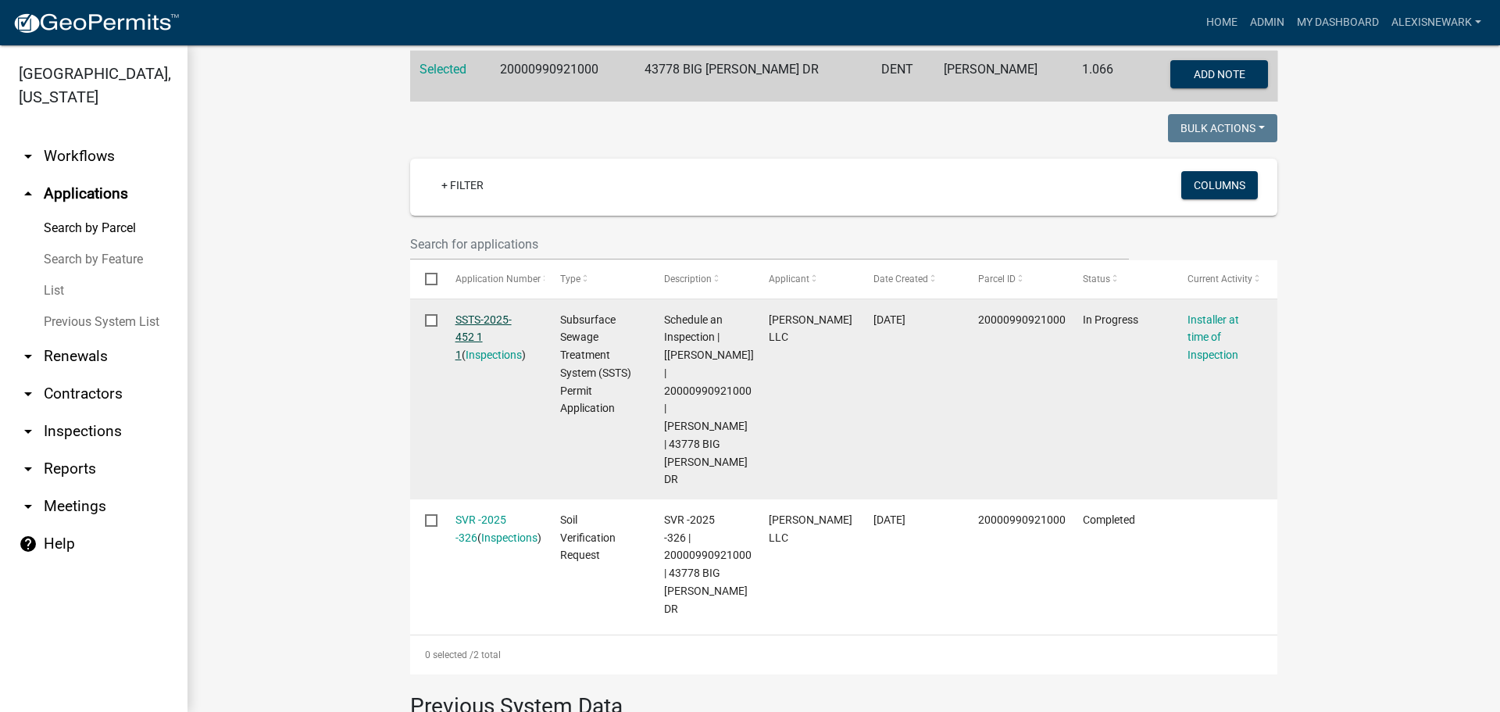
click at [490, 325] on link "SSTS-2025-452 1 1" at bounding box center [483, 337] width 56 height 48
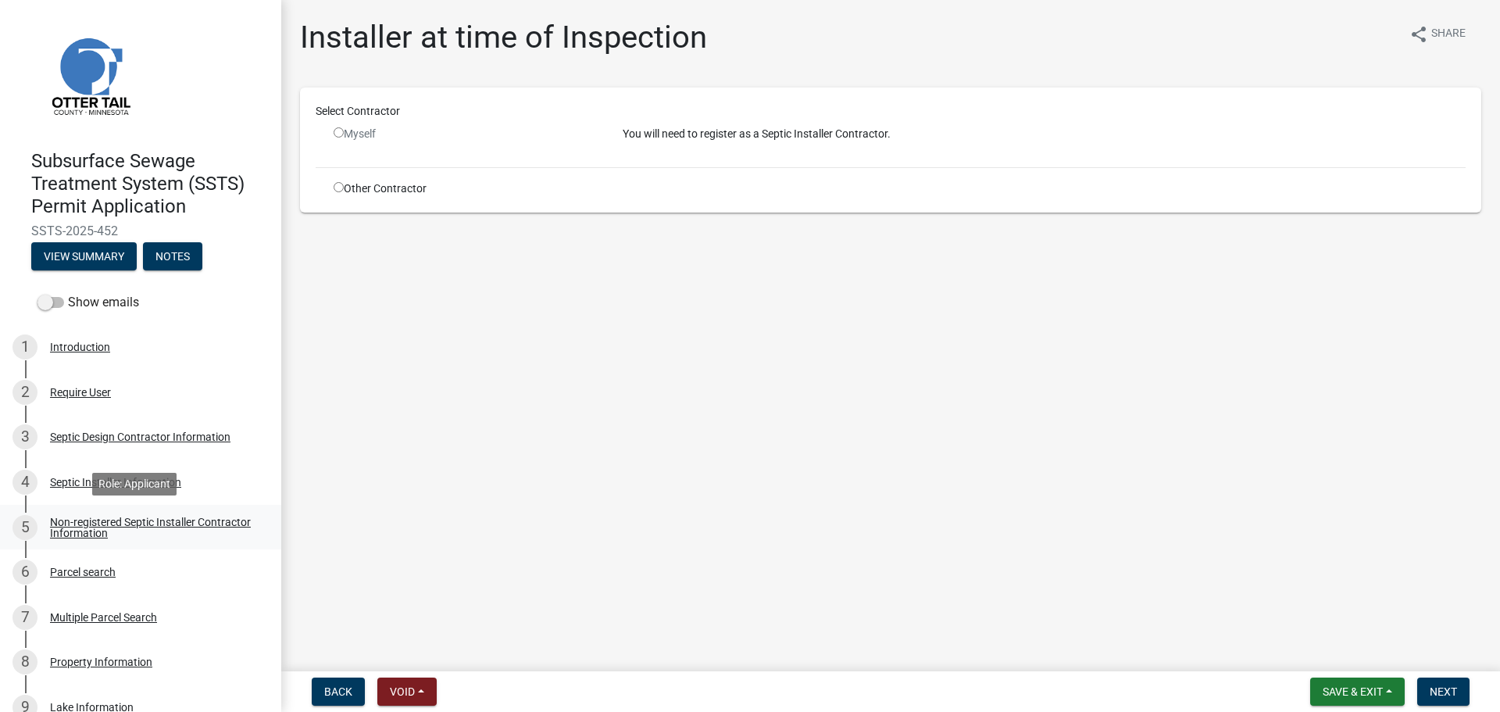
click at [171, 527] on div "Non-registered Septic Installer Contractor Information" at bounding box center [153, 527] width 206 height 22
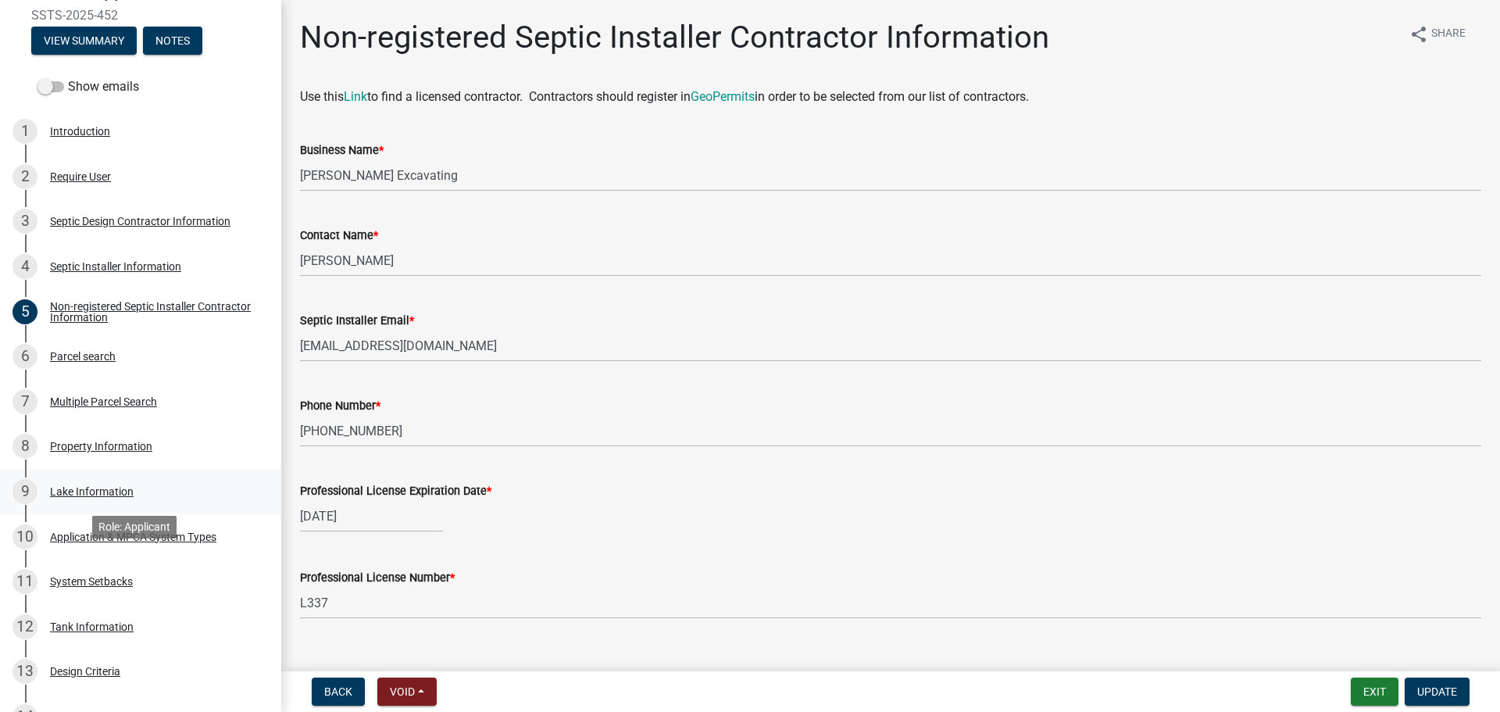
scroll to position [234, 0]
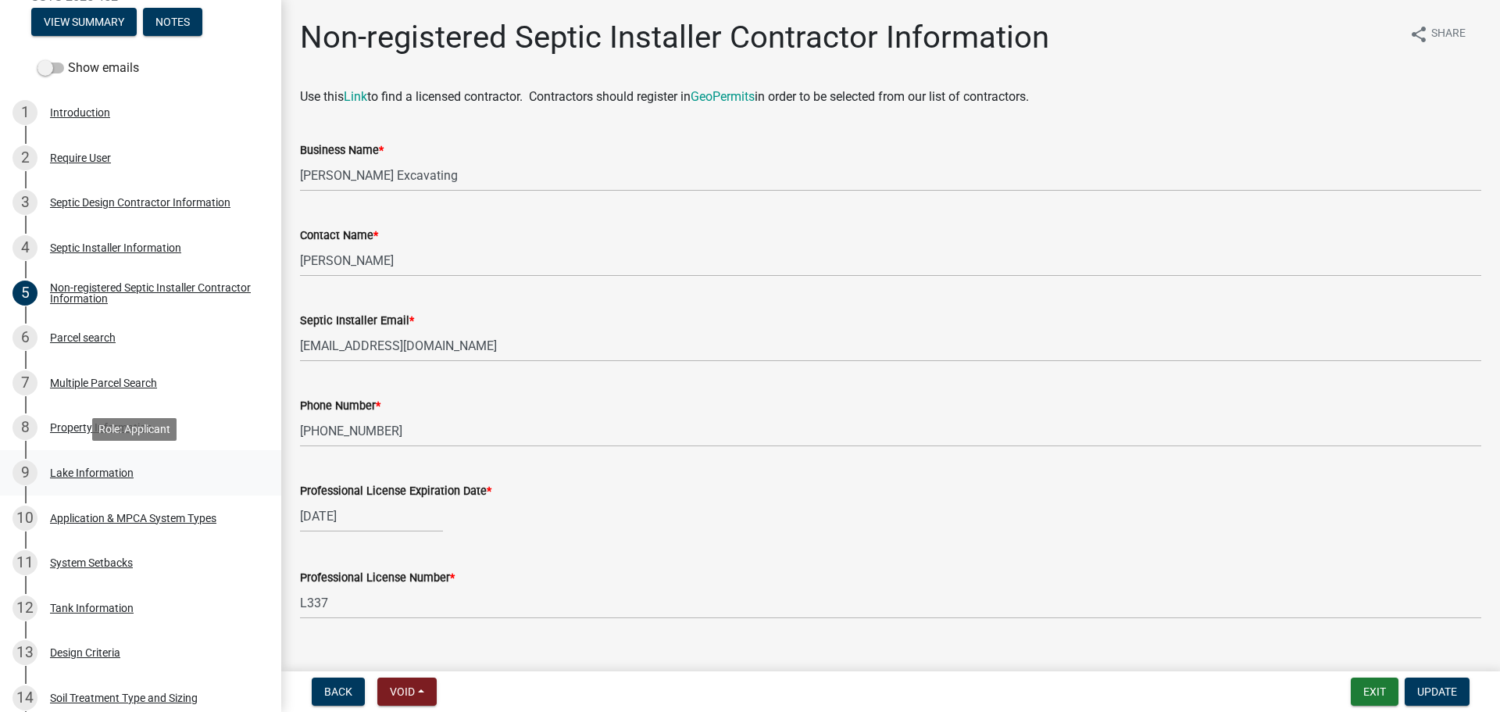
click at [142, 473] on div "9 Lake Information" at bounding box center [134, 472] width 244 height 25
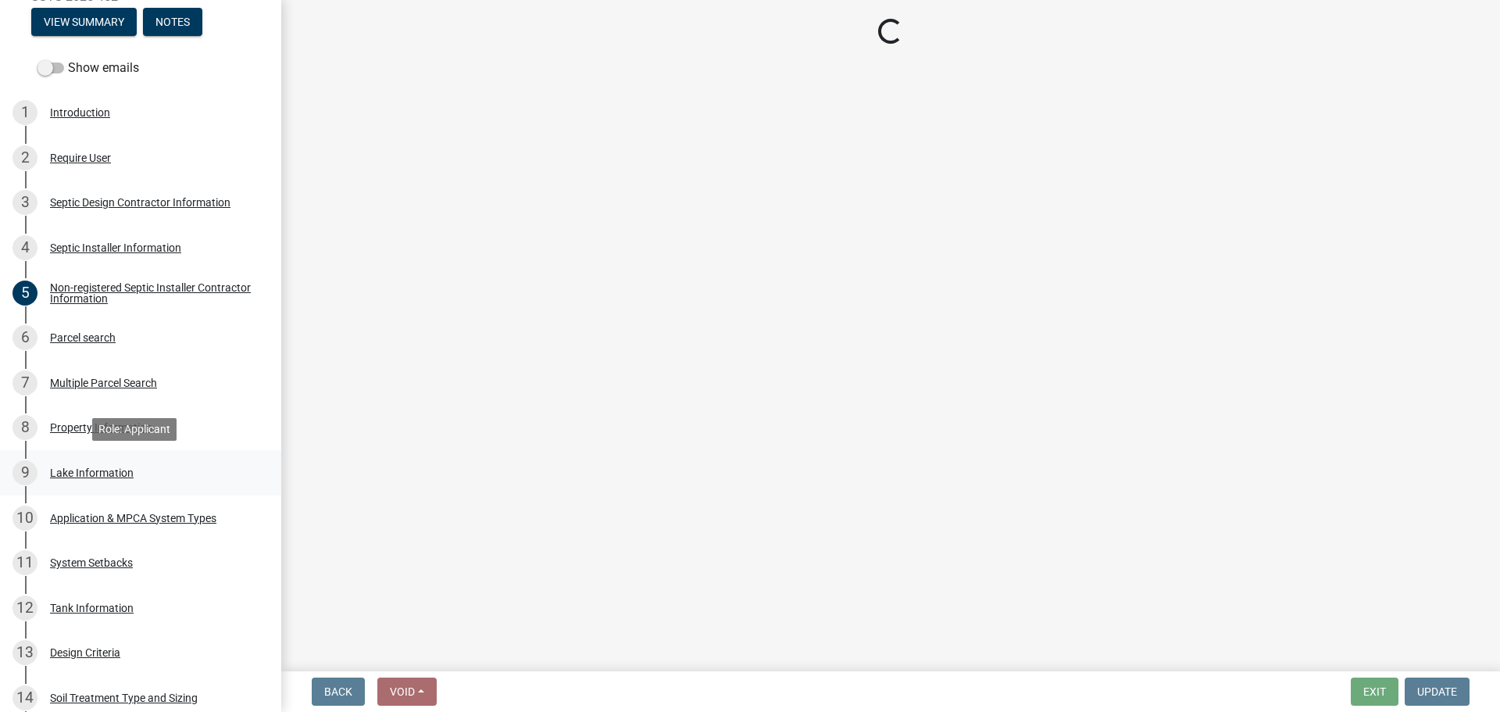
select select "bc00674e-7b24-4716-8d88-4b3ca0c17895"
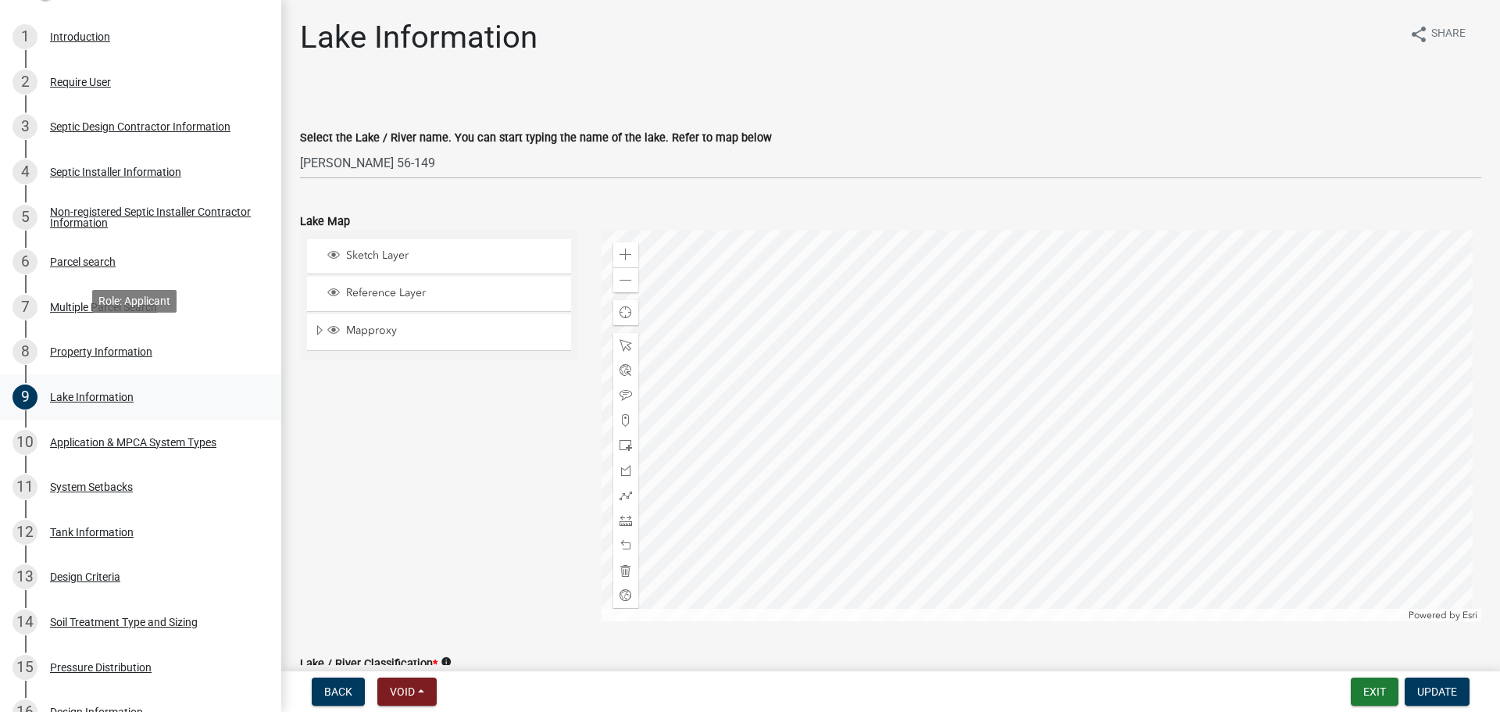
scroll to position [410, 0]
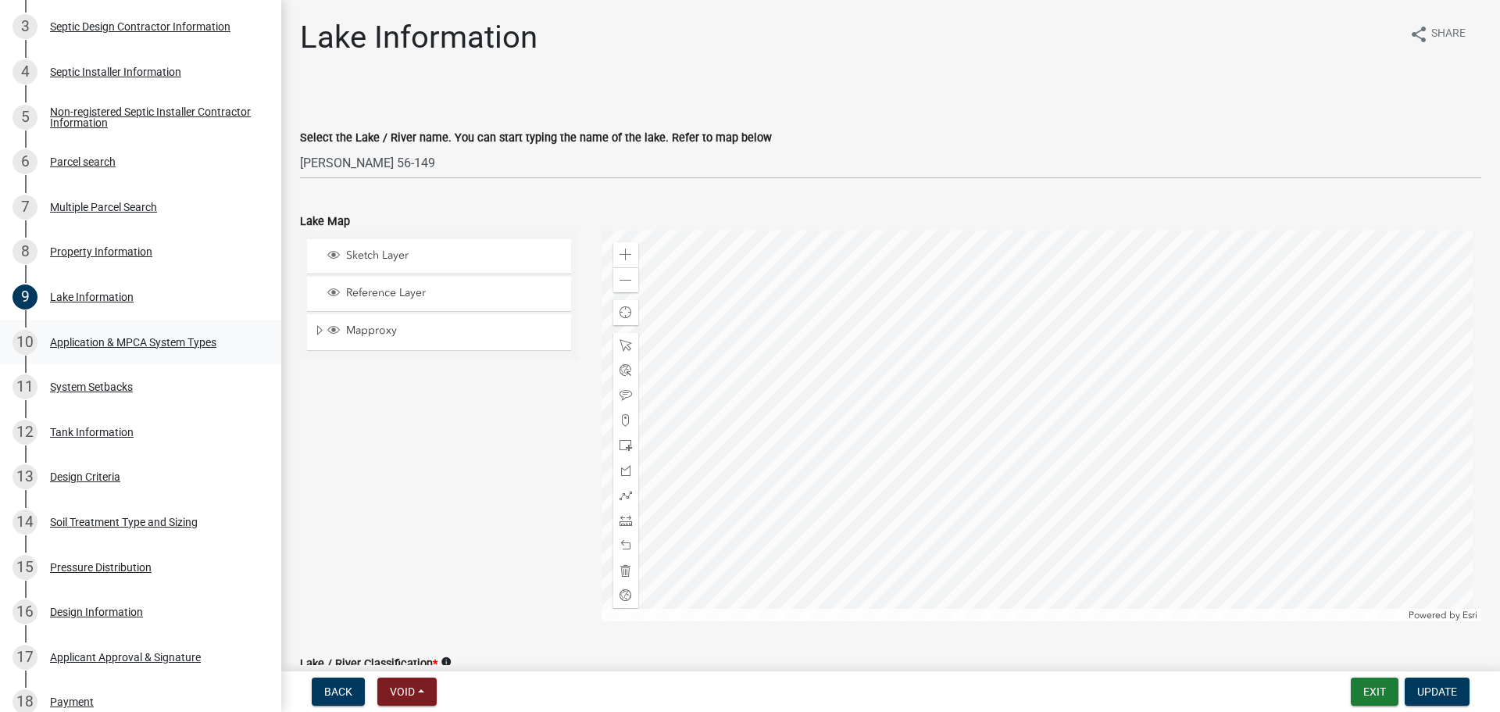
click at [147, 348] on div "Application & MPCA System Types" at bounding box center [133, 342] width 166 height 11
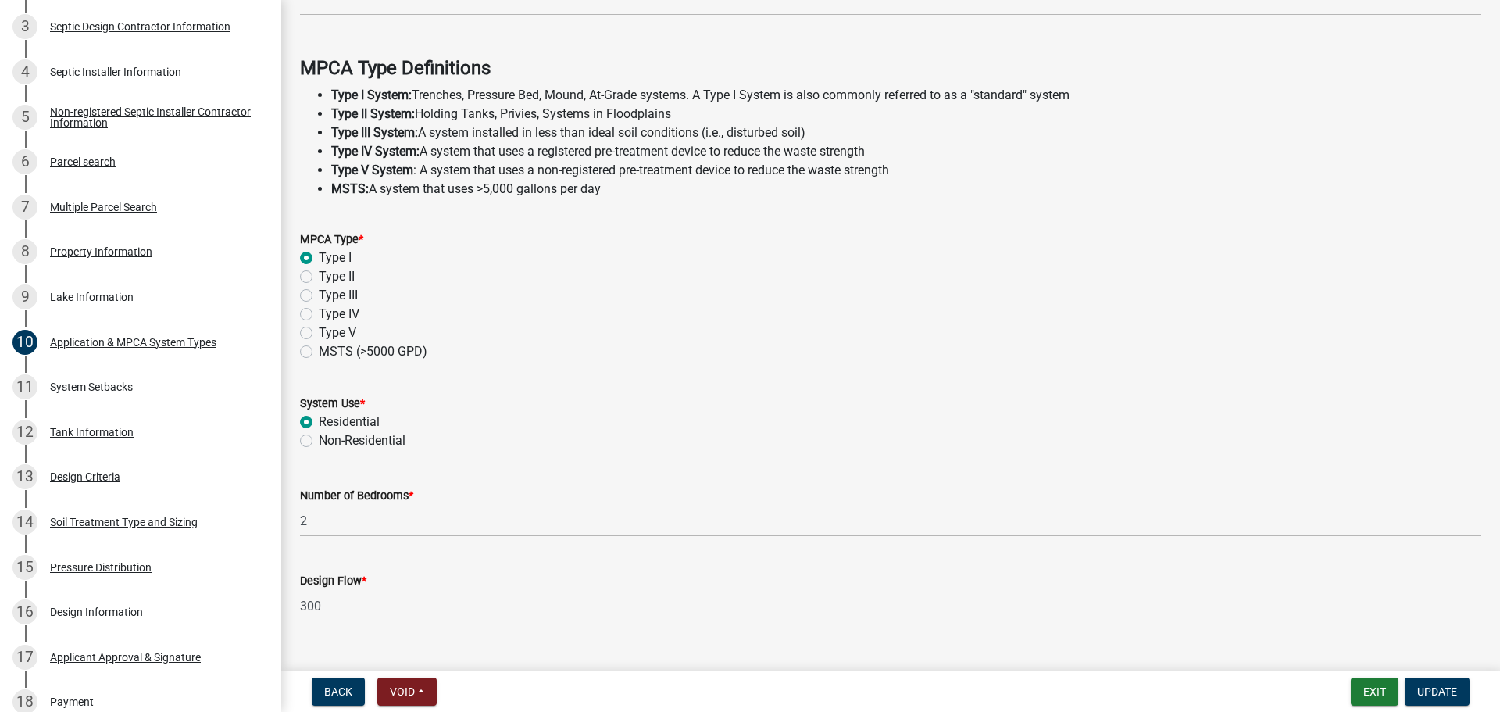
scroll to position [430, 0]
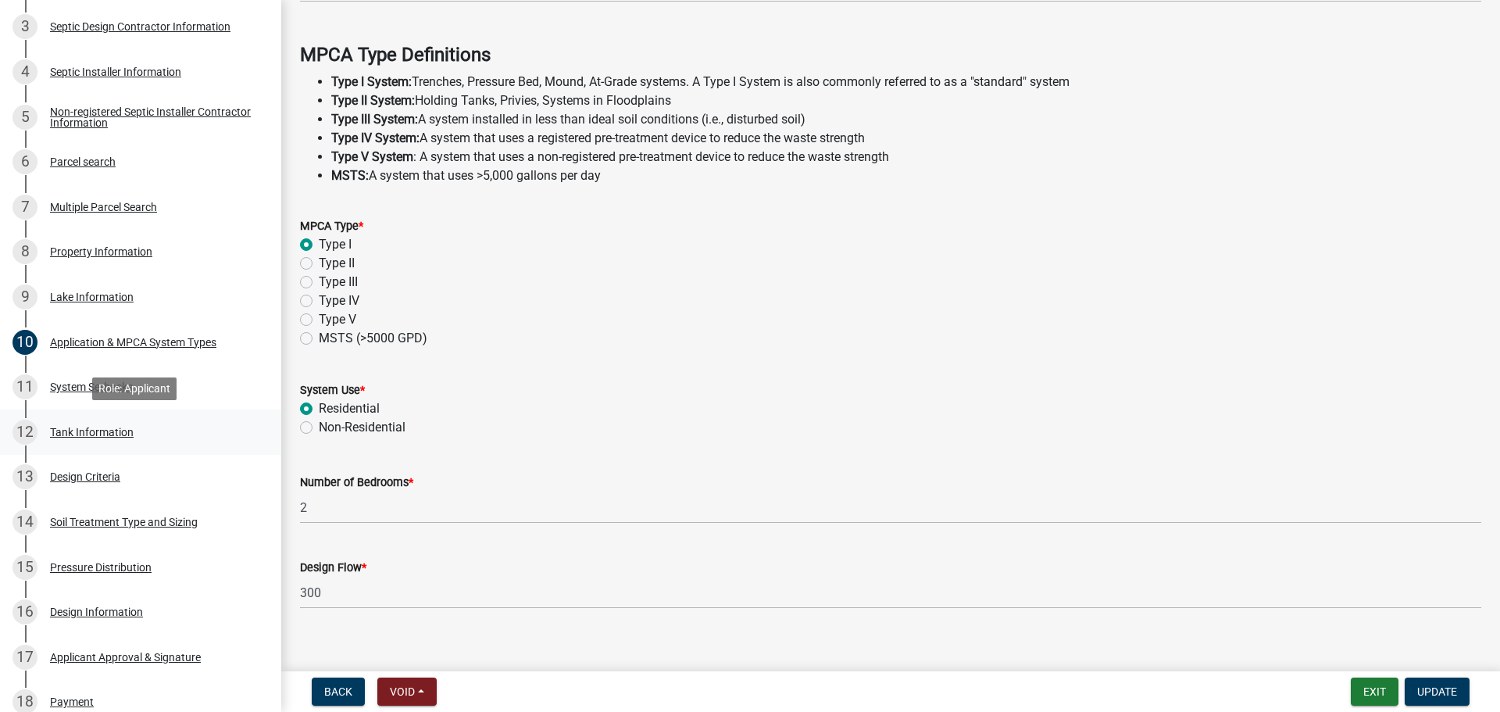
click at [227, 415] on link "12 Tank Information" at bounding box center [140, 431] width 281 height 45
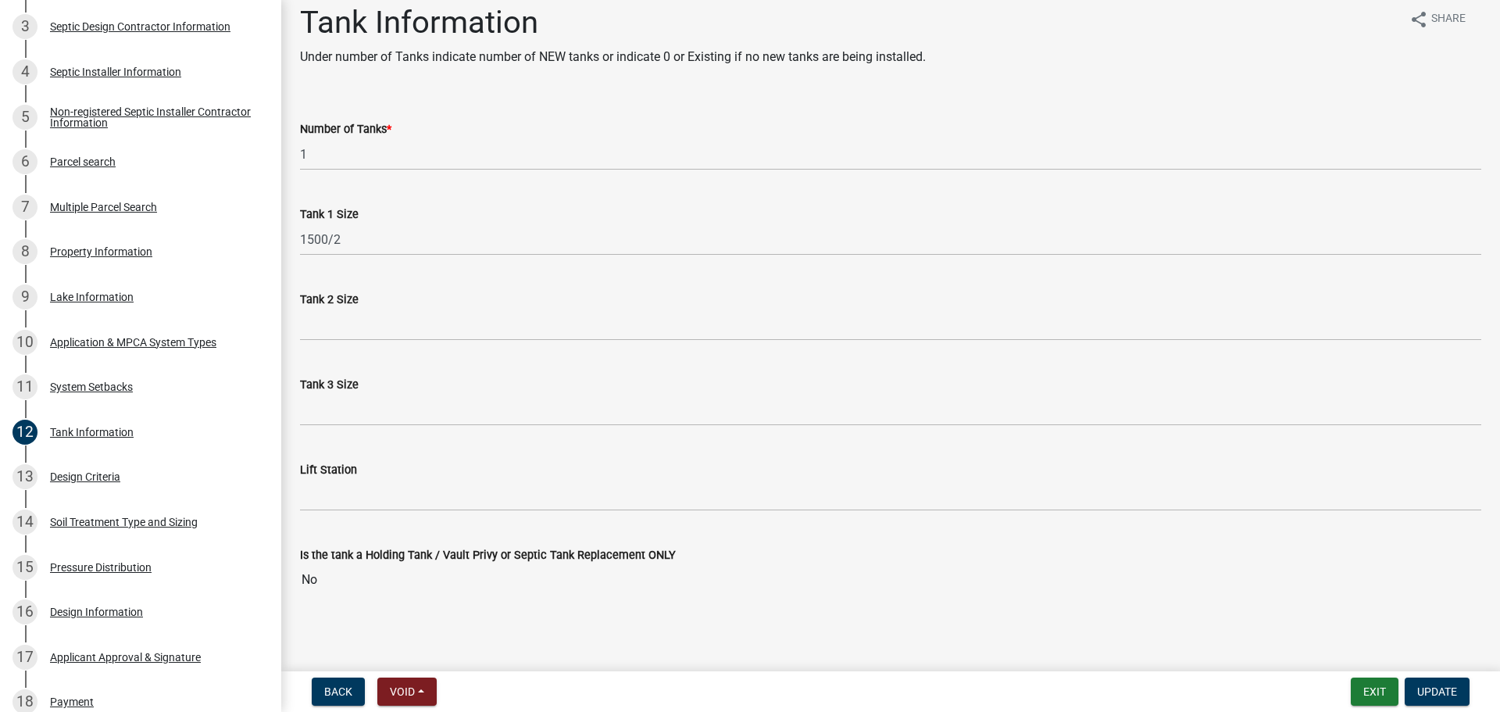
scroll to position [19, 0]
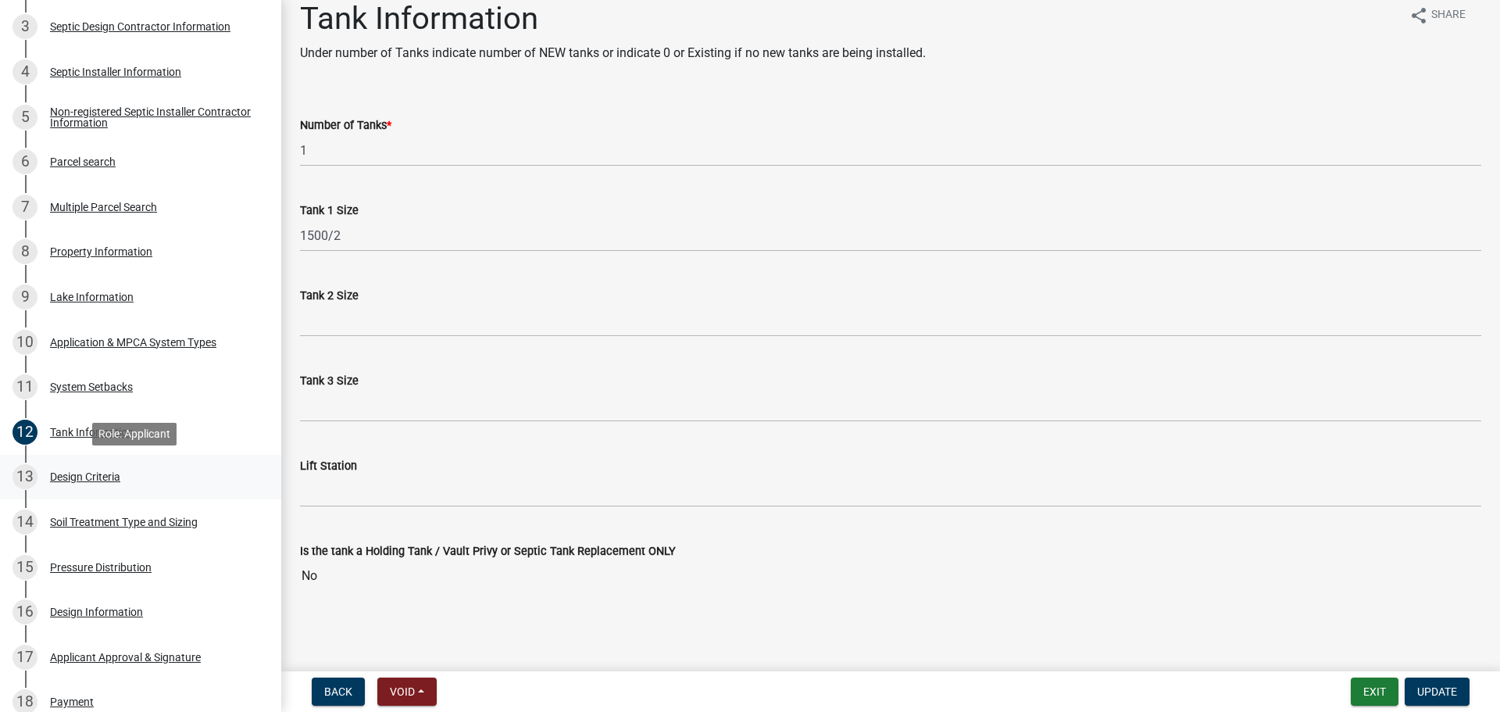
click at [257, 492] on link "13 Design Criteria" at bounding box center [140, 477] width 281 height 45
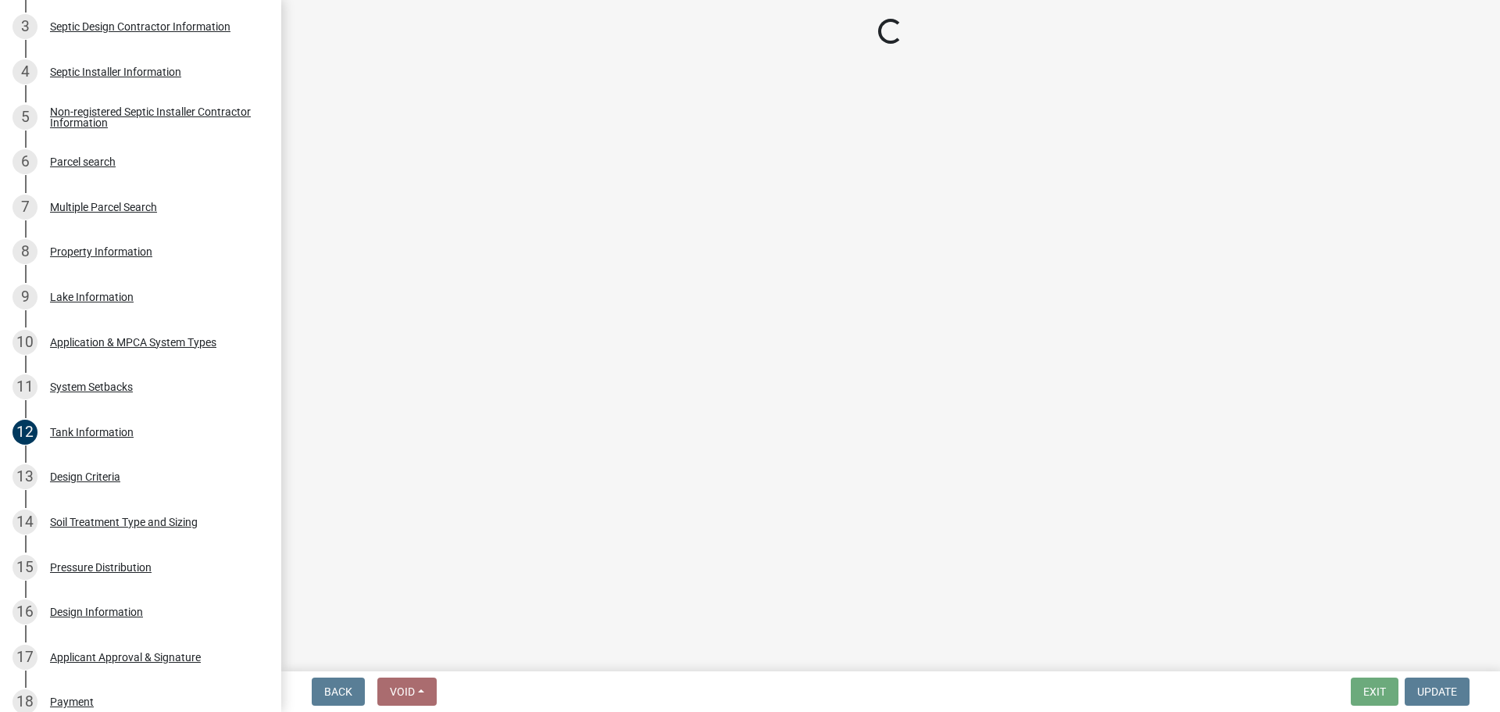
select select "161dc003-2926-44f5-9717-bc9d566eecc1"
select select "3153871a-0646-45c0-8d36-98762e1aaded"
select select "77ed3ba4-a6d5-4048-ab27-59c0bc717e6e"
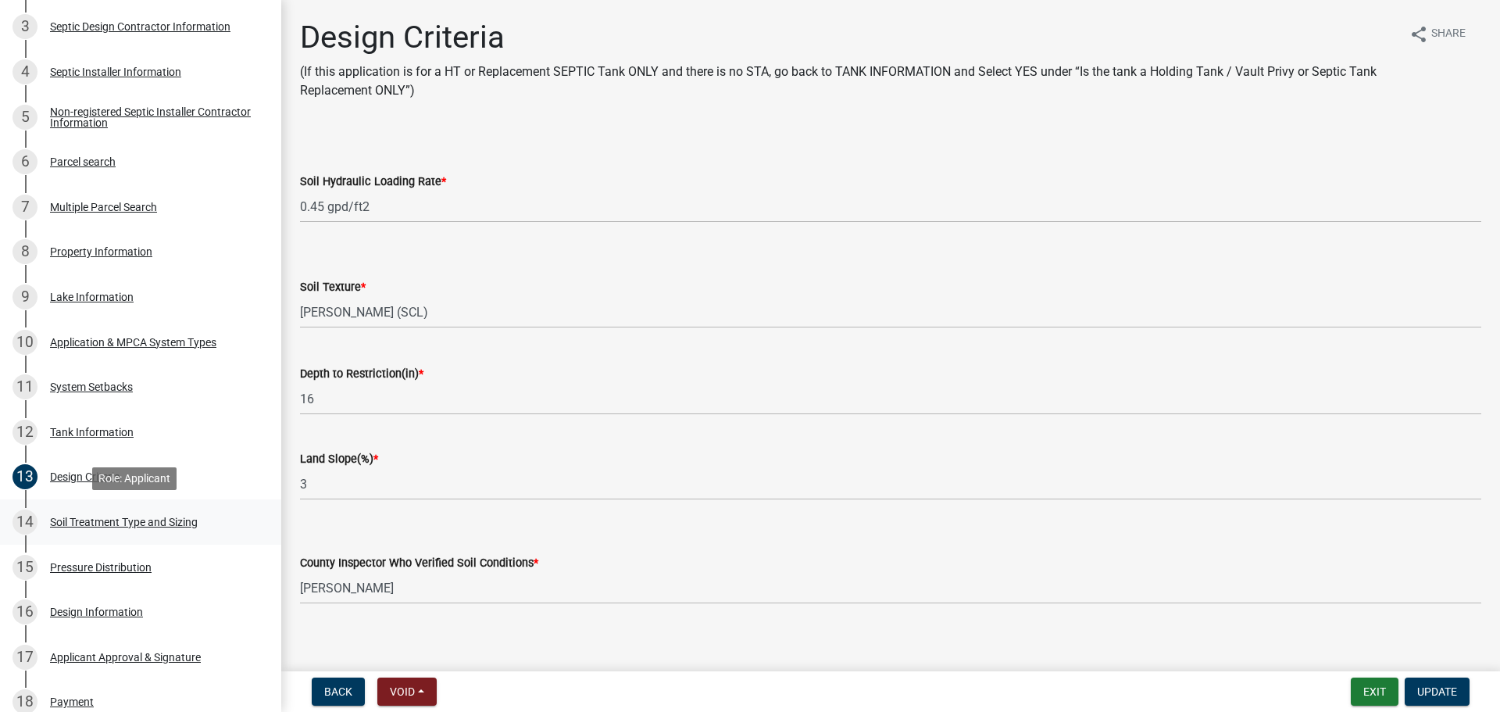
click at [141, 526] on div "Soil Treatment Type and Sizing" at bounding box center [124, 521] width 148 height 11
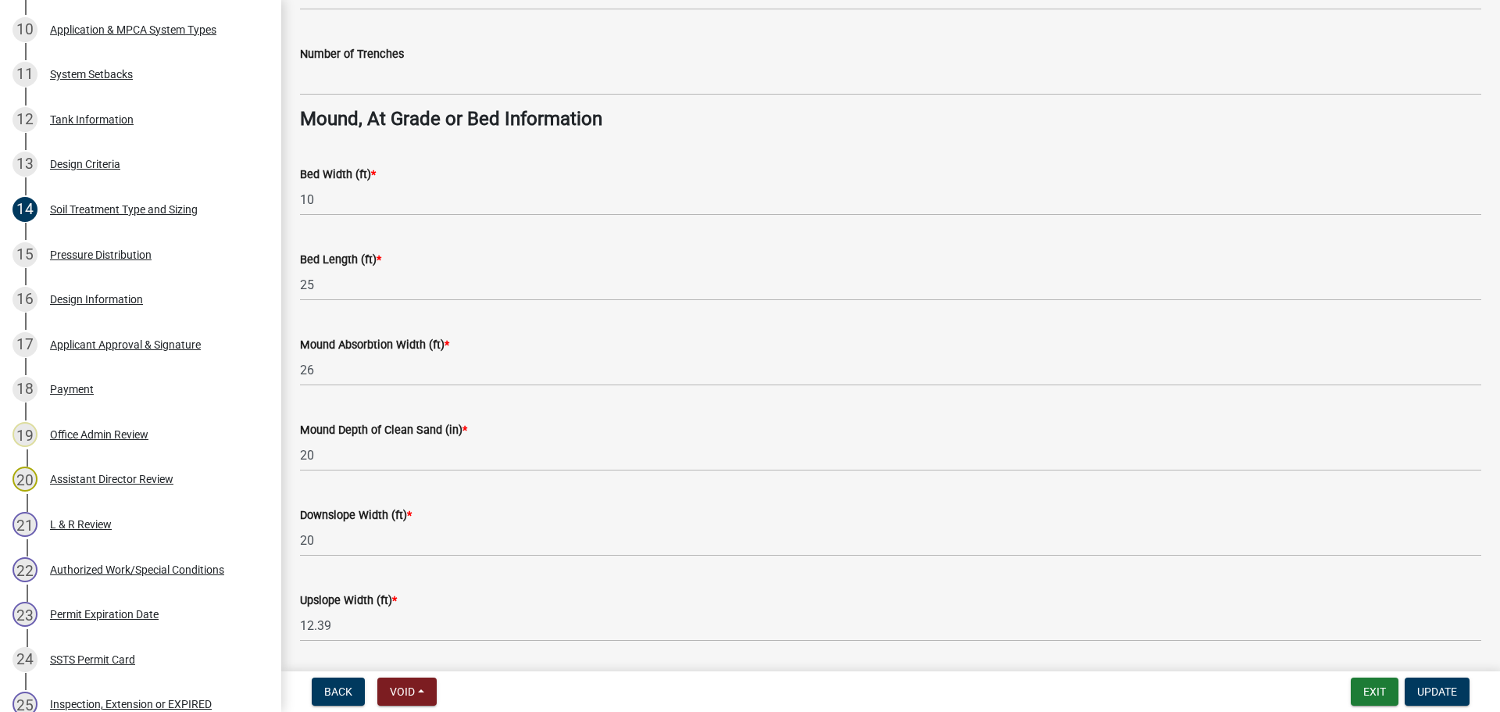
scroll to position [1133, 0]
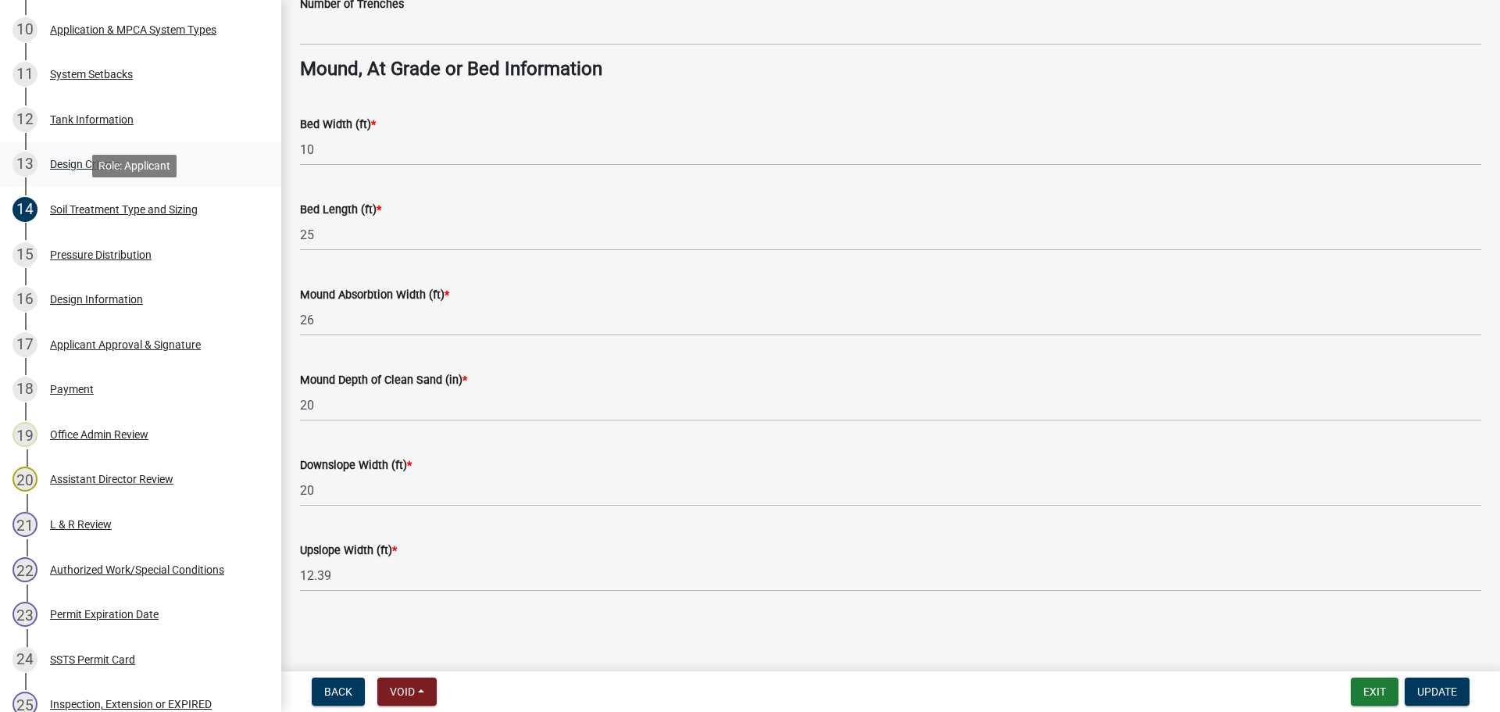
click at [175, 184] on link "13 Design Criteria" at bounding box center [140, 164] width 281 height 45
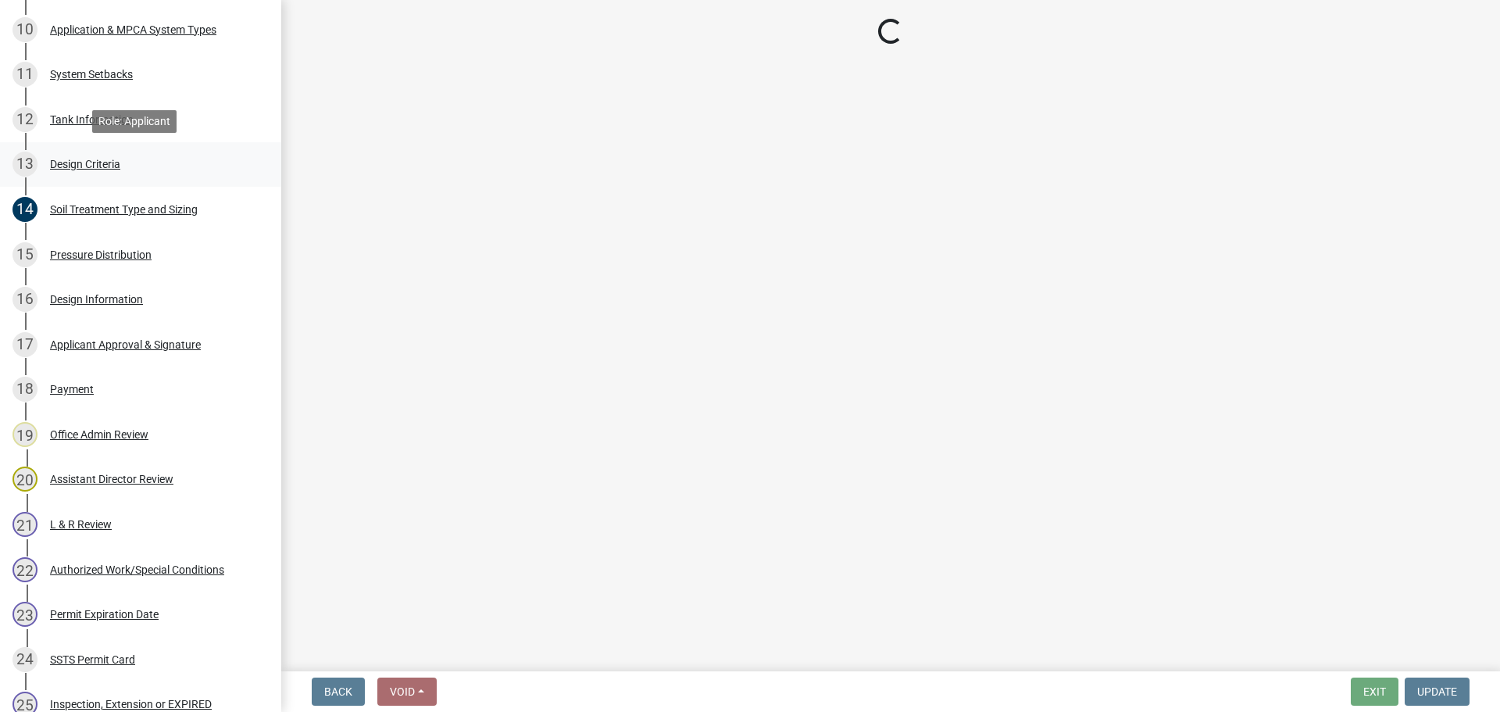
scroll to position [0, 0]
select select "161dc003-2926-44f5-9717-bc9d566eecc1"
select select "3153871a-0646-45c0-8d36-98762e1aaded"
select select "77ed3ba4-a6d5-4048-ab27-59c0bc717e6e"
